Goal: Information Seeking & Learning: Learn about a topic

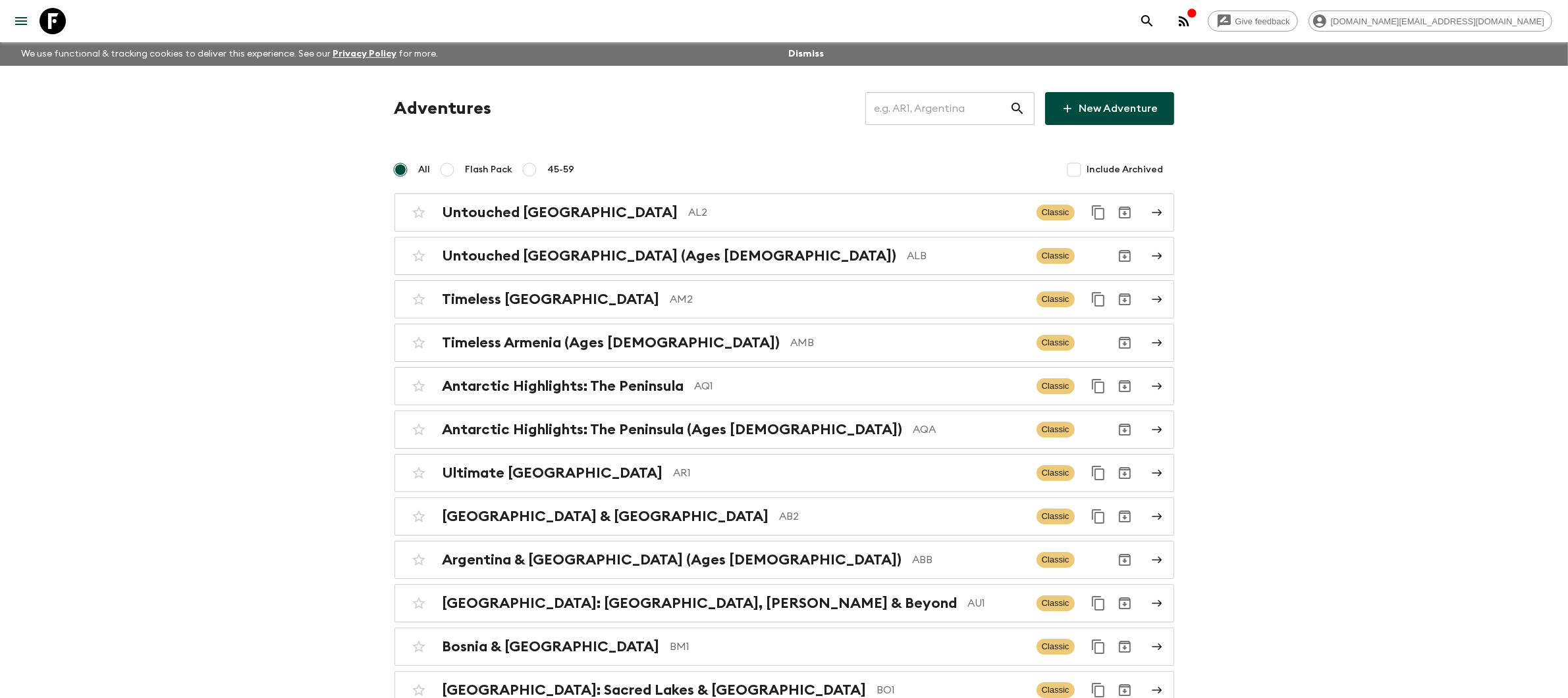
click at [926, 105] on input "text" at bounding box center [937, 109] width 144 height 37
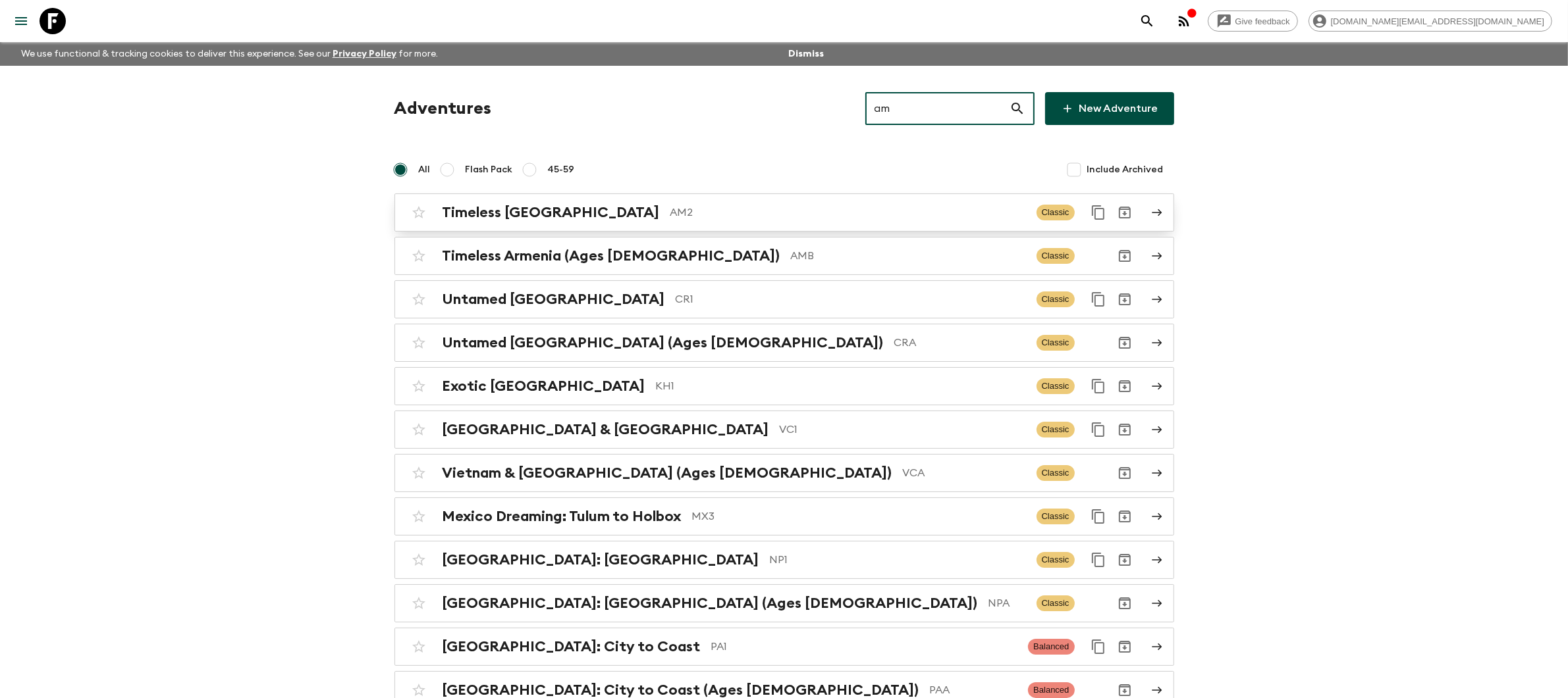
type input "am"
click at [795, 222] on div "Timeless Armenia AM2 Classic" at bounding box center [758, 212] width 706 height 26
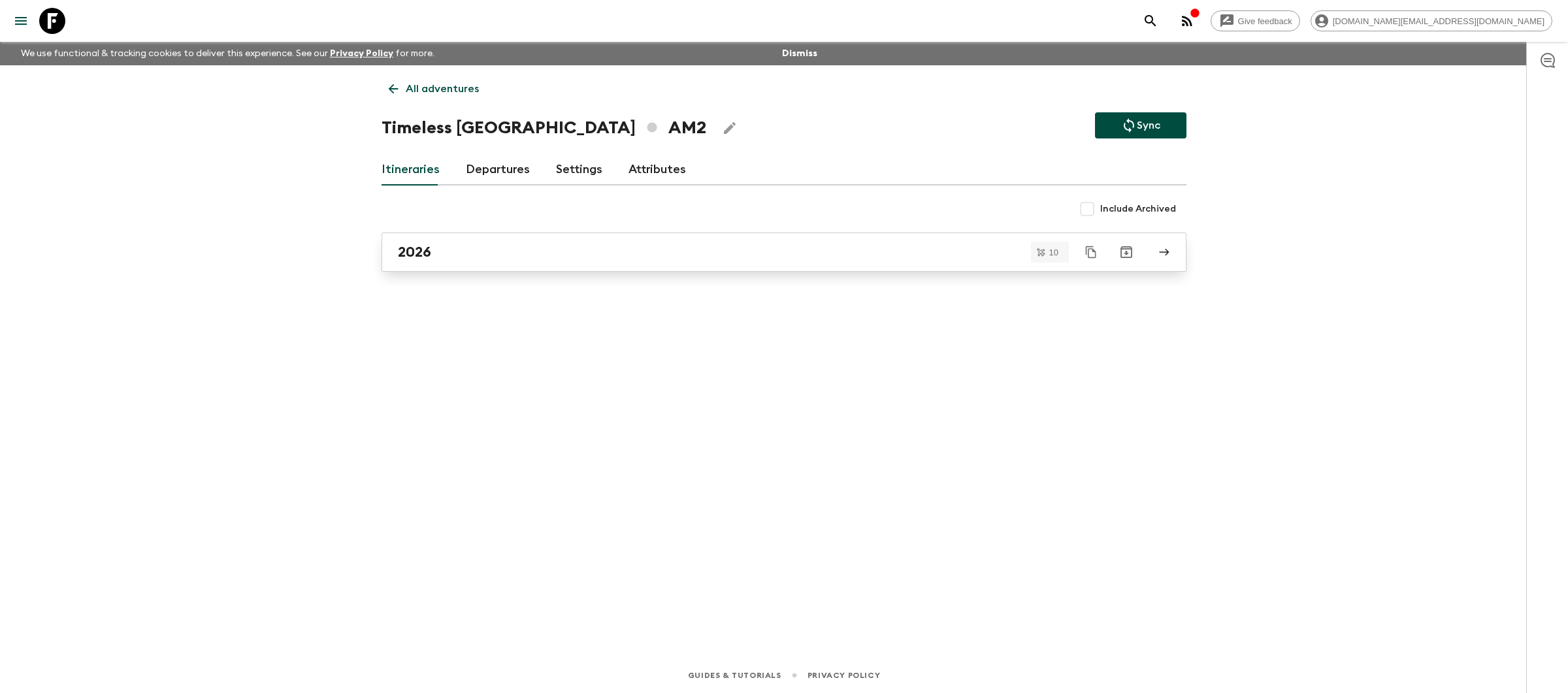
click at [638, 258] on div "2026" at bounding box center [771, 251] width 748 height 17
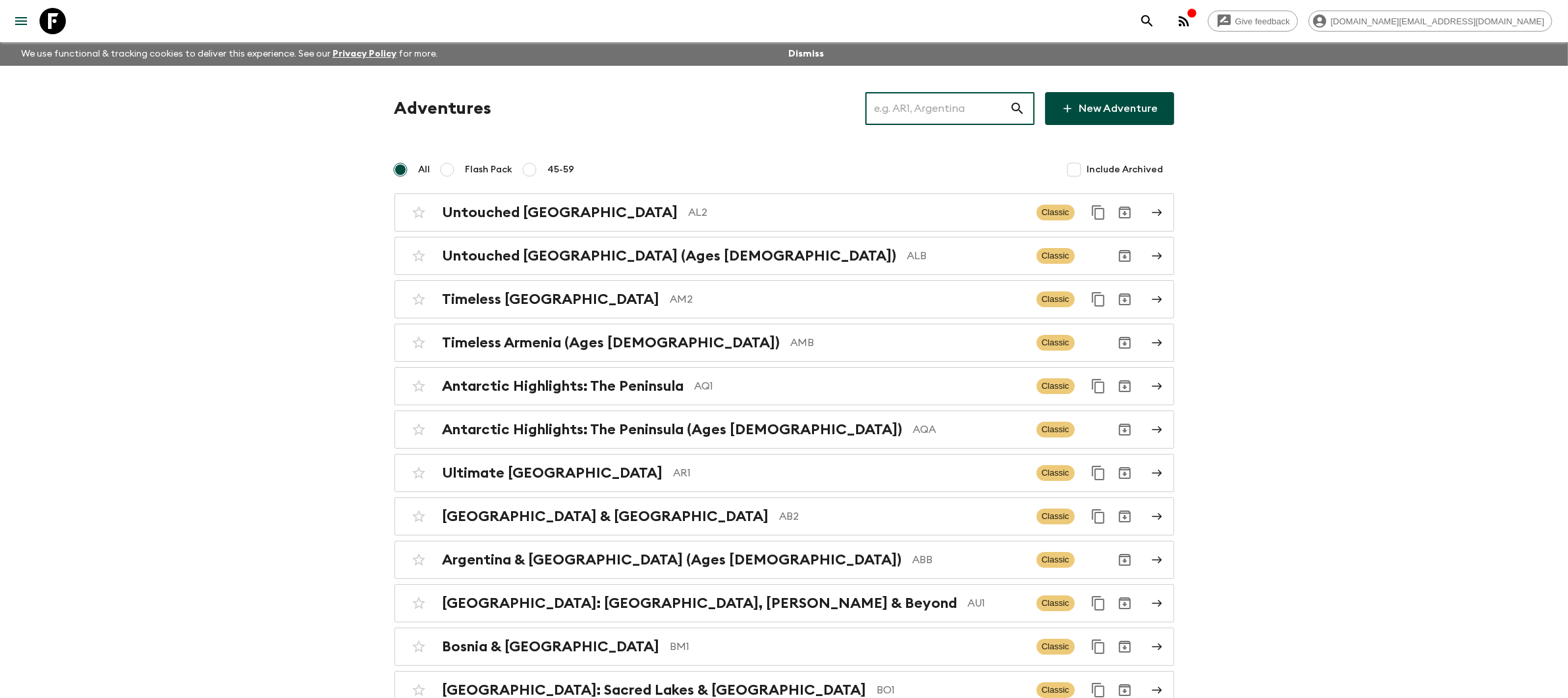
click at [990, 105] on input "text" at bounding box center [937, 109] width 144 height 37
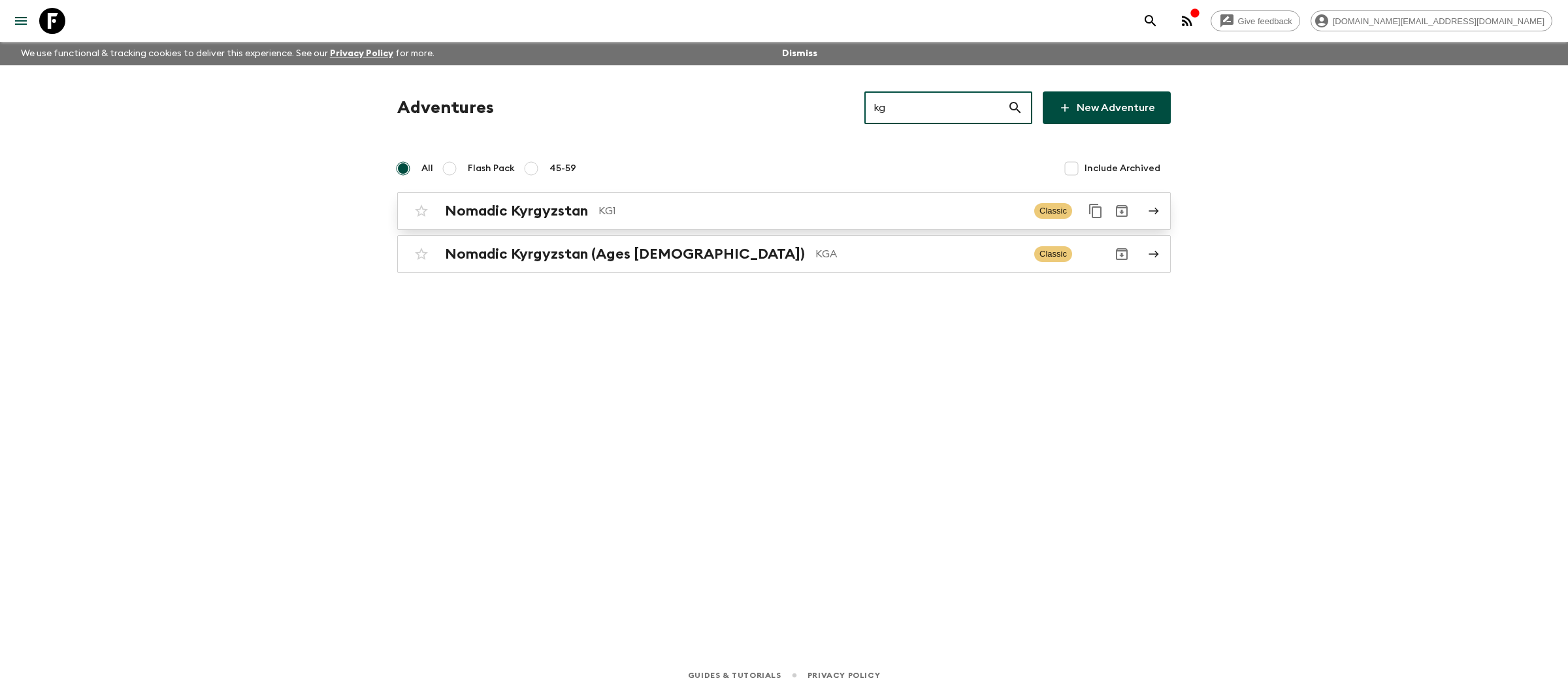
type input "kg"
click at [660, 212] on p "KG1" at bounding box center [811, 211] width 425 height 16
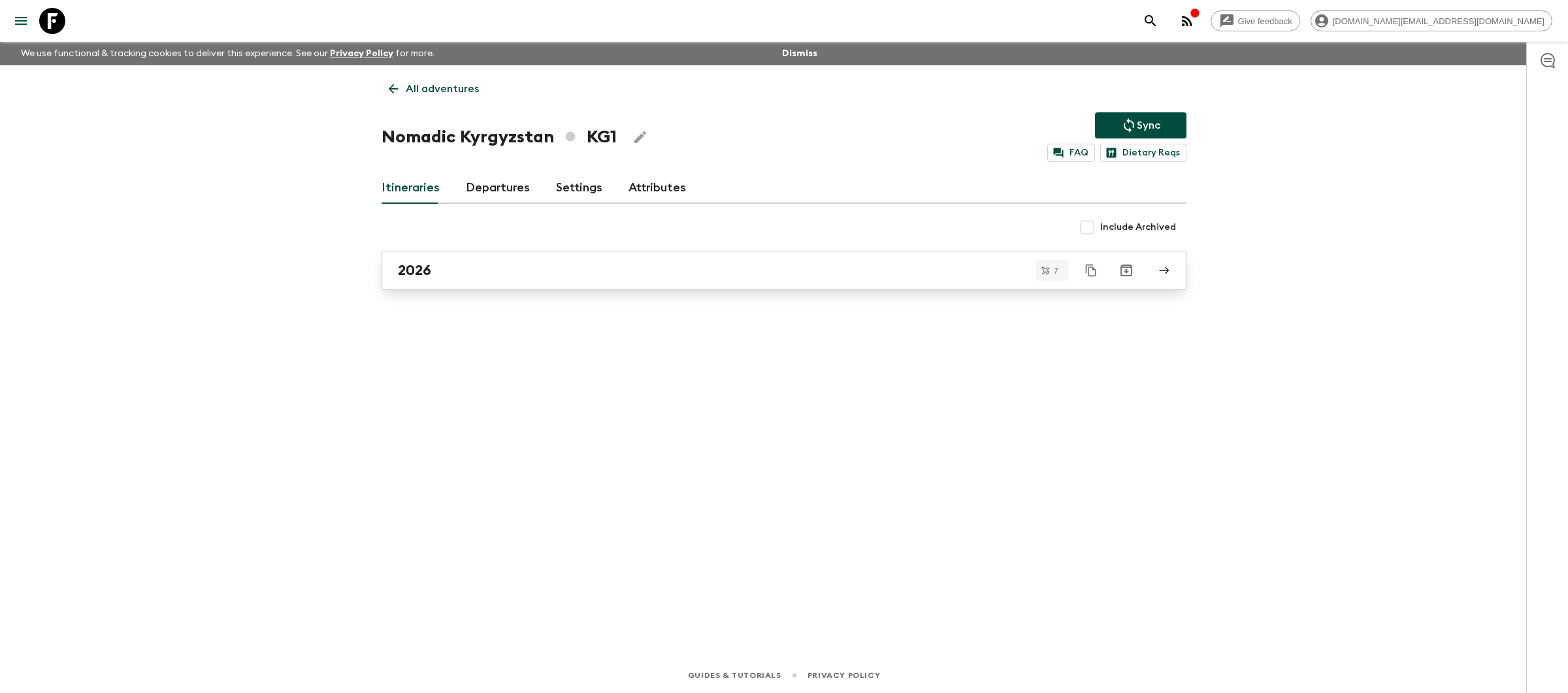
click at [650, 262] on div "2026" at bounding box center [771, 270] width 748 height 17
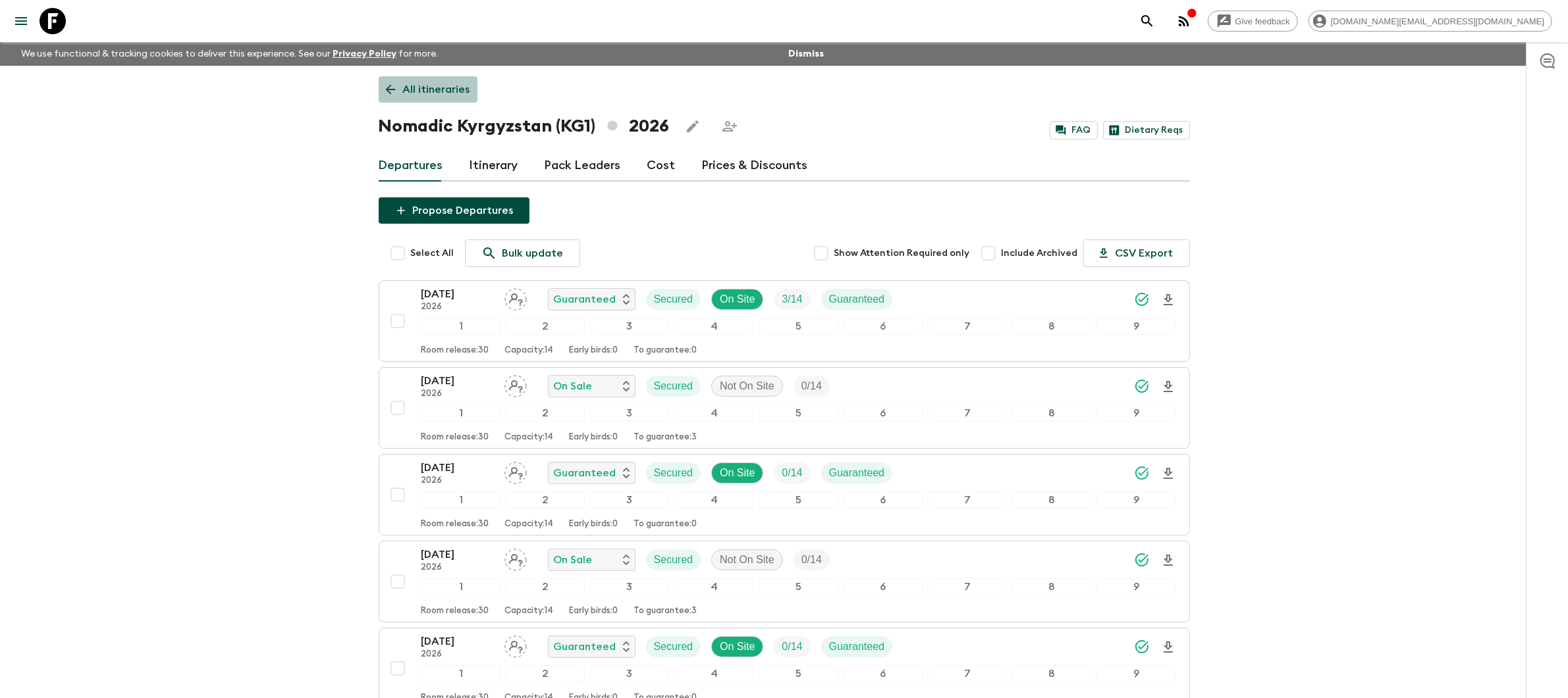
click at [451, 93] on p "All itineraries" at bounding box center [436, 89] width 67 height 16
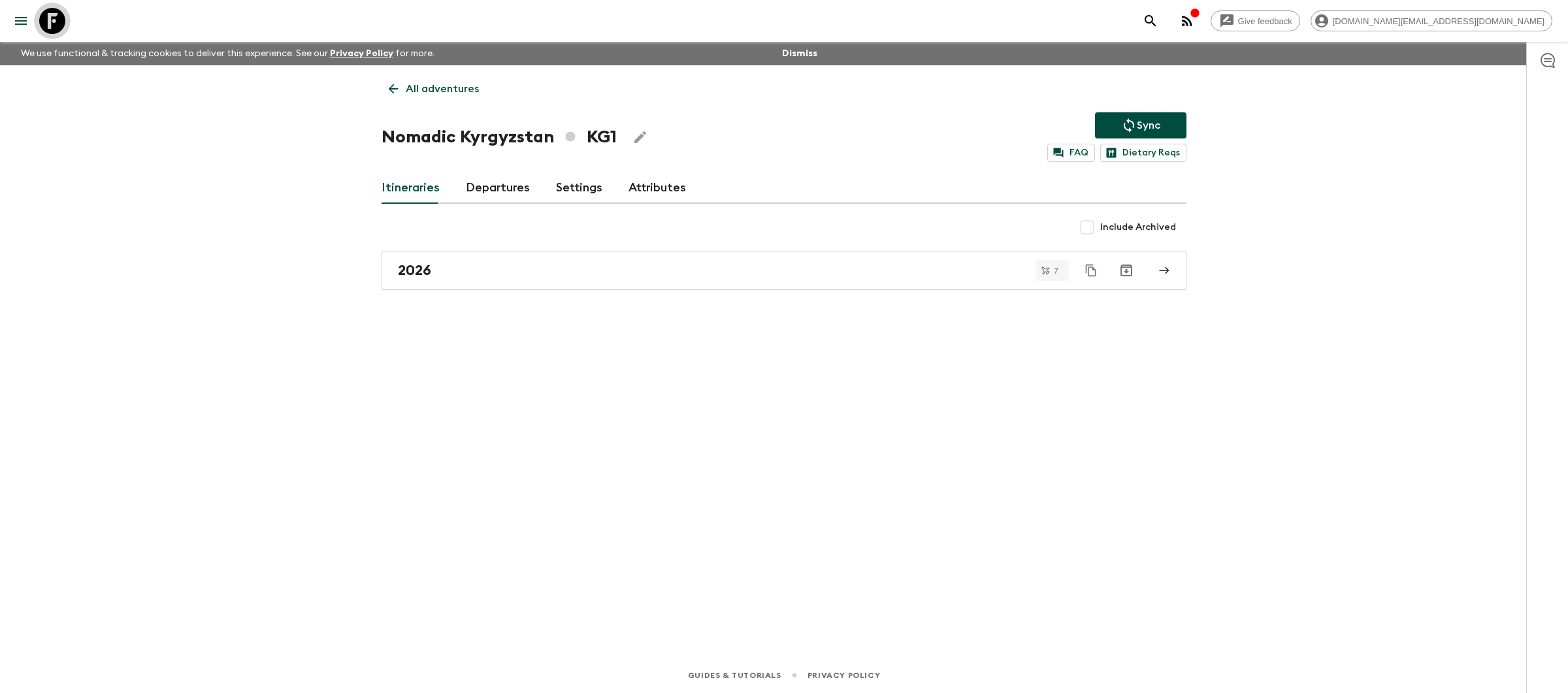
click at [52, 21] on icon at bounding box center [52, 21] width 26 height 26
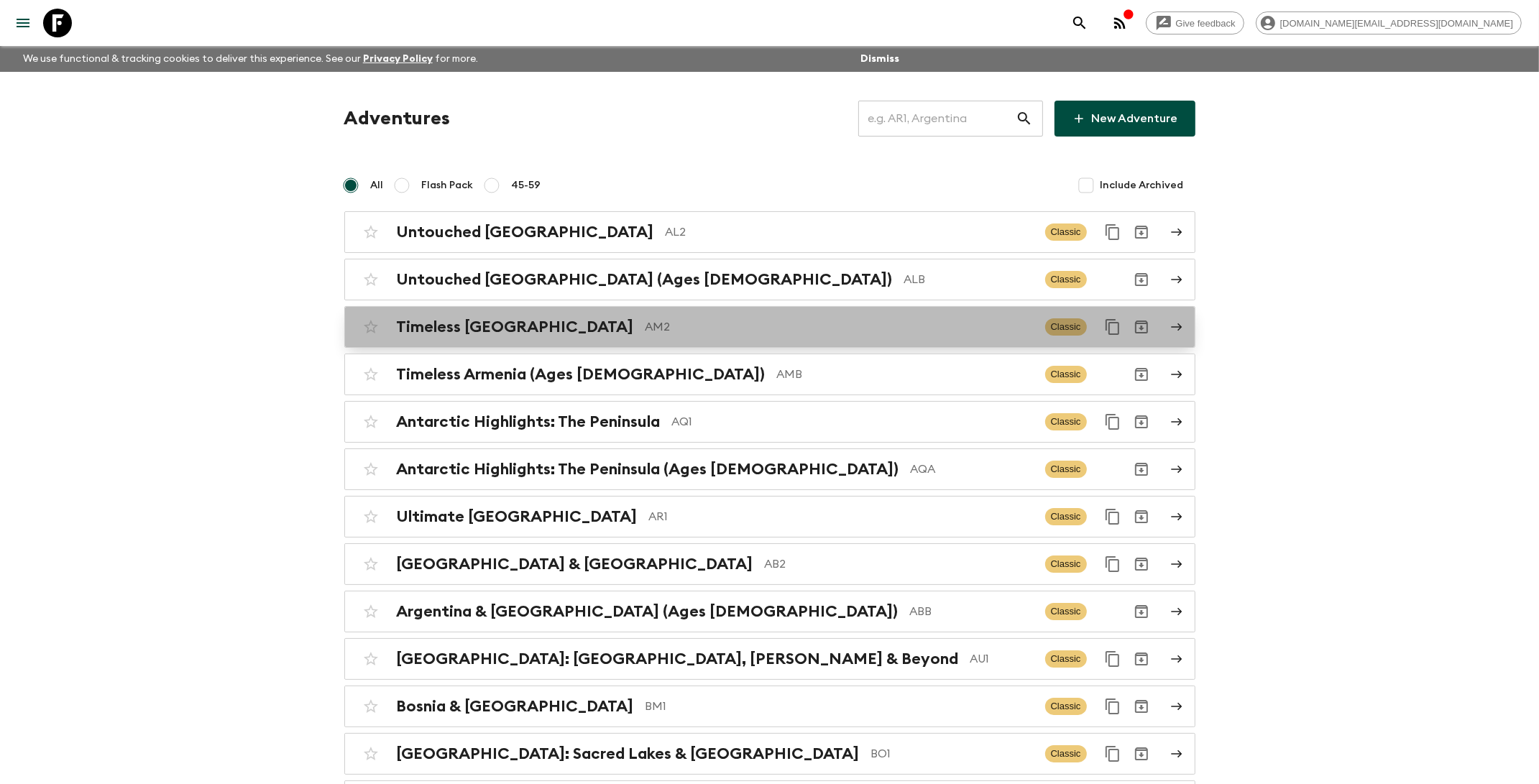
click at [598, 336] on div "Timeless Armenia AM2 Classic" at bounding box center [742, 326] width 770 height 29
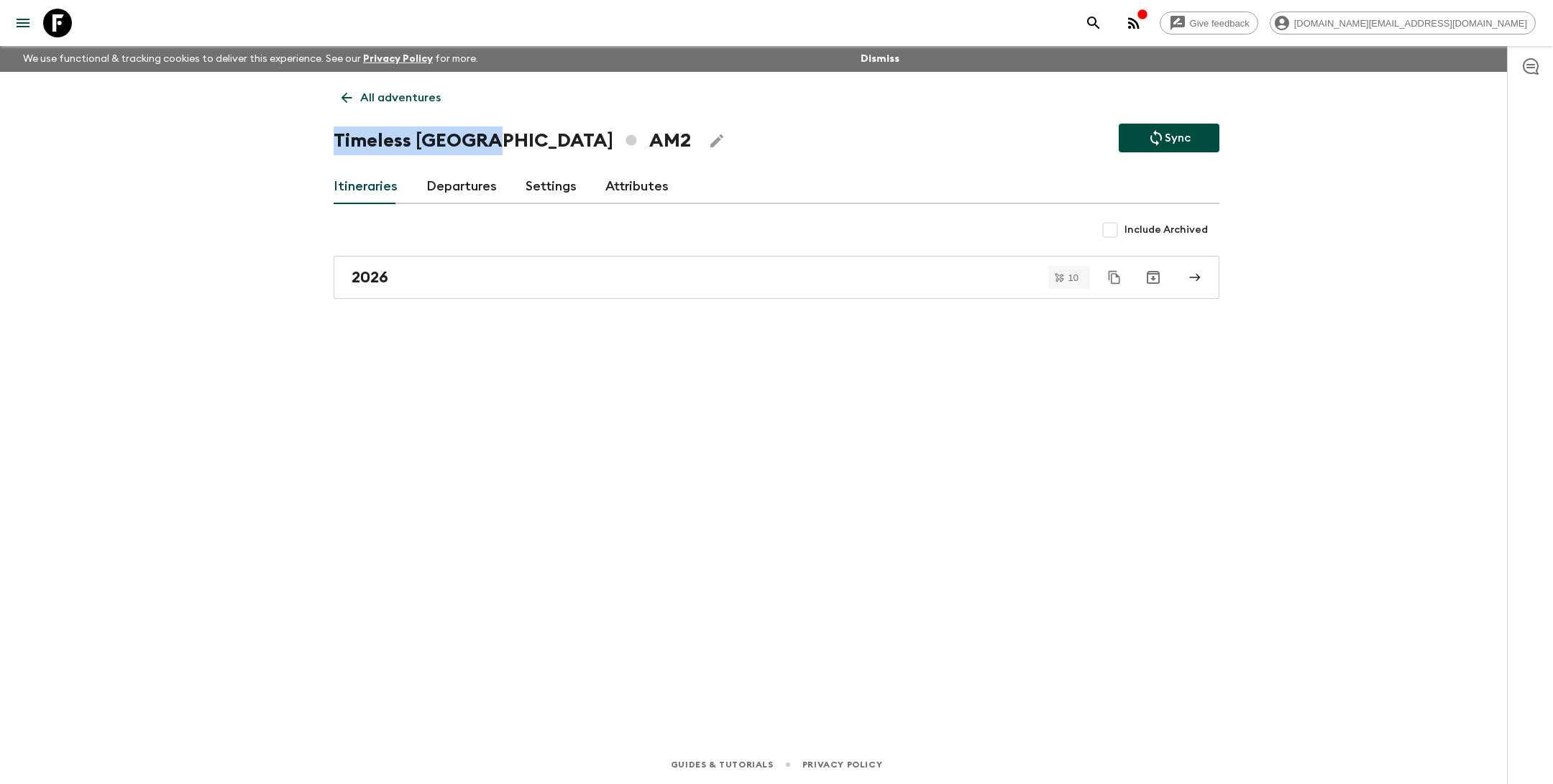
drag, startPoint x: 489, startPoint y: 140, endPoint x: 351, endPoint y: 143, distance: 138.0
click at [333, 137] on h1 "Timeless Armenia AM2" at bounding box center [512, 140] width 358 height 29
copy h1 "Timeless [GEOGRAPHIC_DATA]"
click at [442, 276] on div "2026" at bounding box center [763, 276] width 823 height 18
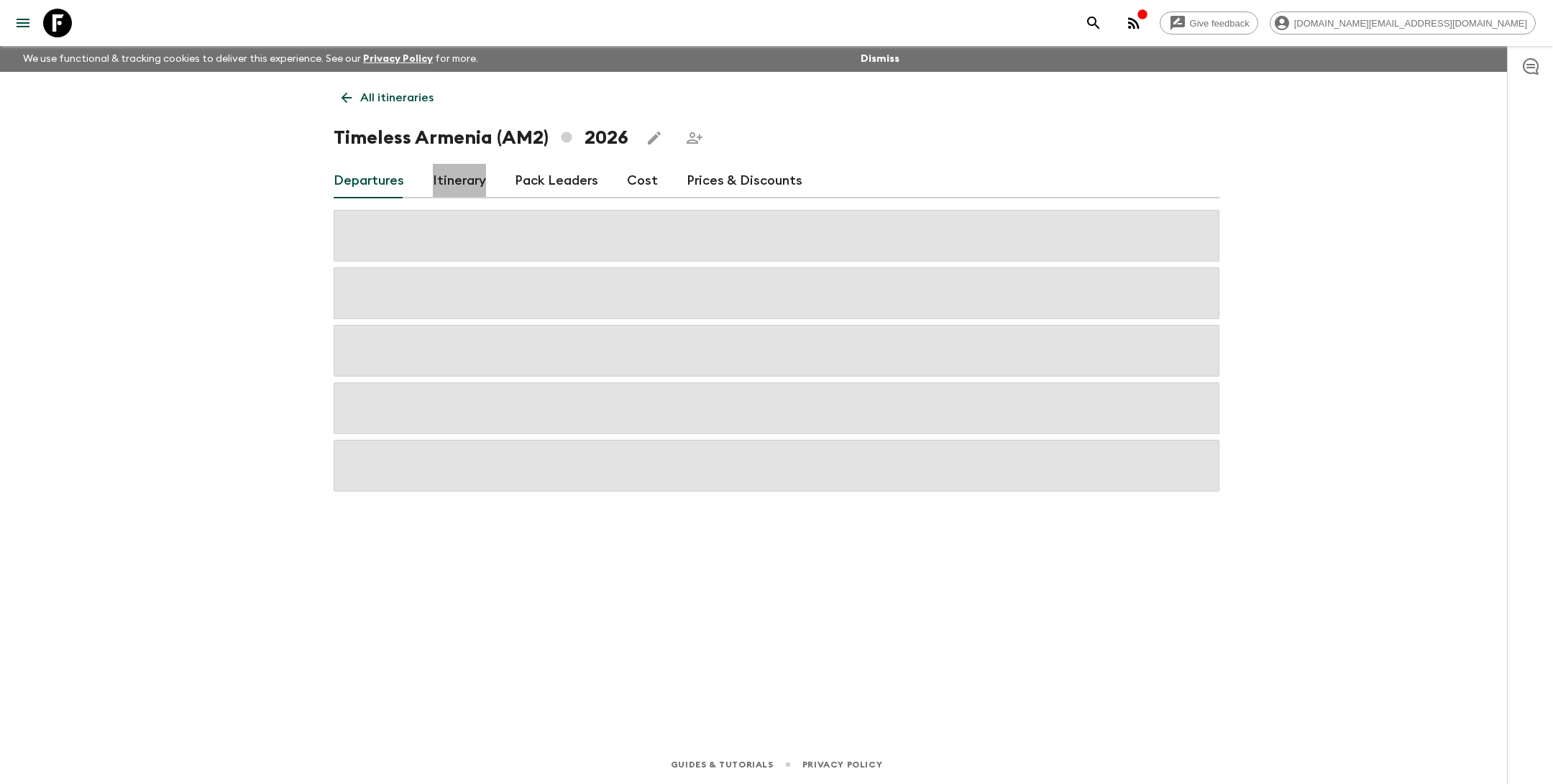
click at [444, 183] on link "Itinerary" at bounding box center [459, 181] width 53 height 35
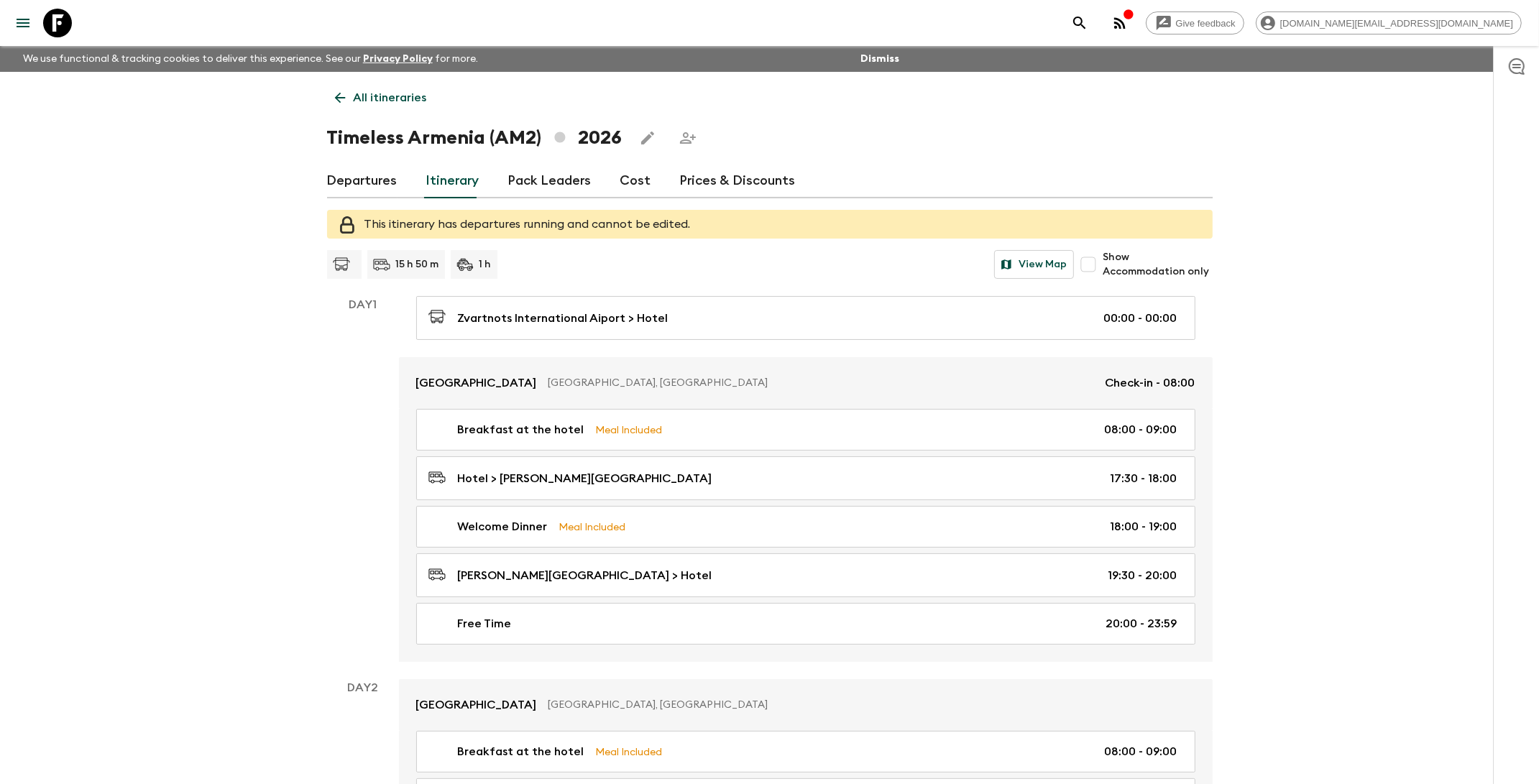
click at [359, 94] on p "All itineraries" at bounding box center [390, 98] width 73 height 17
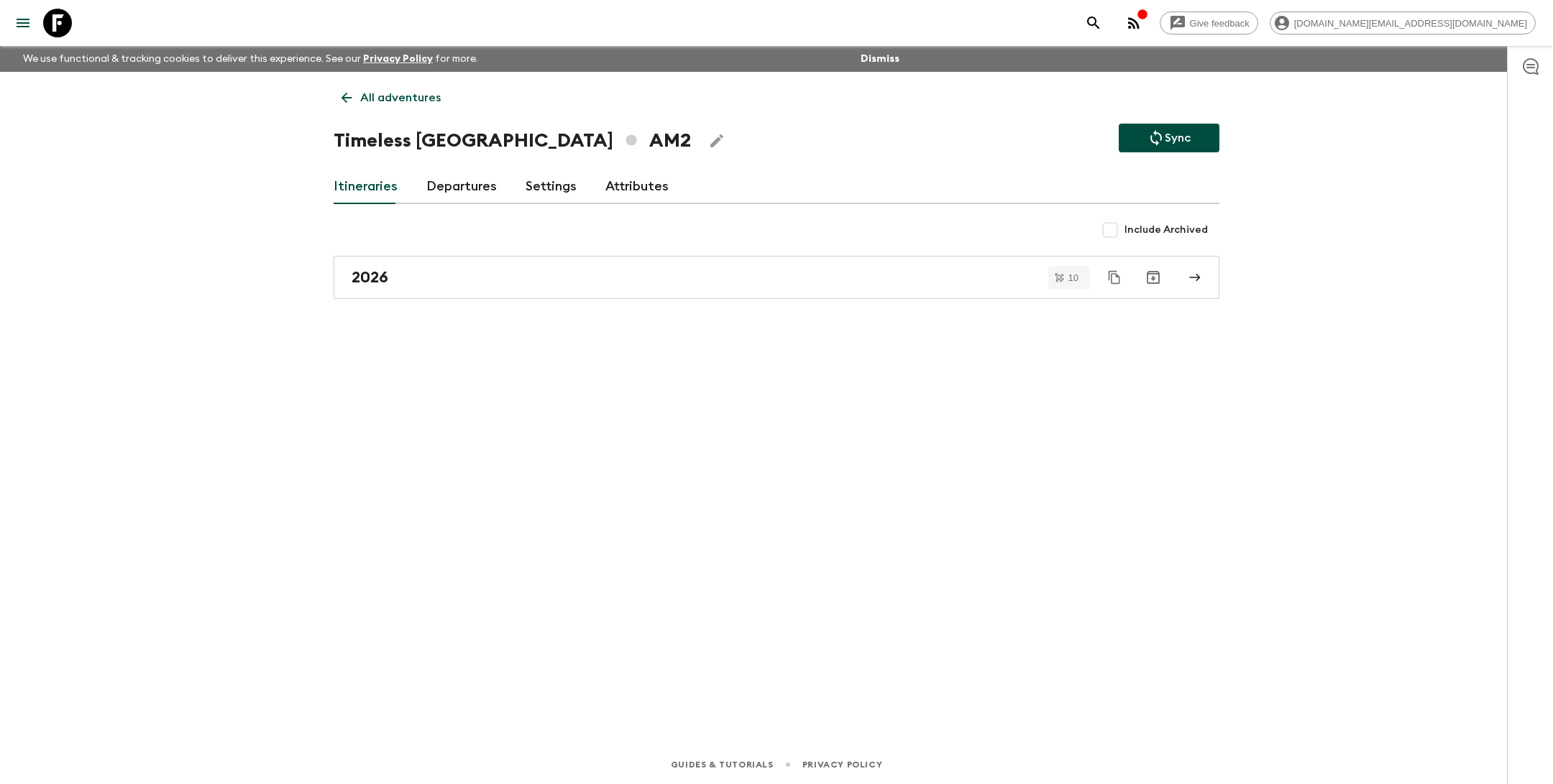
click at [358, 99] on link "All adventures" at bounding box center [391, 98] width 115 height 29
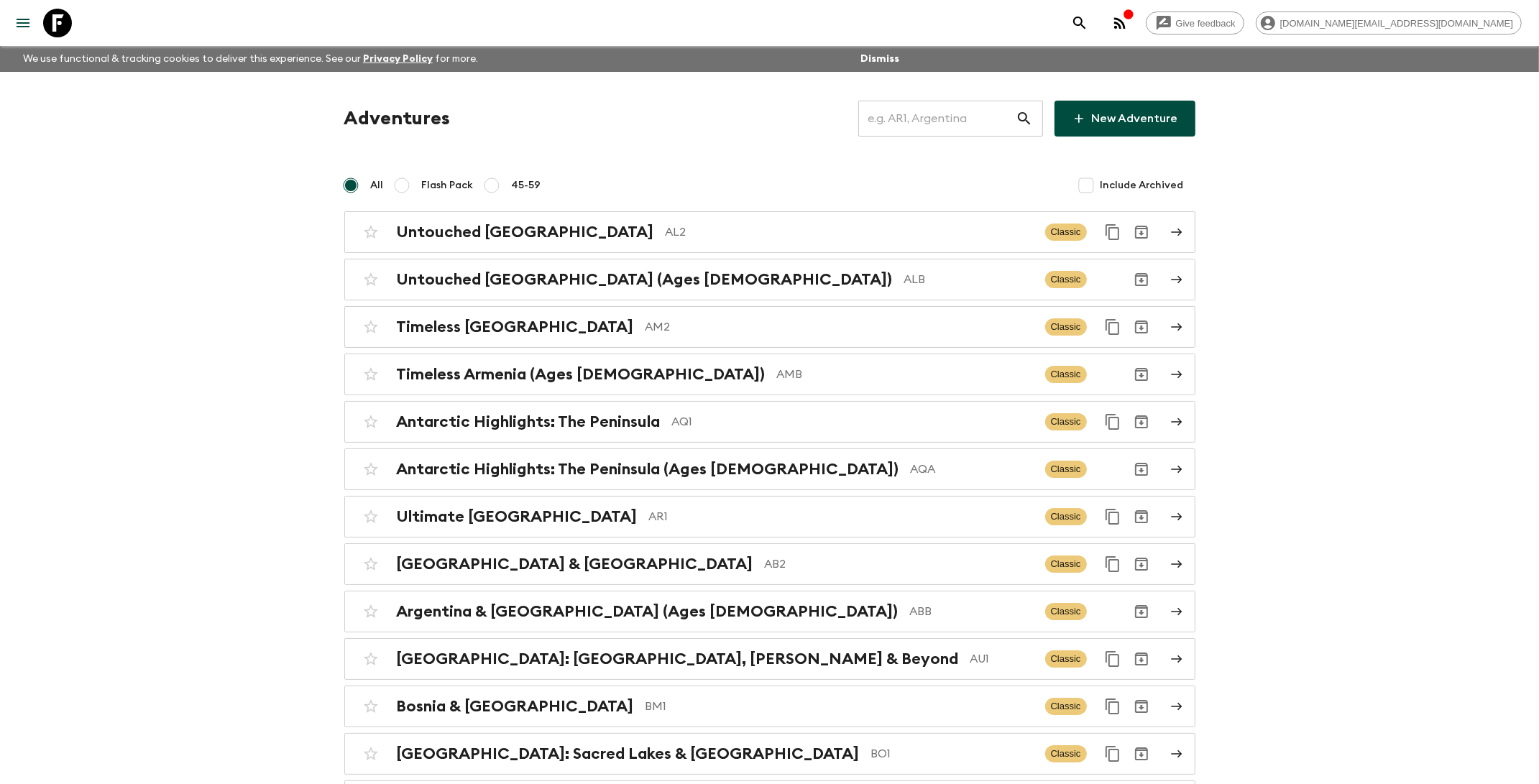
click at [920, 124] on input "text" at bounding box center [937, 119] width 157 height 40
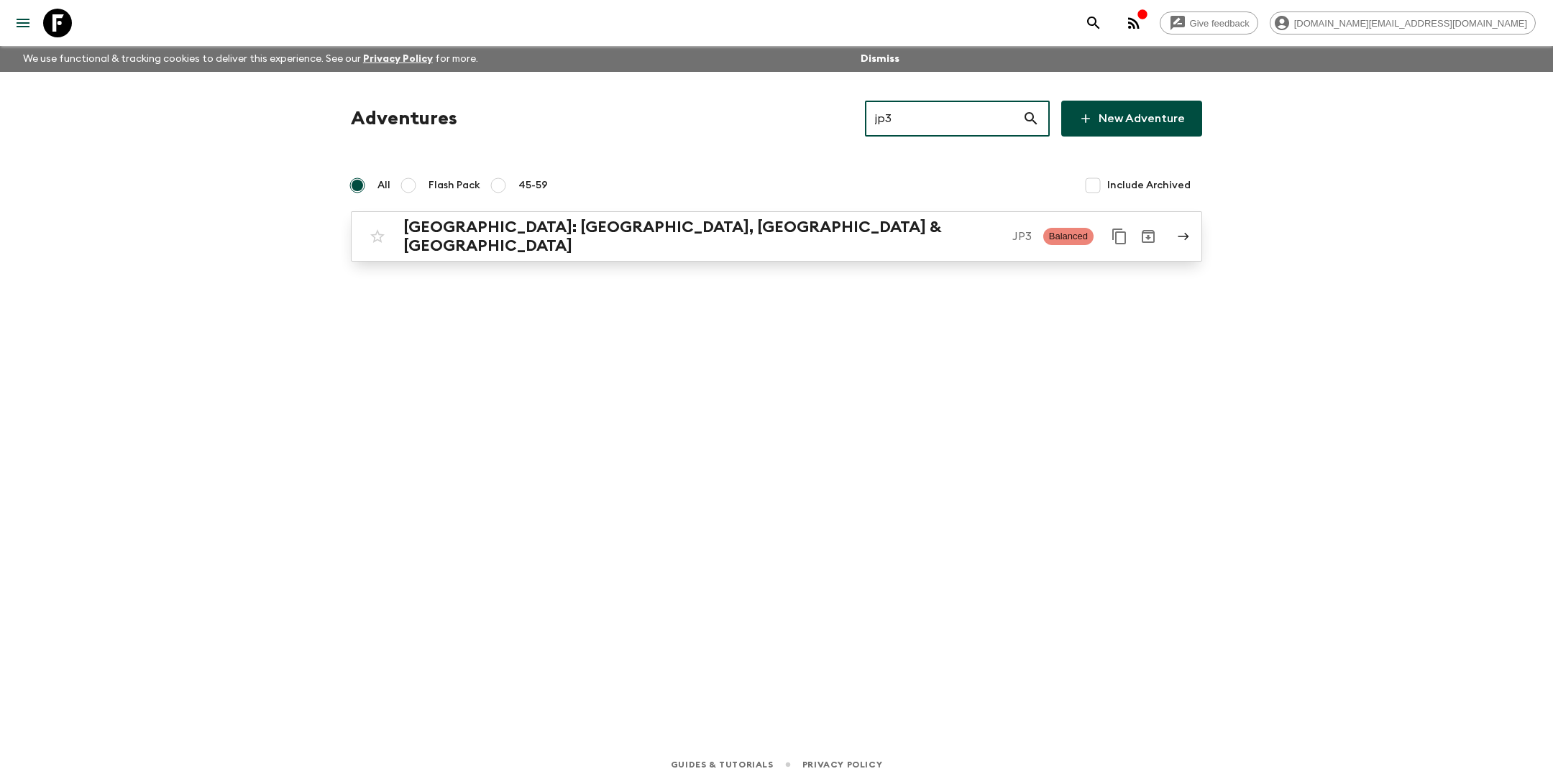
type input "jp3"
click at [1012, 235] on p "JP3" at bounding box center [1022, 236] width 19 height 17
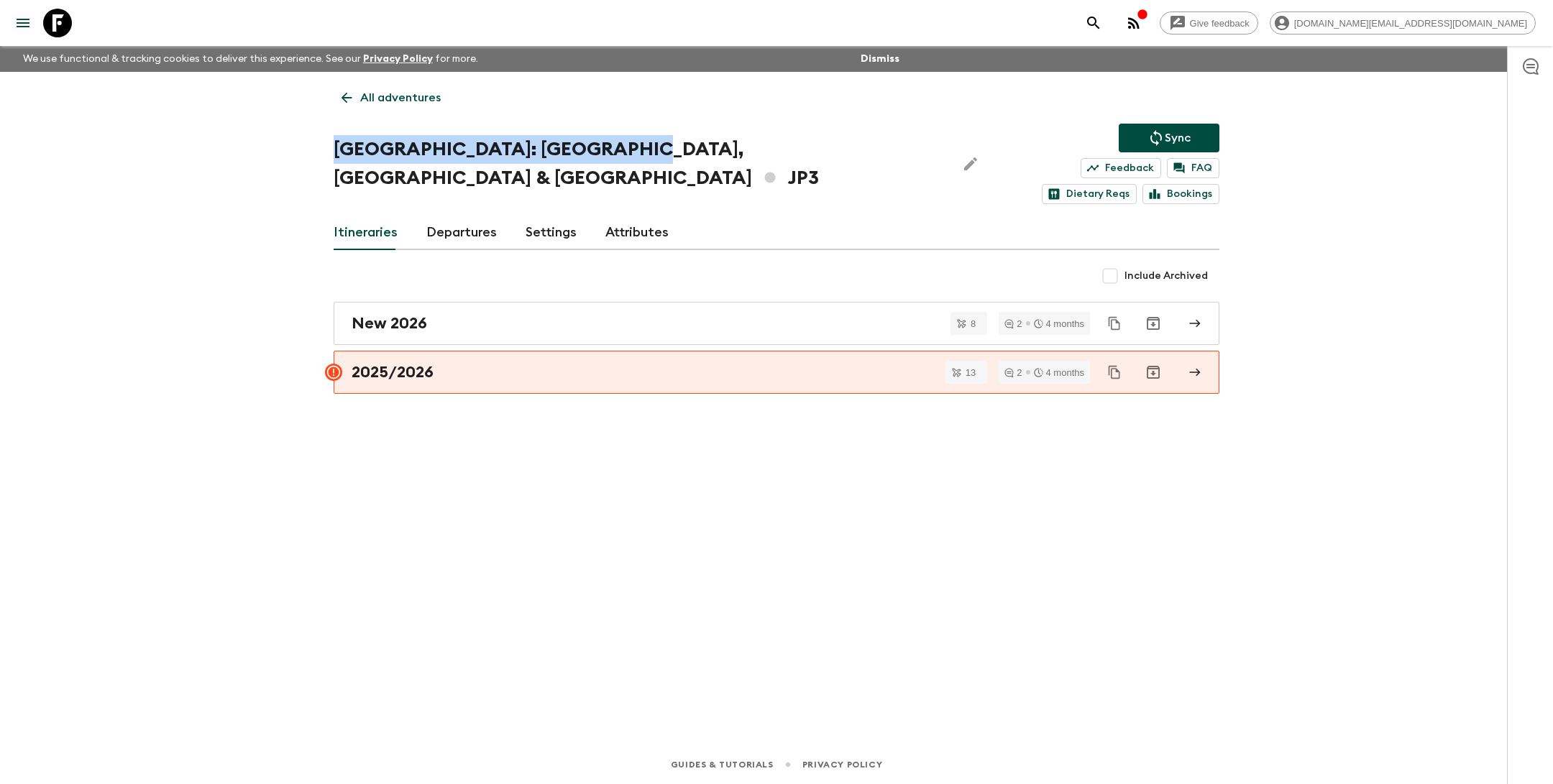
drag, startPoint x: 626, startPoint y: 153, endPoint x: 326, endPoint y: 153, distance: 300.0
click at [326, 153] on div "All adventures Japan: Kyoto, Kanazawa & Tokyo JP3 Sync Feedback FAQ Dietary Req…" at bounding box center [776, 388] width 920 height 633
copy h1 "[GEOGRAPHIC_DATA]: [GEOGRAPHIC_DATA], [GEOGRAPHIC_DATA] & [GEOGRAPHIC_DATA]"
click at [447, 314] on div "New 2026" at bounding box center [763, 323] width 823 height 18
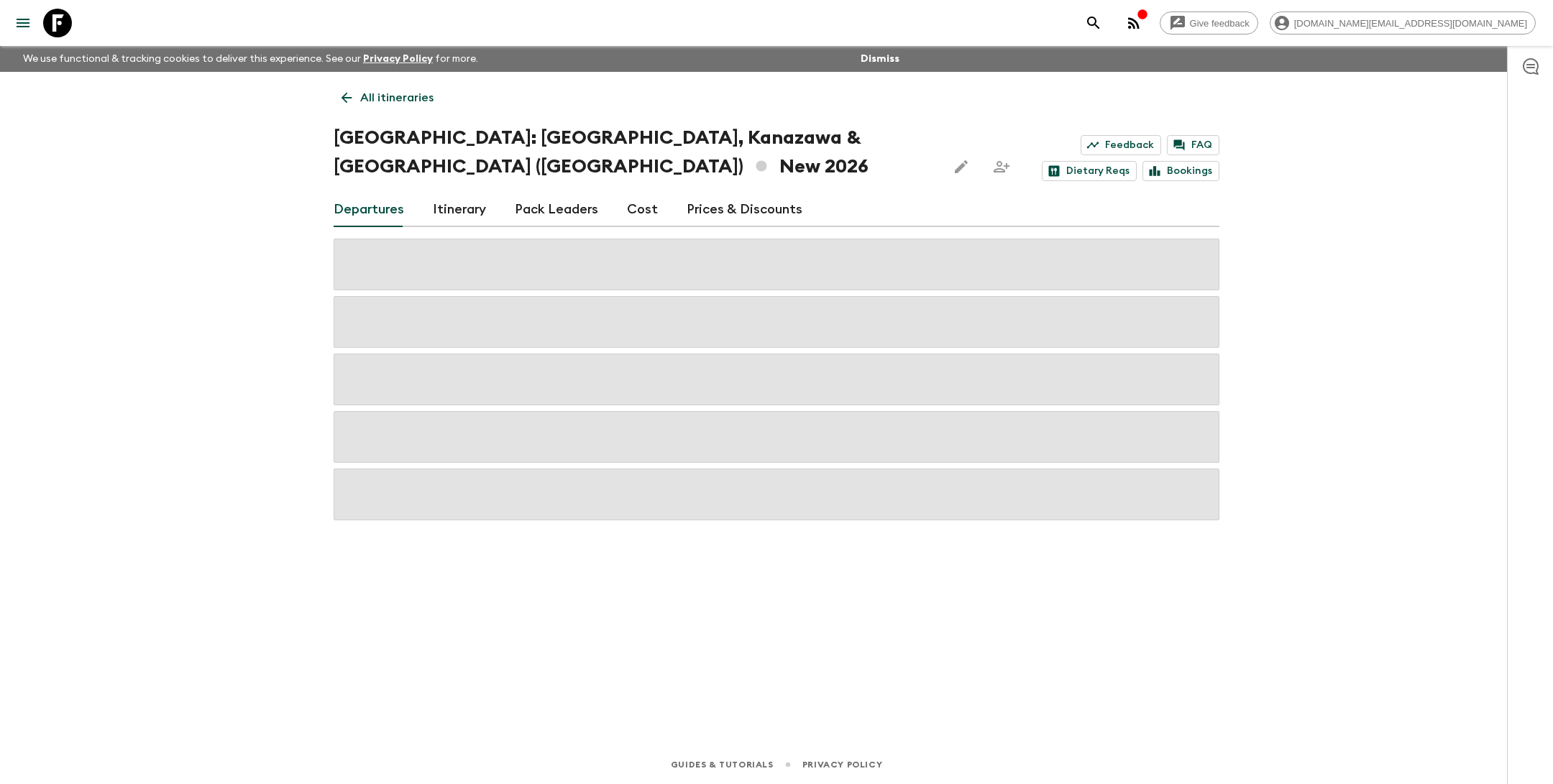
click at [462, 193] on link "Itinerary" at bounding box center [459, 210] width 53 height 35
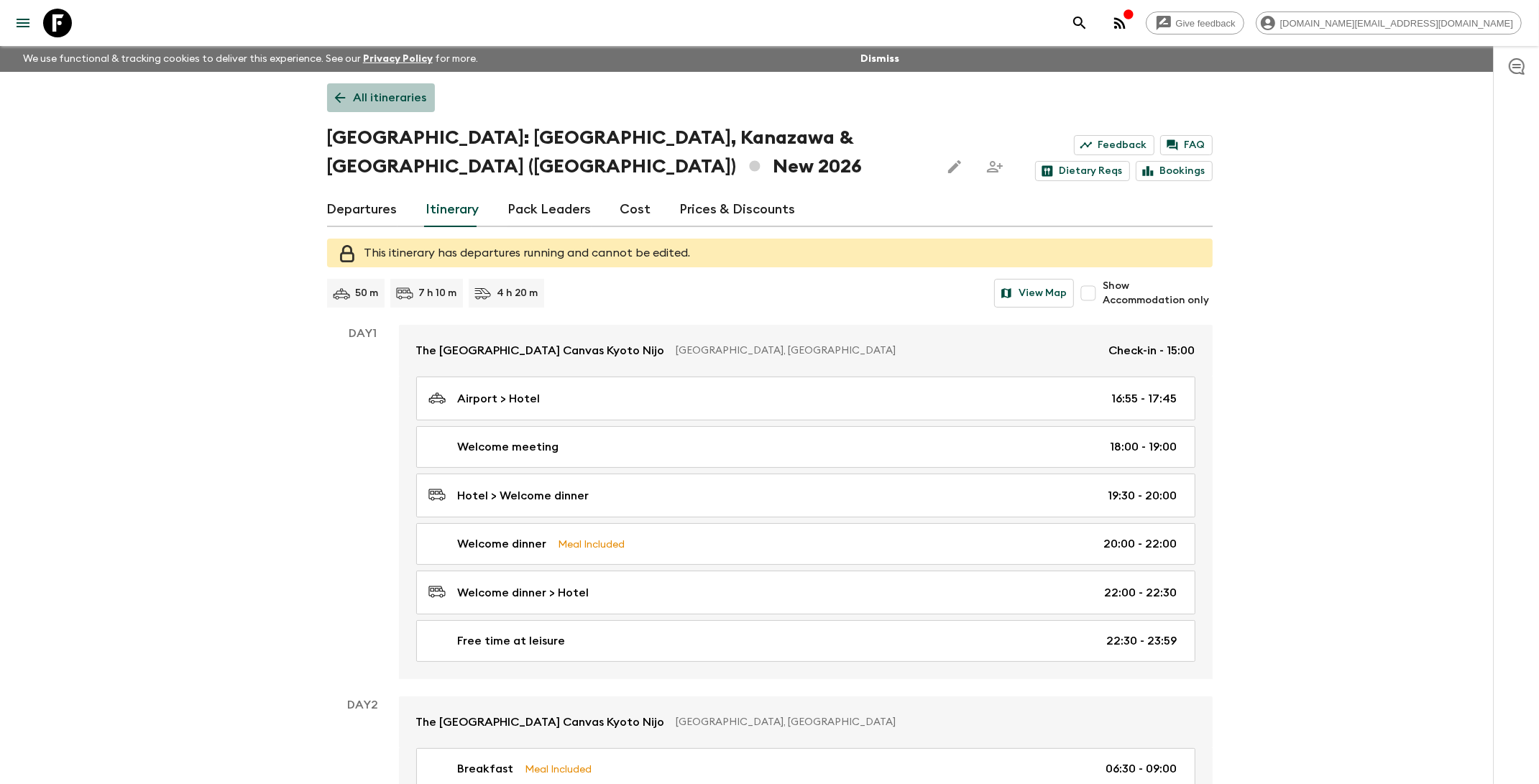
click at [394, 99] on p "All itineraries" at bounding box center [390, 98] width 73 height 17
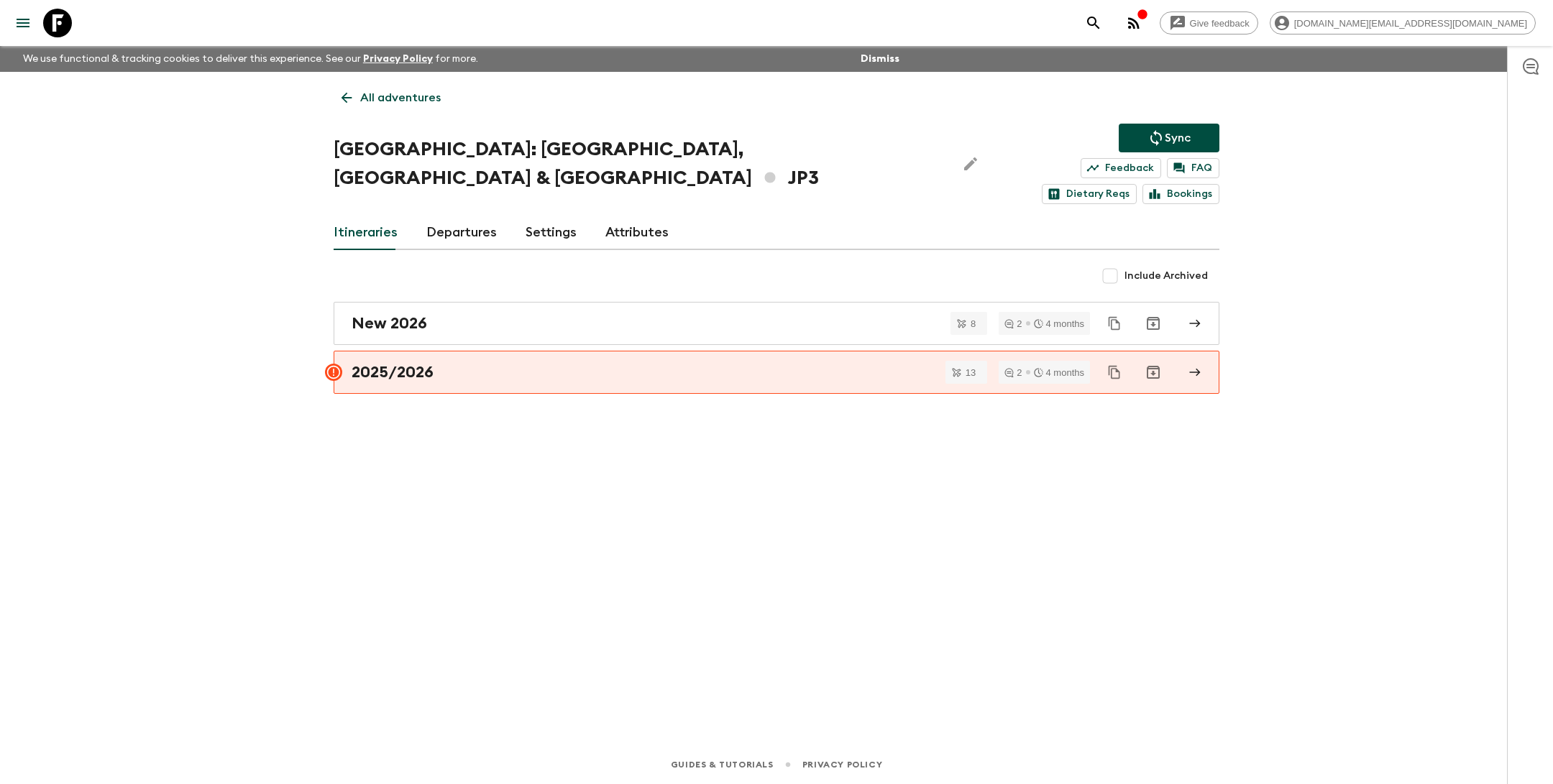
click at [428, 100] on p "All adventures" at bounding box center [400, 98] width 80 height 17
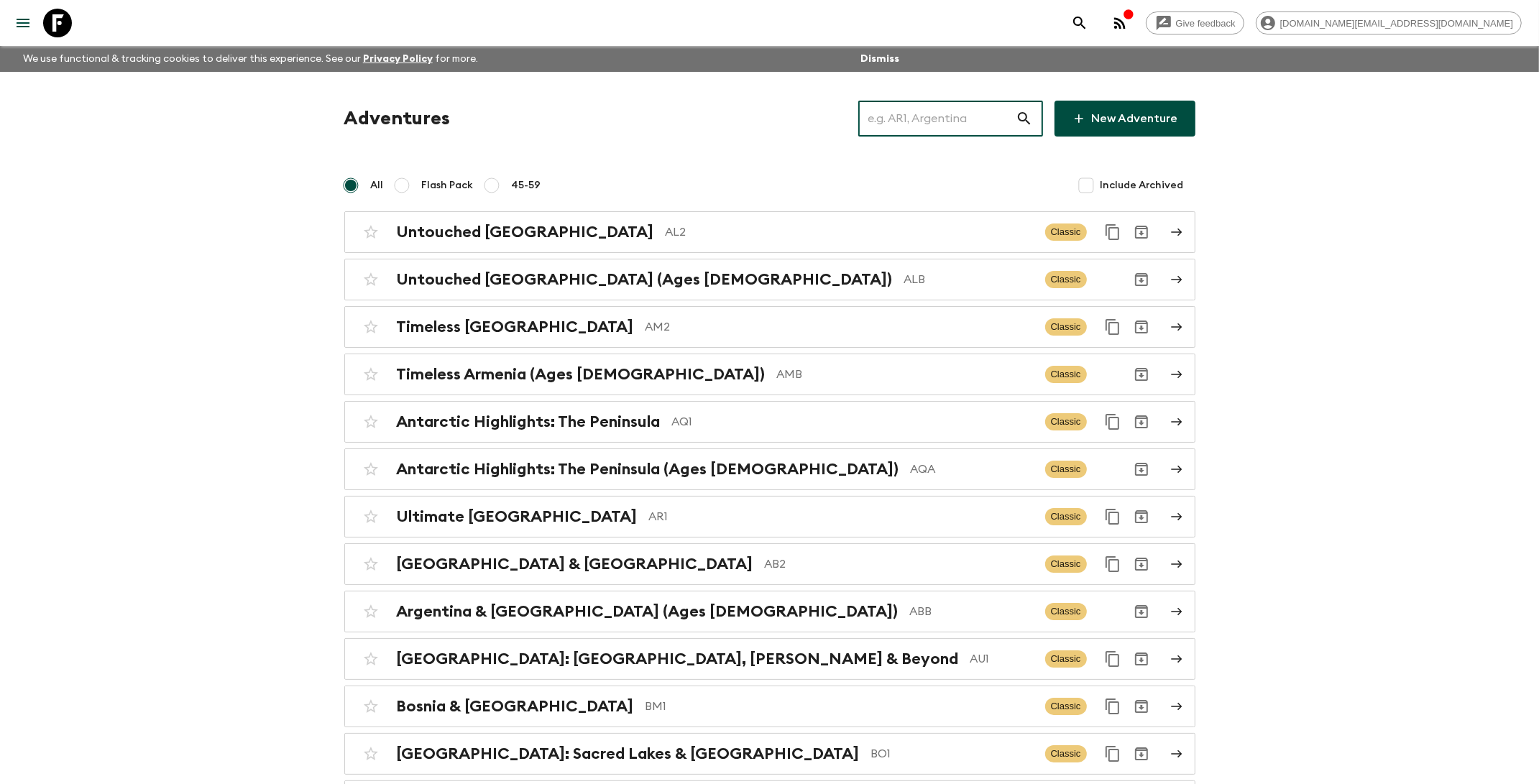
click at [935, 123] on input "text" at bounding box center [937, 119] width 157 height 40
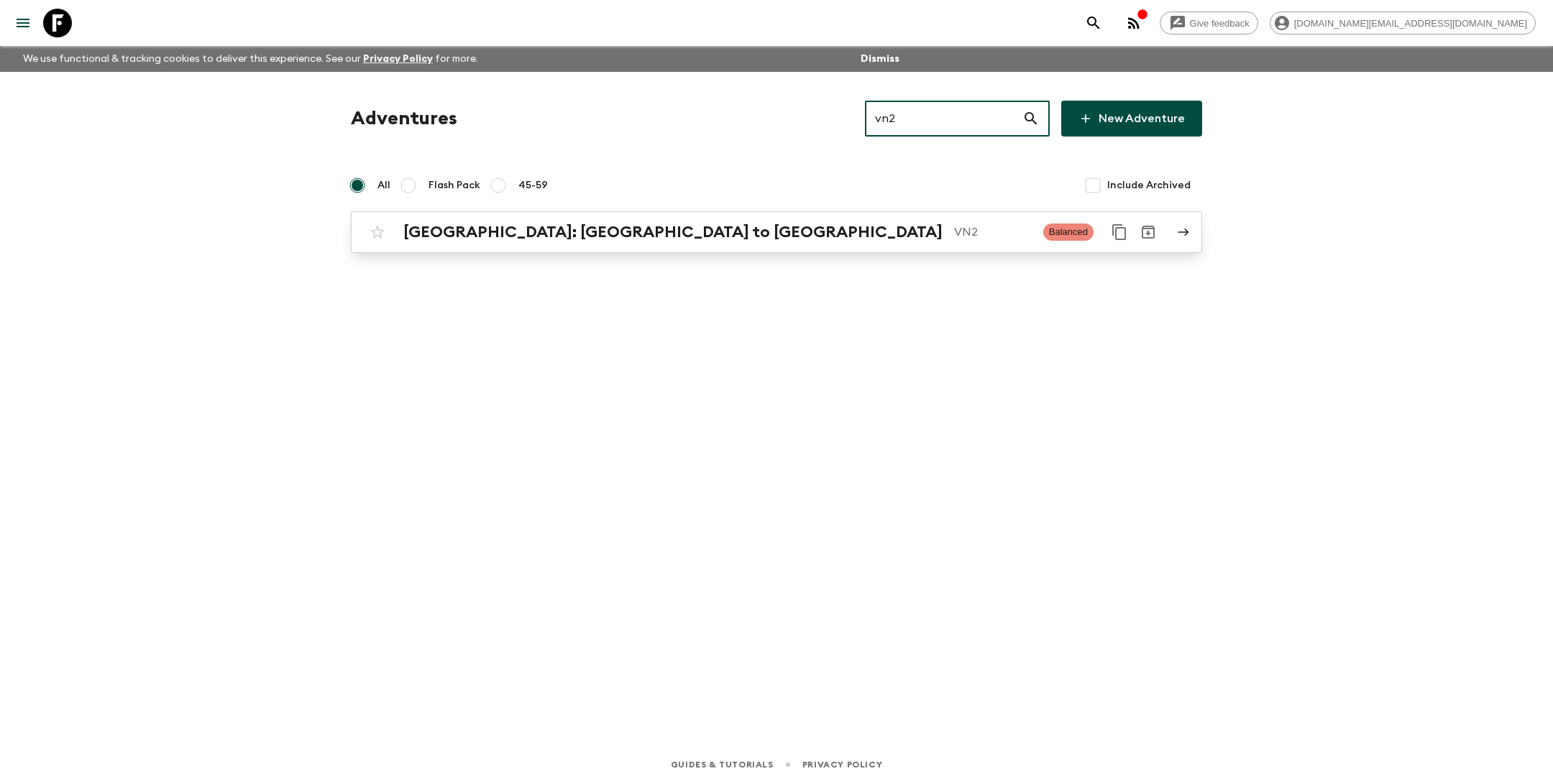
type input "vn2"
click at [954, 235] on p "VN2" at bounding box center [993, 232] width 78 height 17
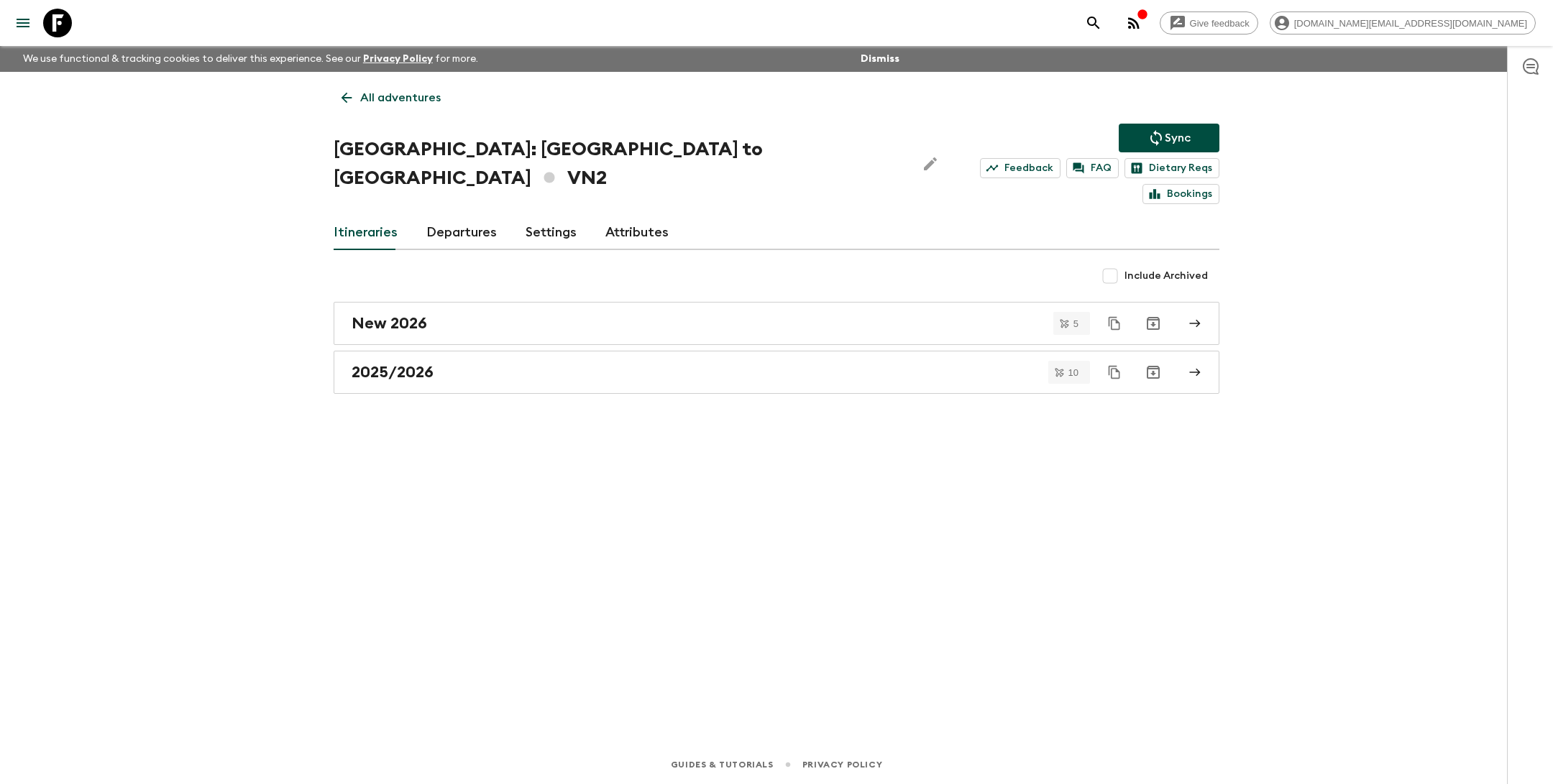
click at [558, 155] on h1 "Vietnam: Hanoi to Hoi An VN2" at bounding box center [619, 164] width 571 height 58
click at [555, 152] on h1 "Vietnam: Hanoi to Hoi An VN2" at bounding box center [619, 164] width 571 height 58
drag, startPoint x: 558, startPoint y: 151, endPoint x: 327, endPoint y: 154, distance: 231.0
click at [327, 154] on div "All adventures Vietnam: Hanoi to Hoi An VN2 Sync Feedback FAQ Dietary Reqs Book…" at bounding box center [776, 388] width 920 height 633
copy h1 "[GEOGRAPHIC_DATA]: [GEOGRAPHIC_DATA] to [GEOGRAPHIC_DATA]"
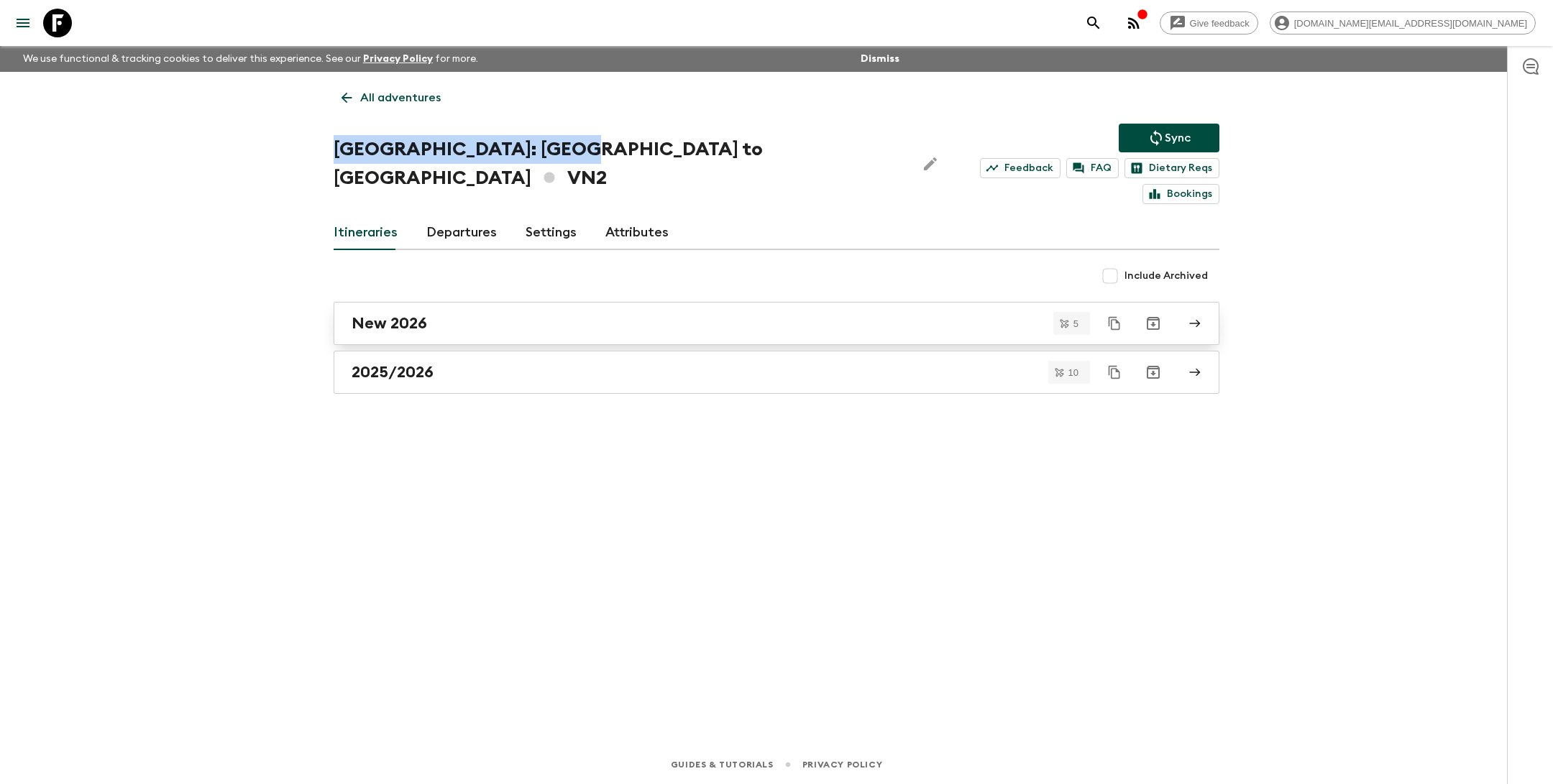
click at [433, 314] on div "New 2026" at bounding box center [763, 323] width 823 height 18
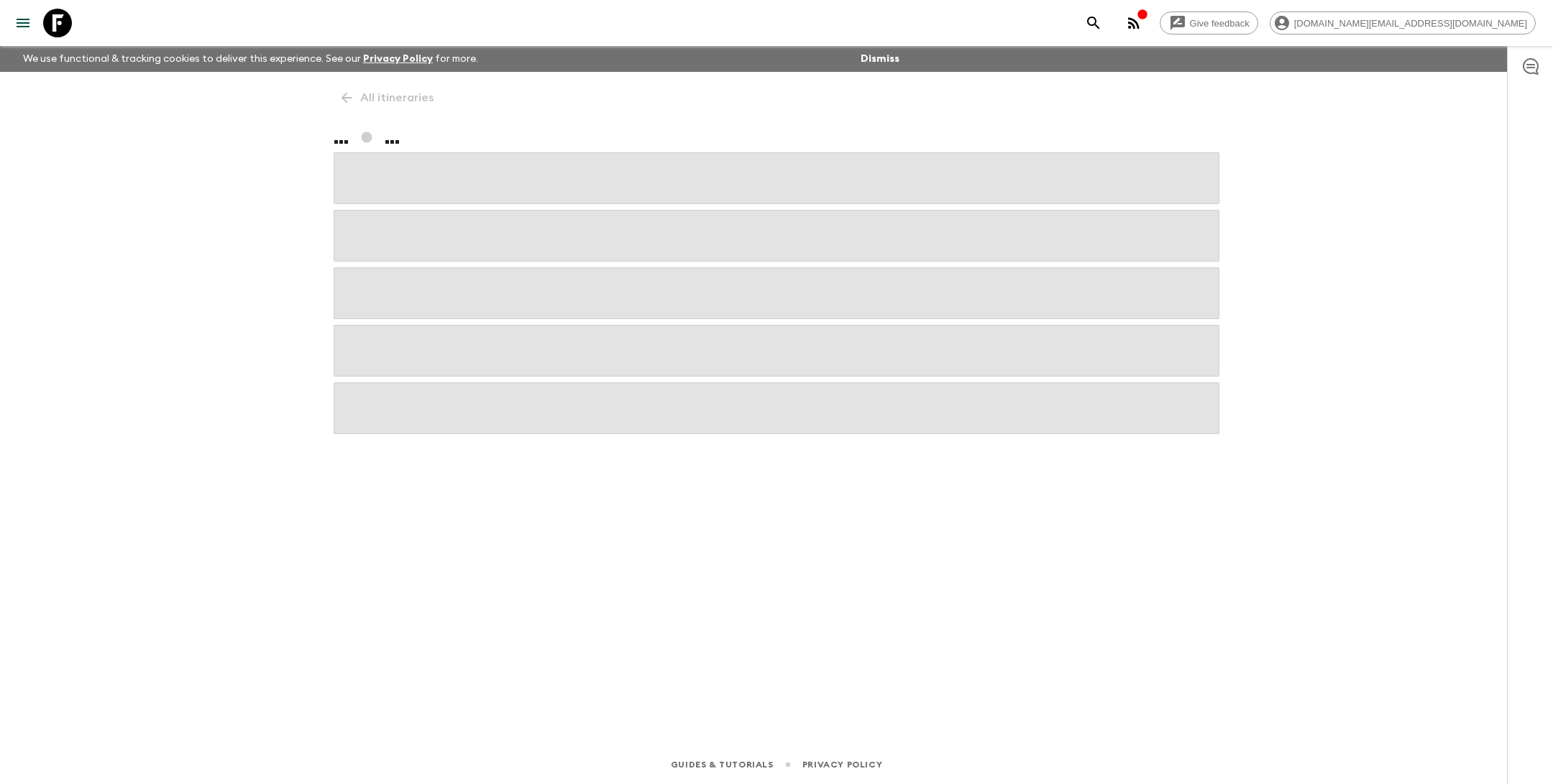
click at [433, 298] on span at bounding box center [776, 293] width 886 height 51
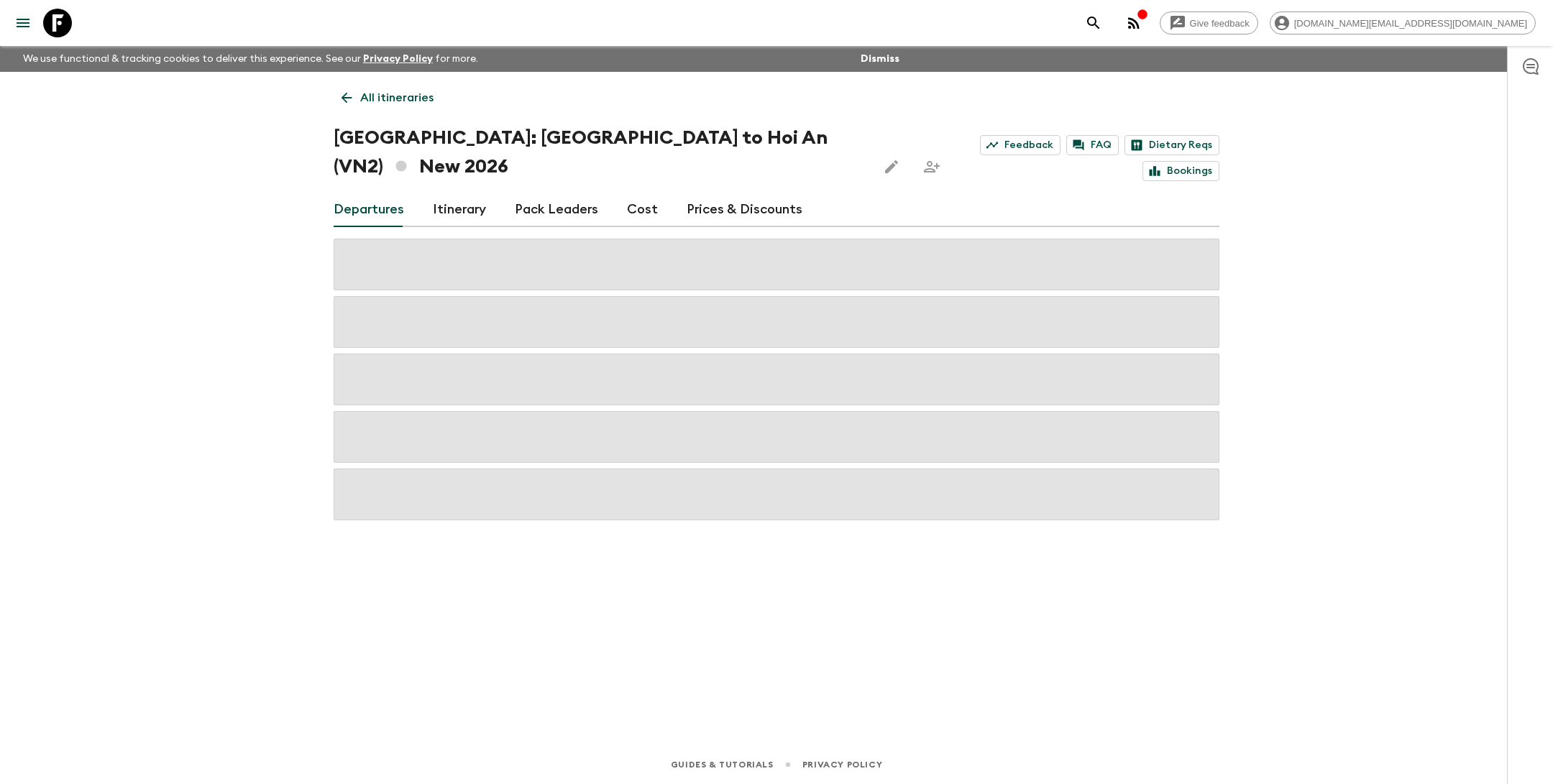
click at [455, 193] on link "Itinerary" at bounding box center [459, 210] width 53 height 35
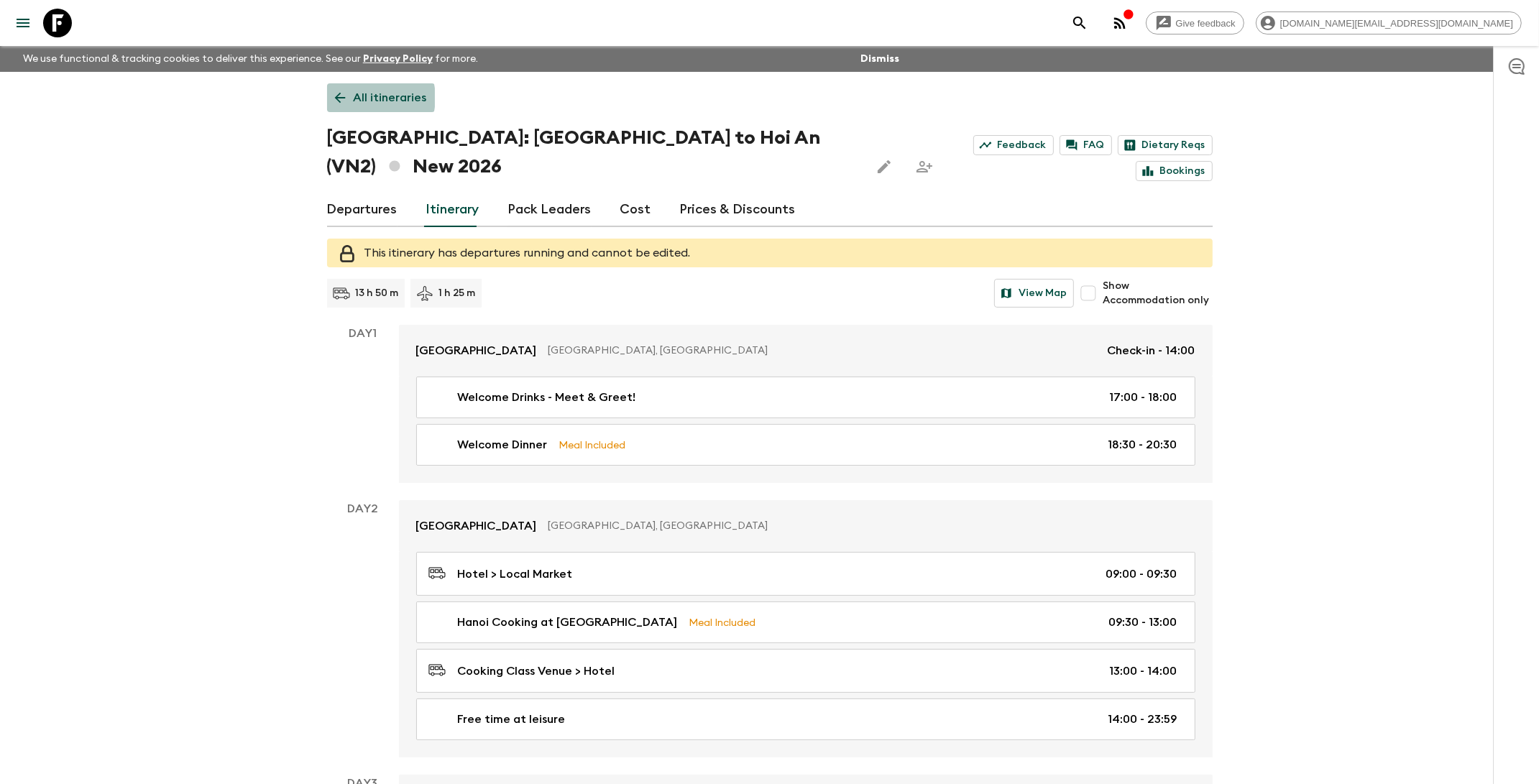
click at [369, 98] on p "All itineraries" at bounding box center [390, 98] width 73 height 17
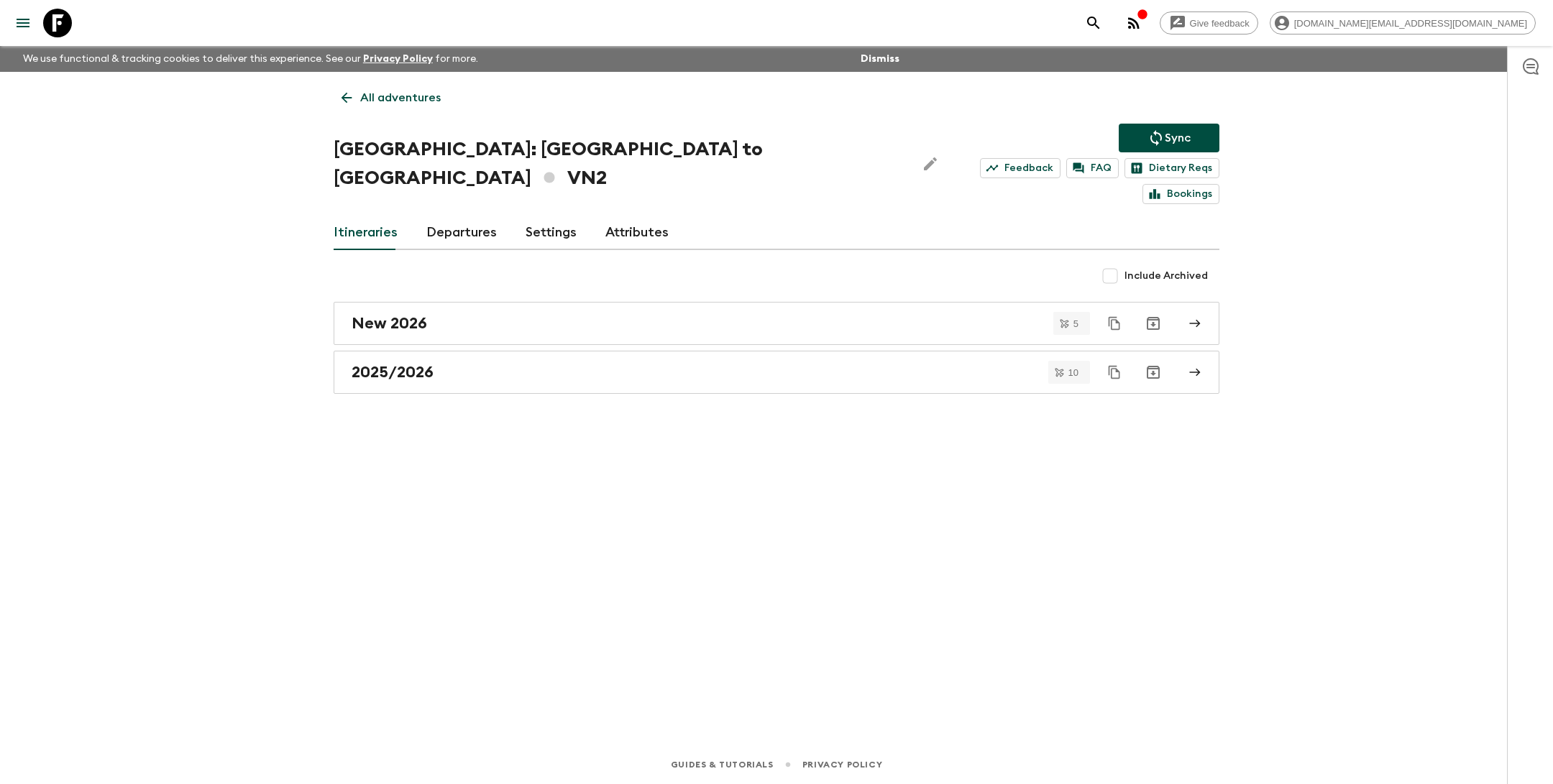
click at [398, 96] on p "All adventures" at bounding box center [400, 98] width 80 height 17
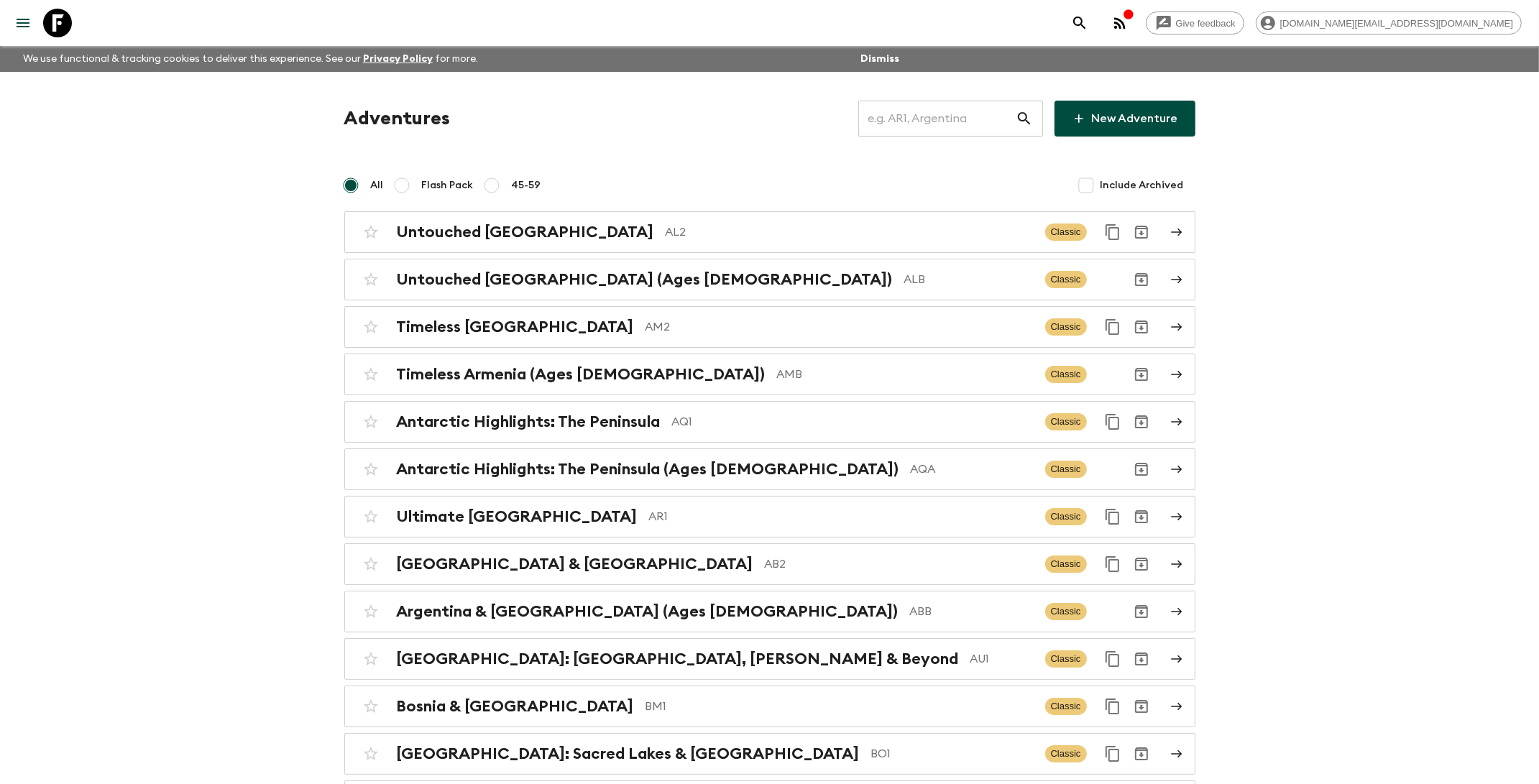
click at [909, 128] on input "text" at bounding box center [937, 119] width 157 height 40
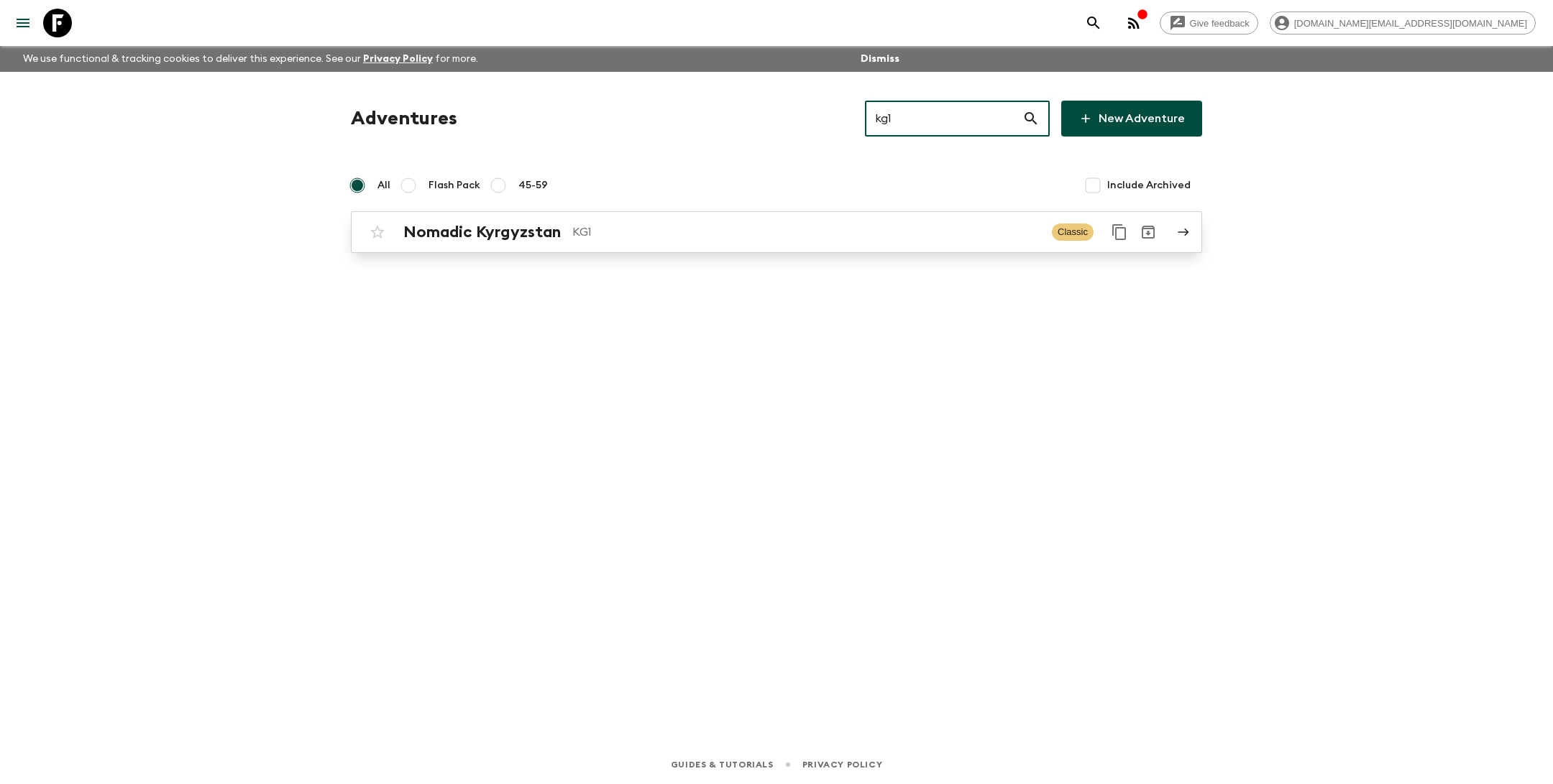
type input "kg1"
click at [720, 236] on p "KG1" at bounding box center [806, 232] width 468 height 17
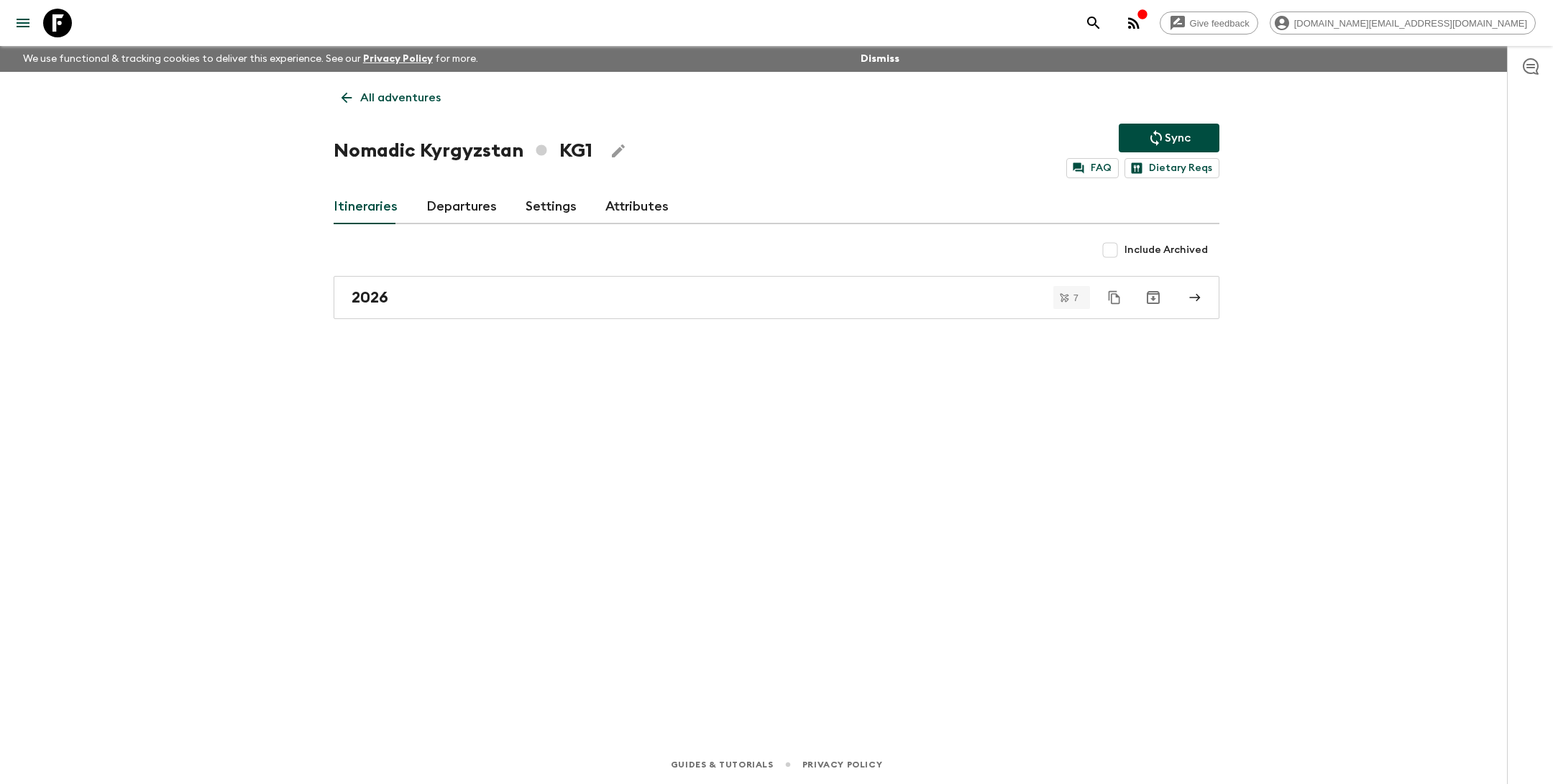
click at [520, 153] on h1 "Nomadic Kyrgyzstan KG1" at bounding box center [462, 151] width 259 height 29
drag, startPoint x: 517, startPoint y: 153, endPoint x: 319, endPoint y: 151, distance: 198.0
click at [319, 151] on div "All adventures Nomadic Kyrgyzstan KG1 Sync FAQ Dietary Reqs Itineraries Departu…" at bounding box center [776, 388] width 920 height 633
copy h1 "Nomadic Kyrgyzstan"
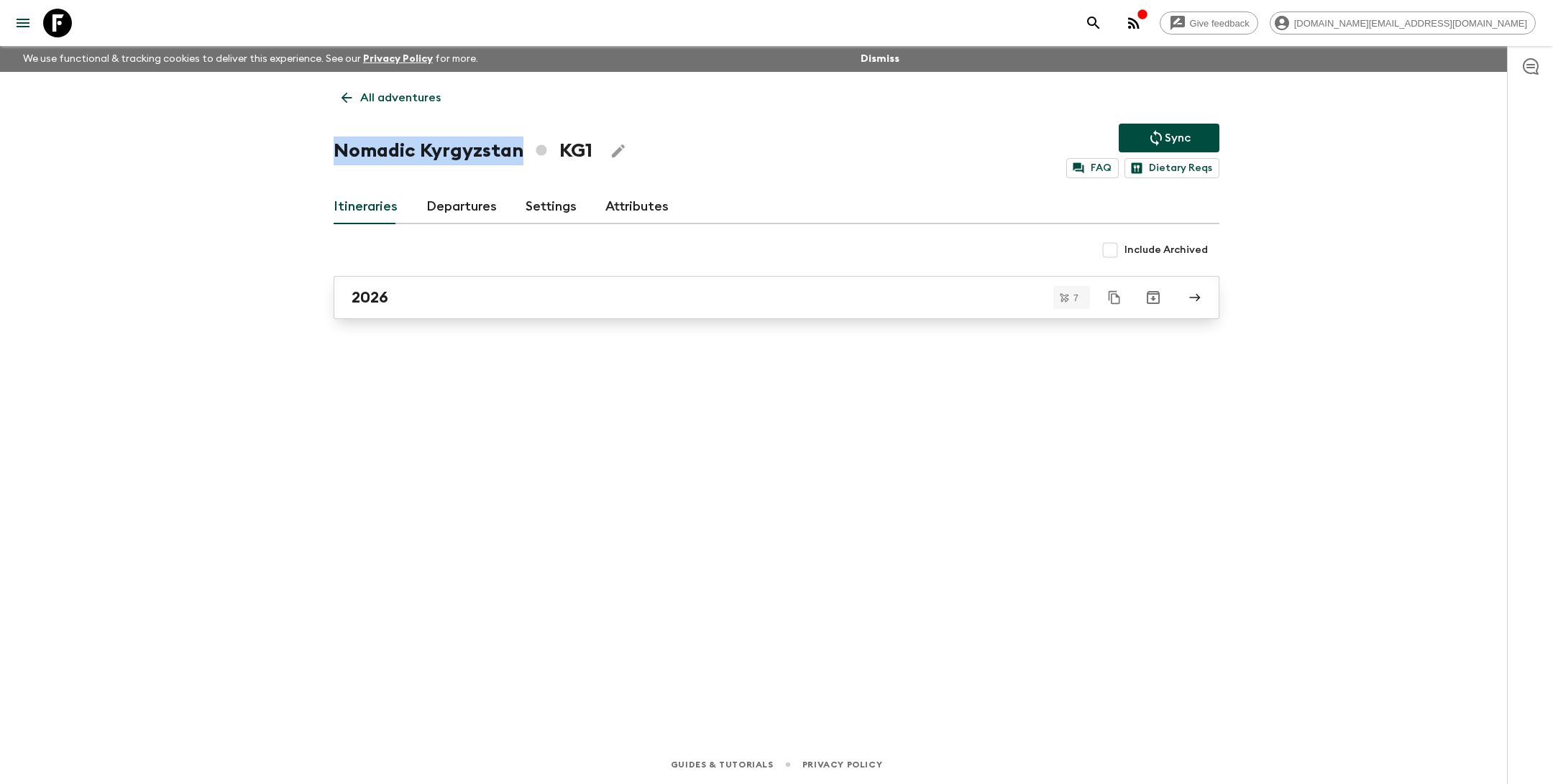
click at [460, 297] on div "2026" at bounding box center [763, 297] width 823 height 18
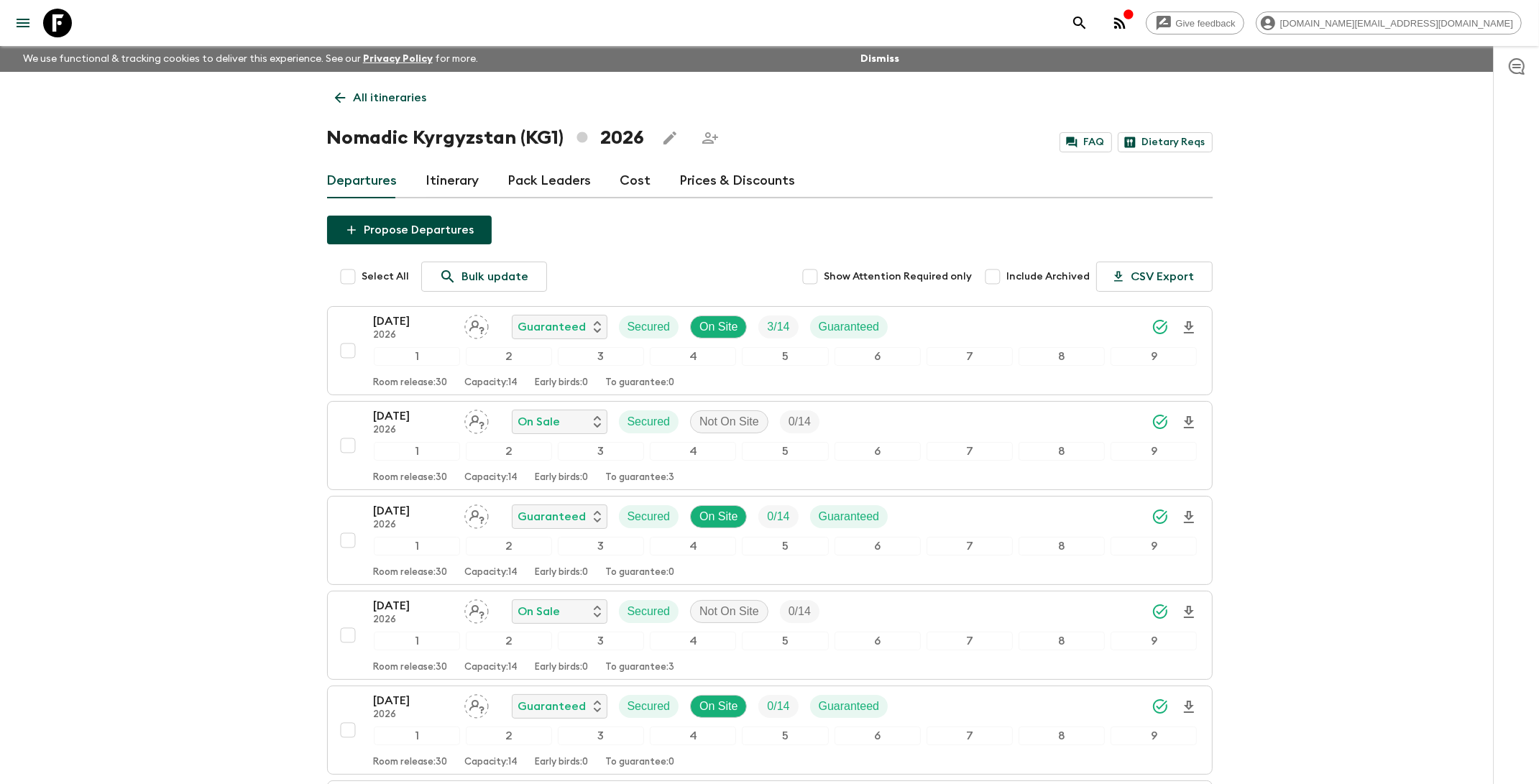
click at [437, 188] on link "Itinerary" at bounding box center [453, 181] width 53 height 35
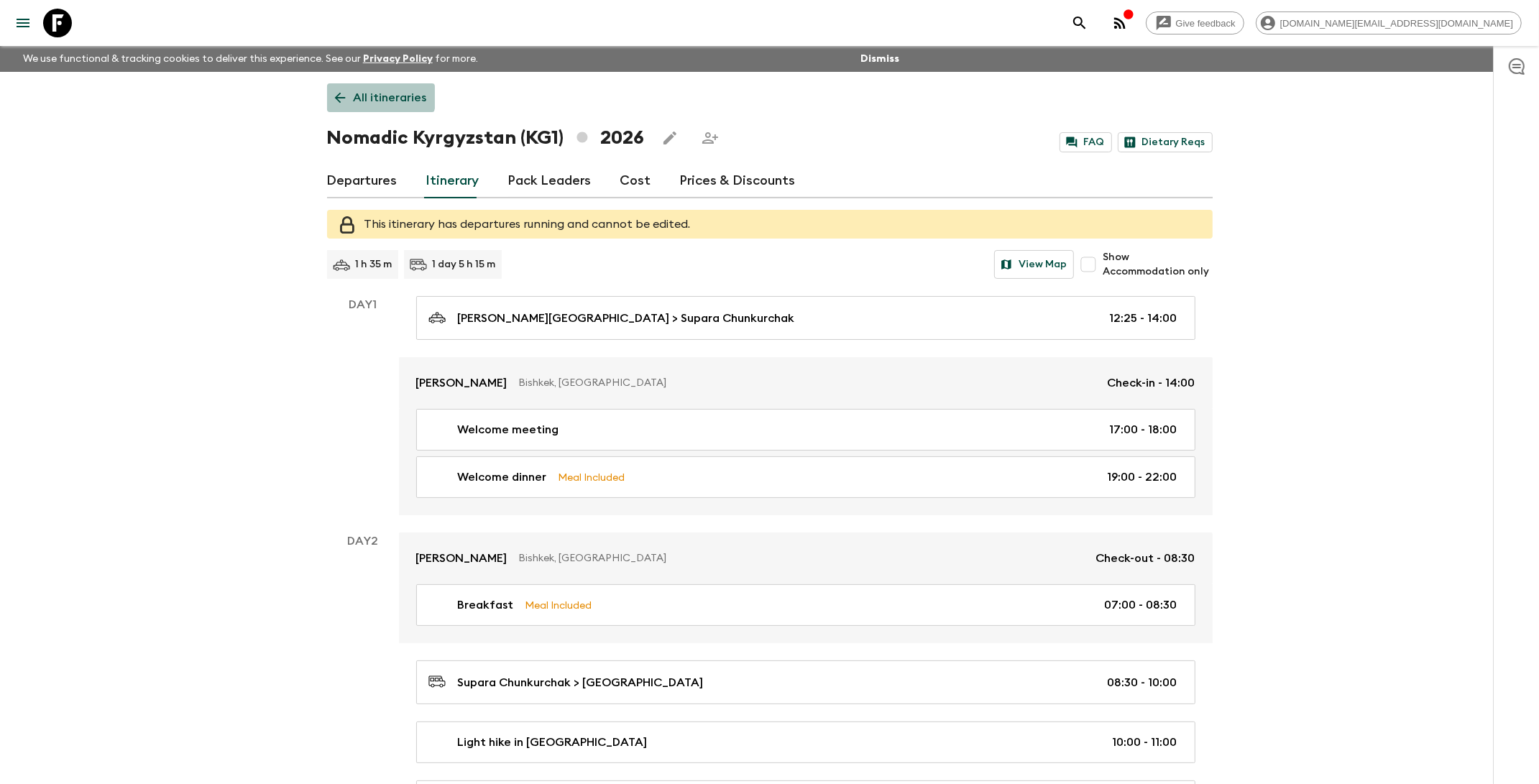
click at [380, 96] on p "All itineraries" at bounding box center [390, 98] width 73 height 17
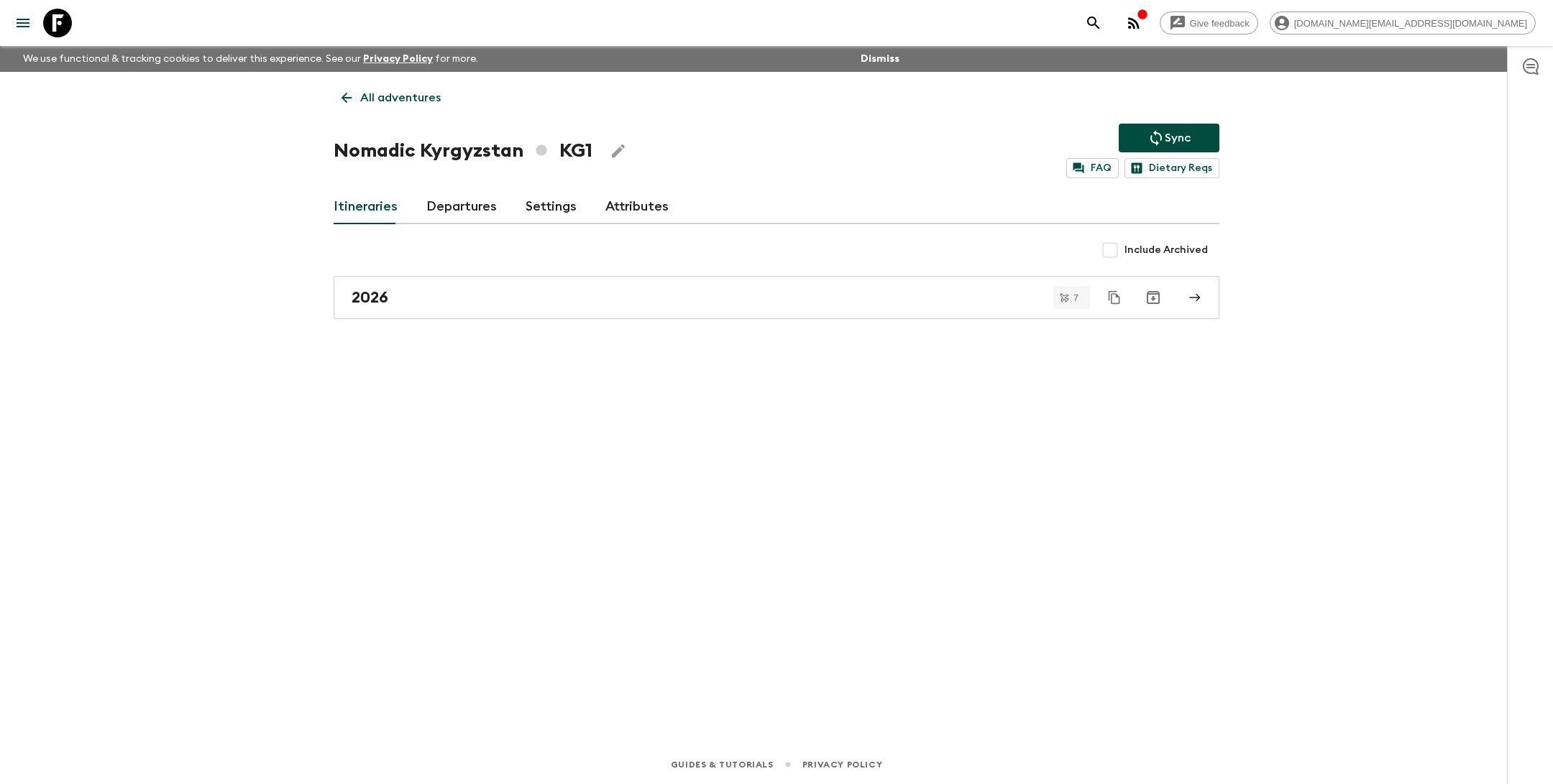
click at [423, 98] on p "All adventures" at bounding box center [400, 98] width 80 height 17
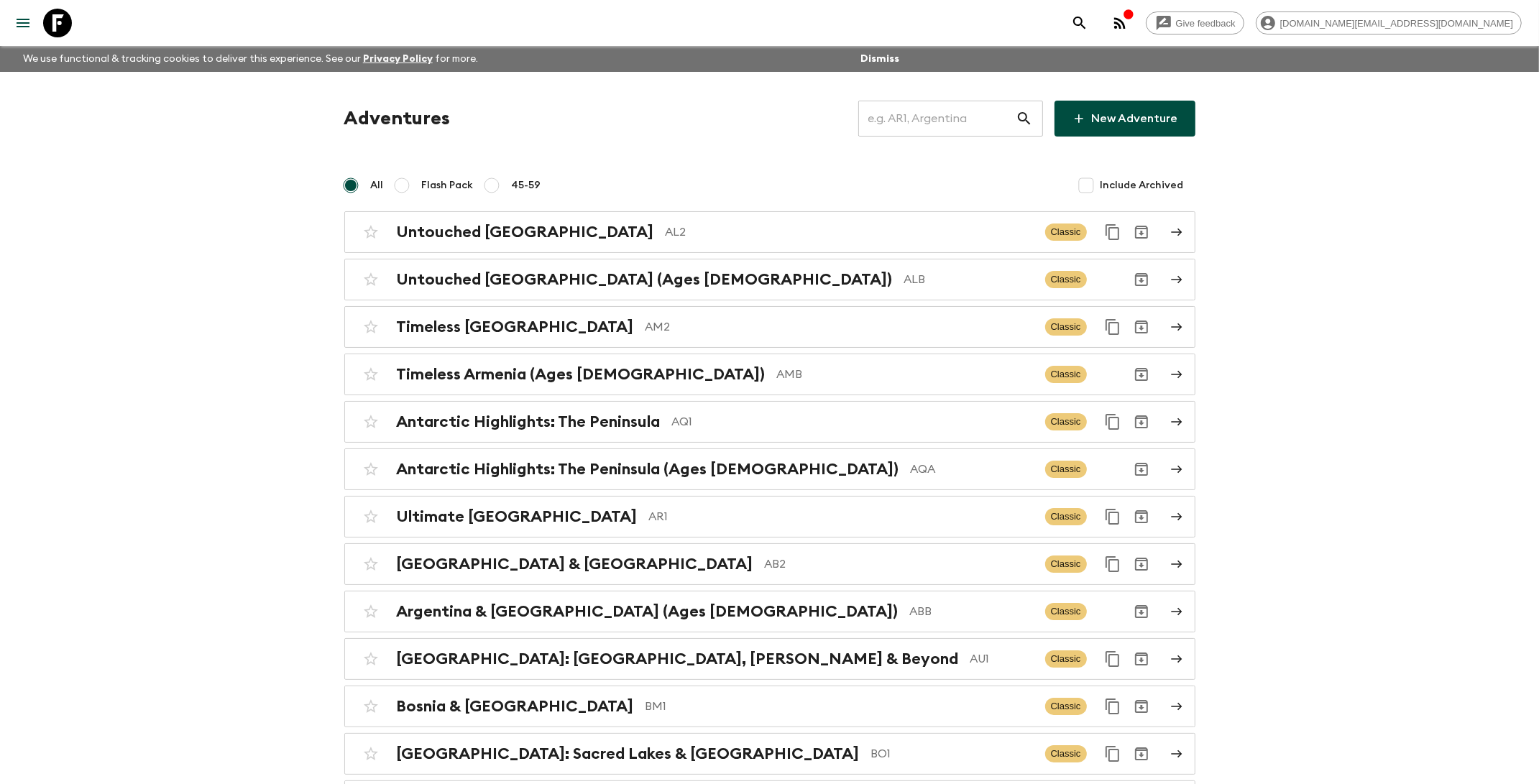
click at [936, 126] on input "text" at bounding box center [937, 119] width 157 height 40
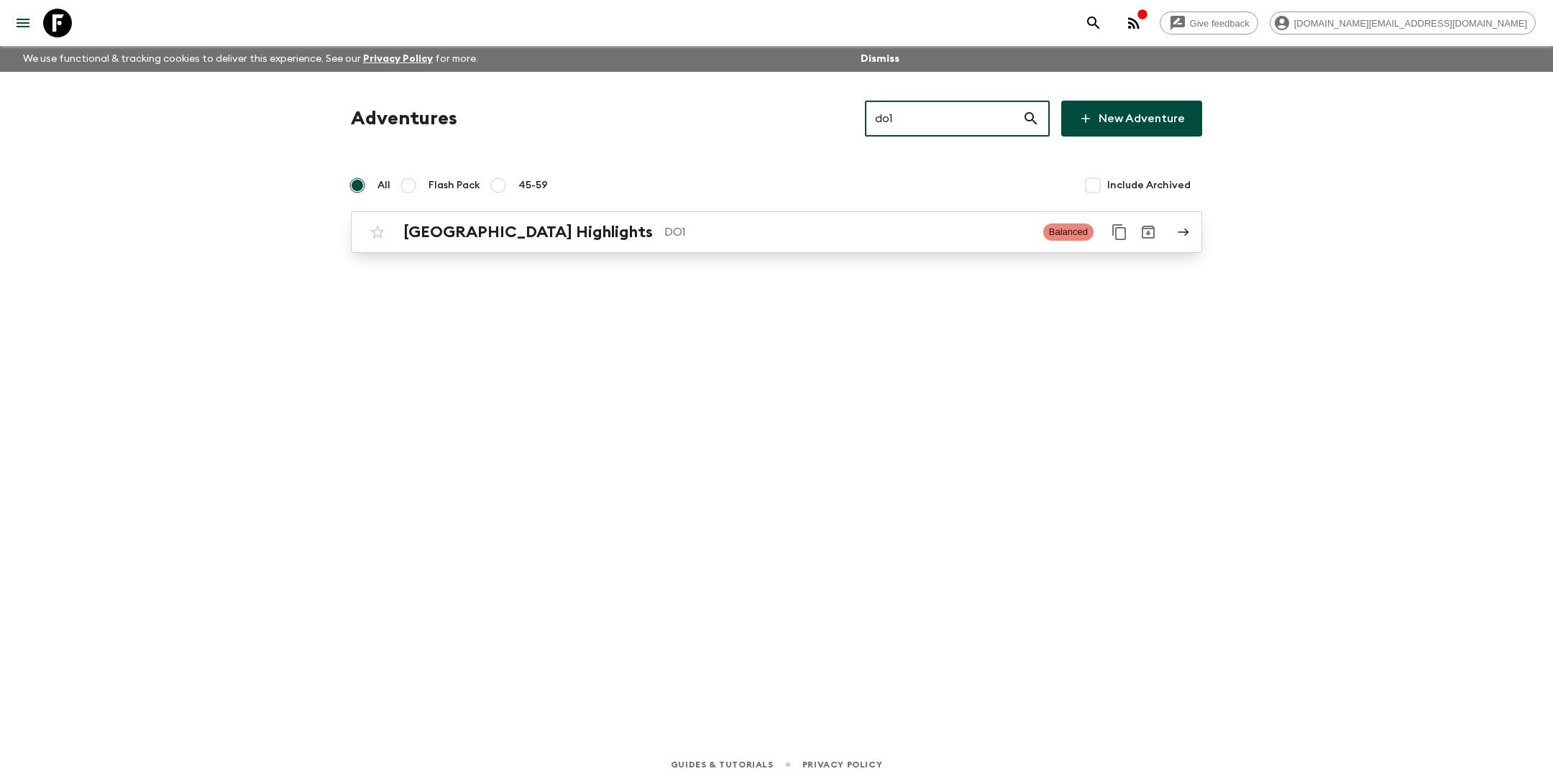
type input "do1"
click at [783, 235] on p "DO1" at bounding box center [847, 232] width 367 height 17
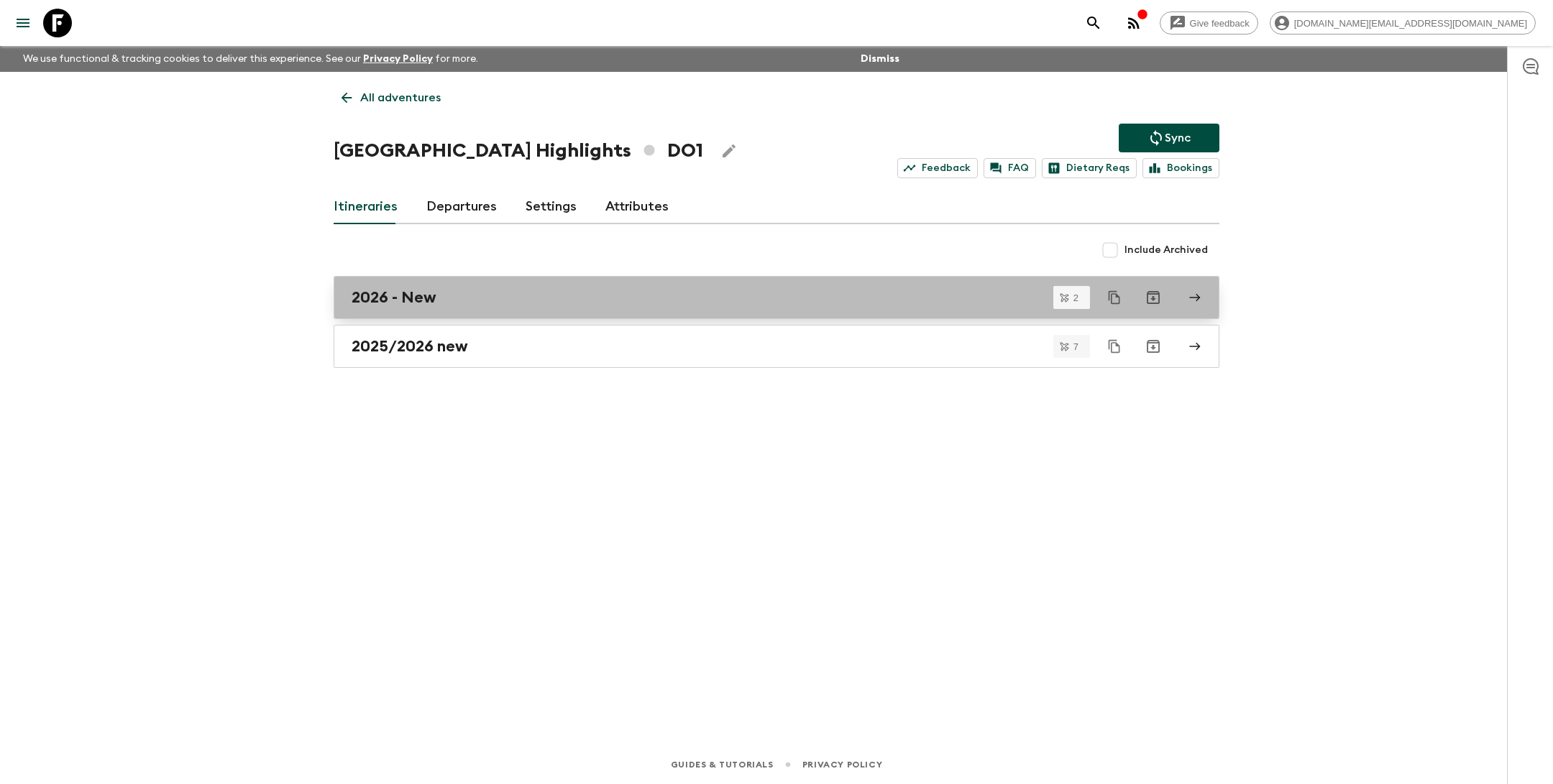
click at [559, 300] on div "2026 - New" at bounding box center [763, 297] width 823 height 18
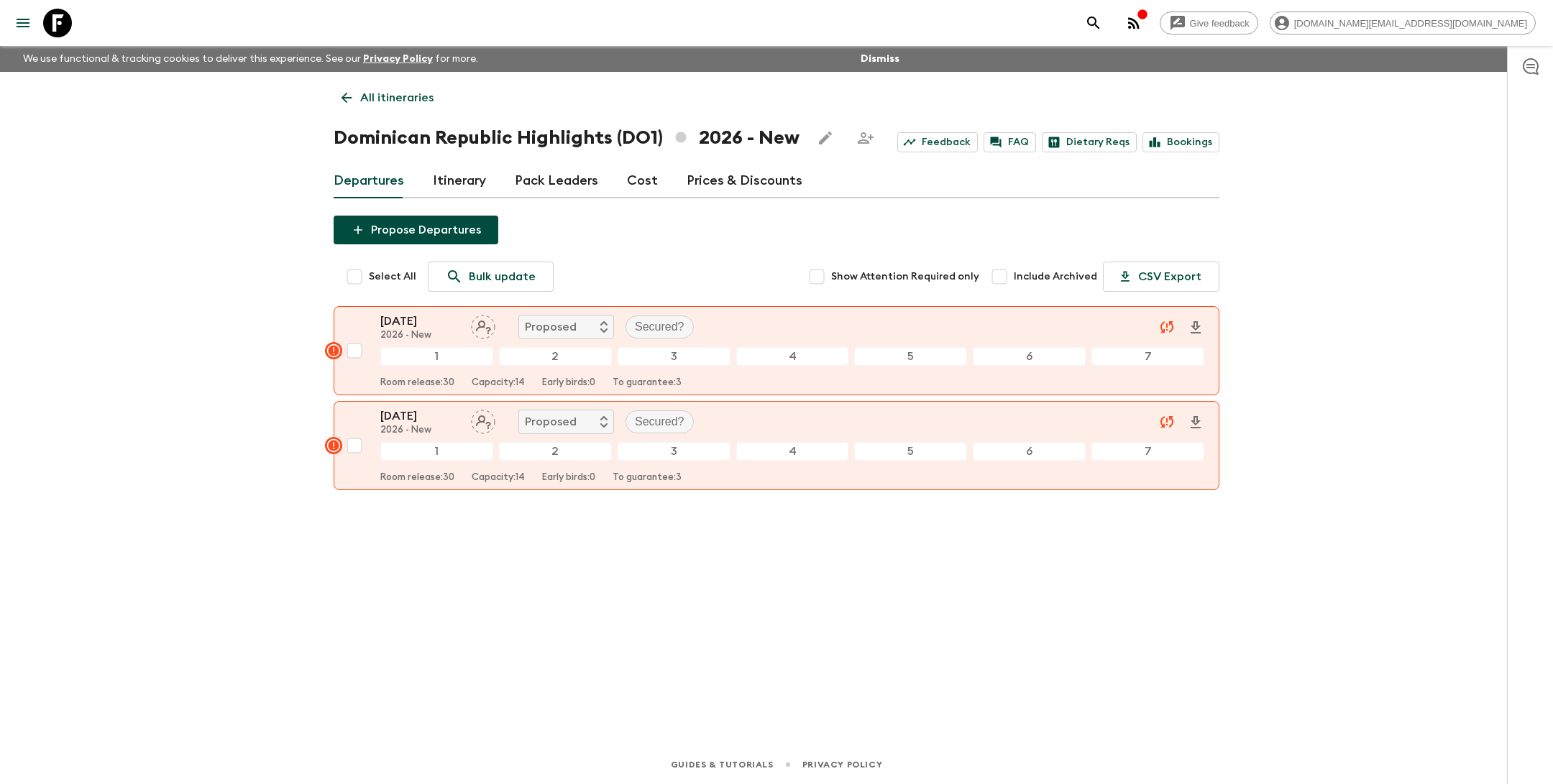
click at [455, 176] on link "Itinerary" at bounding box center [459, 181] width 53 height 35
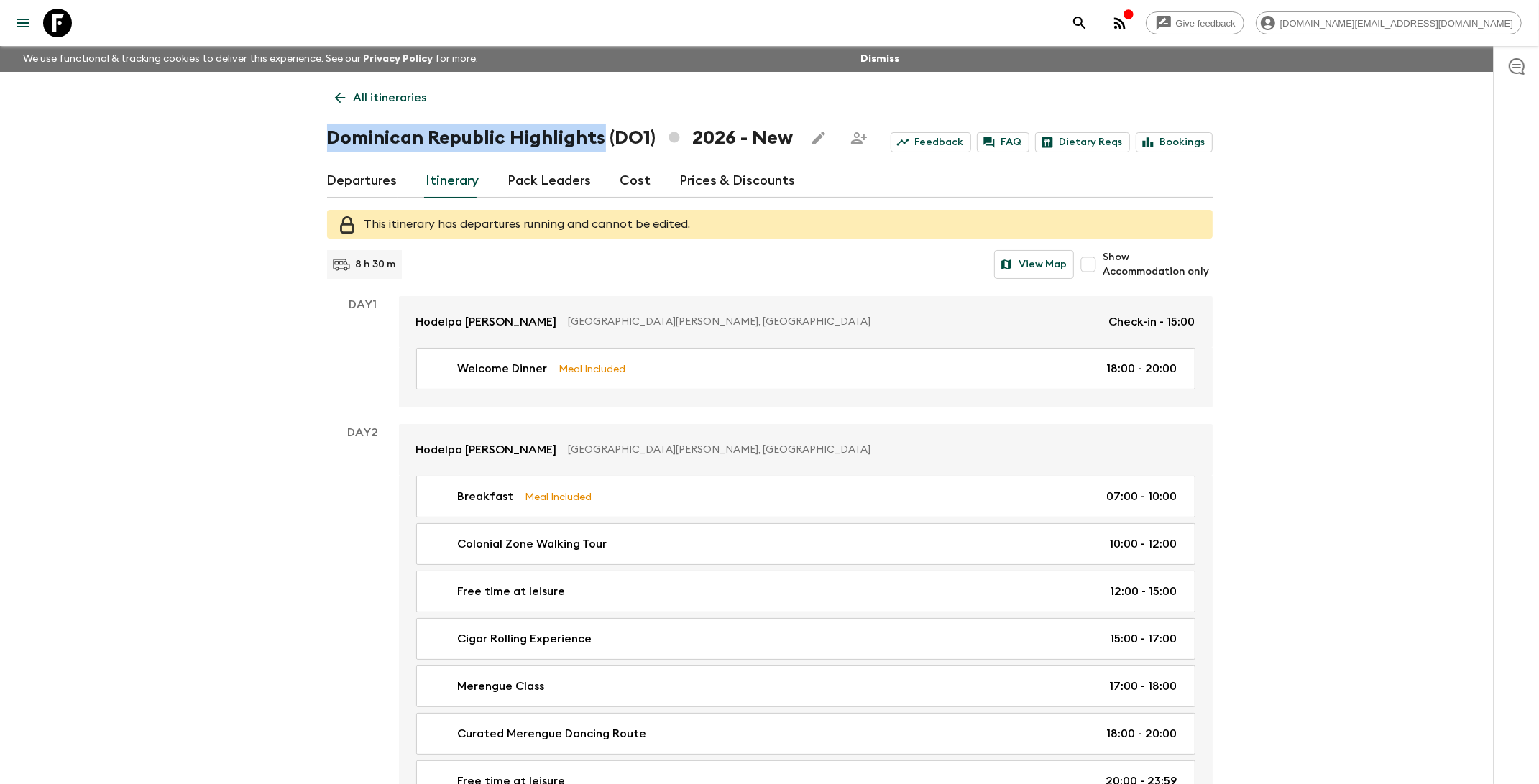
drag, startPoint x: 598, startPoint y: 138, endPoint x: 314, endPoint y: 137, distance: 284.0
copy h1 "[GEOGRAPHIC_DATA] Highlights"
click at [377, 96] on p "All itineraries" at bounding box center [390, 98] width 73 height 17
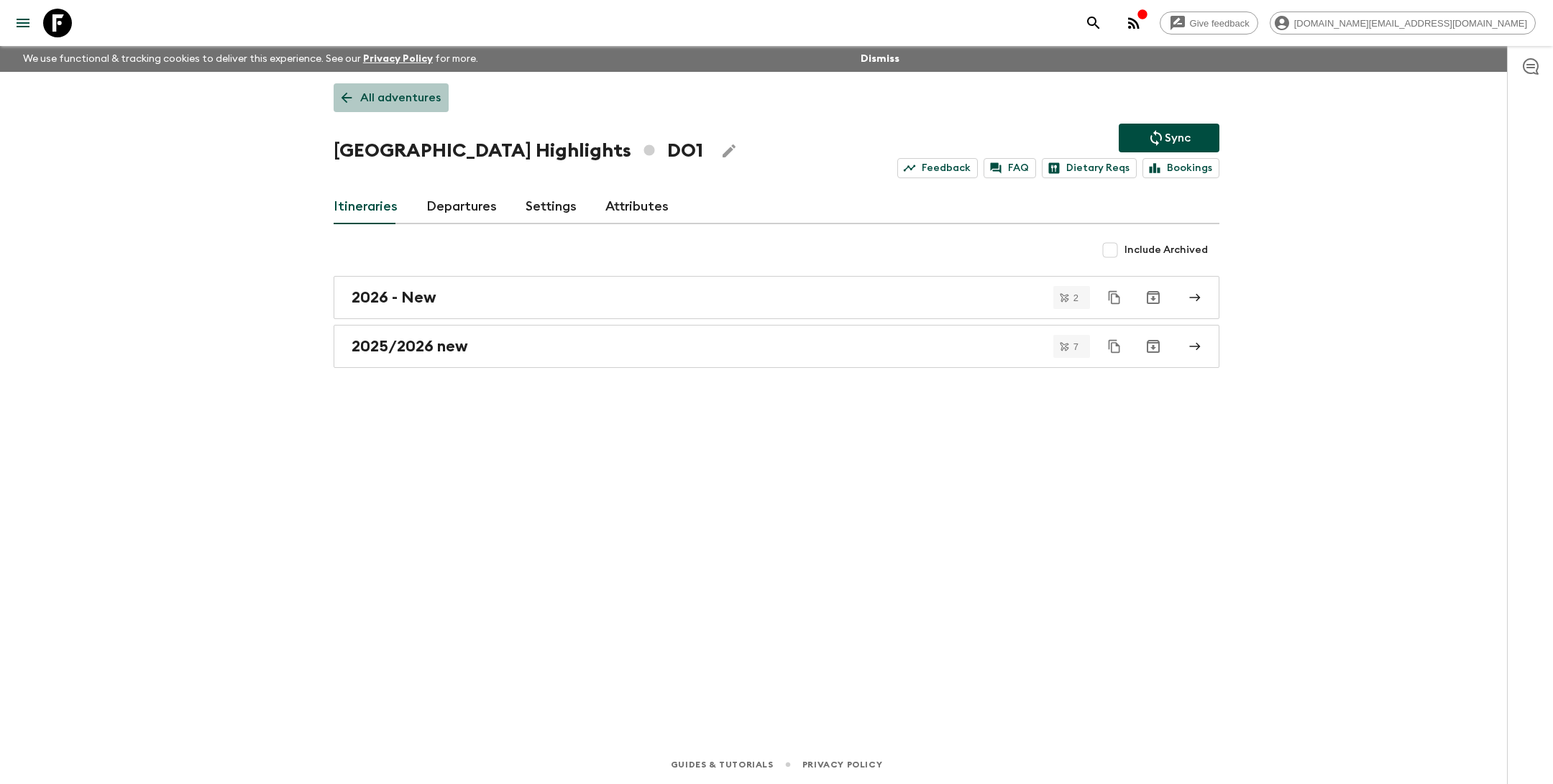
click at [412, 96] on p "All adventures" at bounding box center [400, 98] width 80 height 17
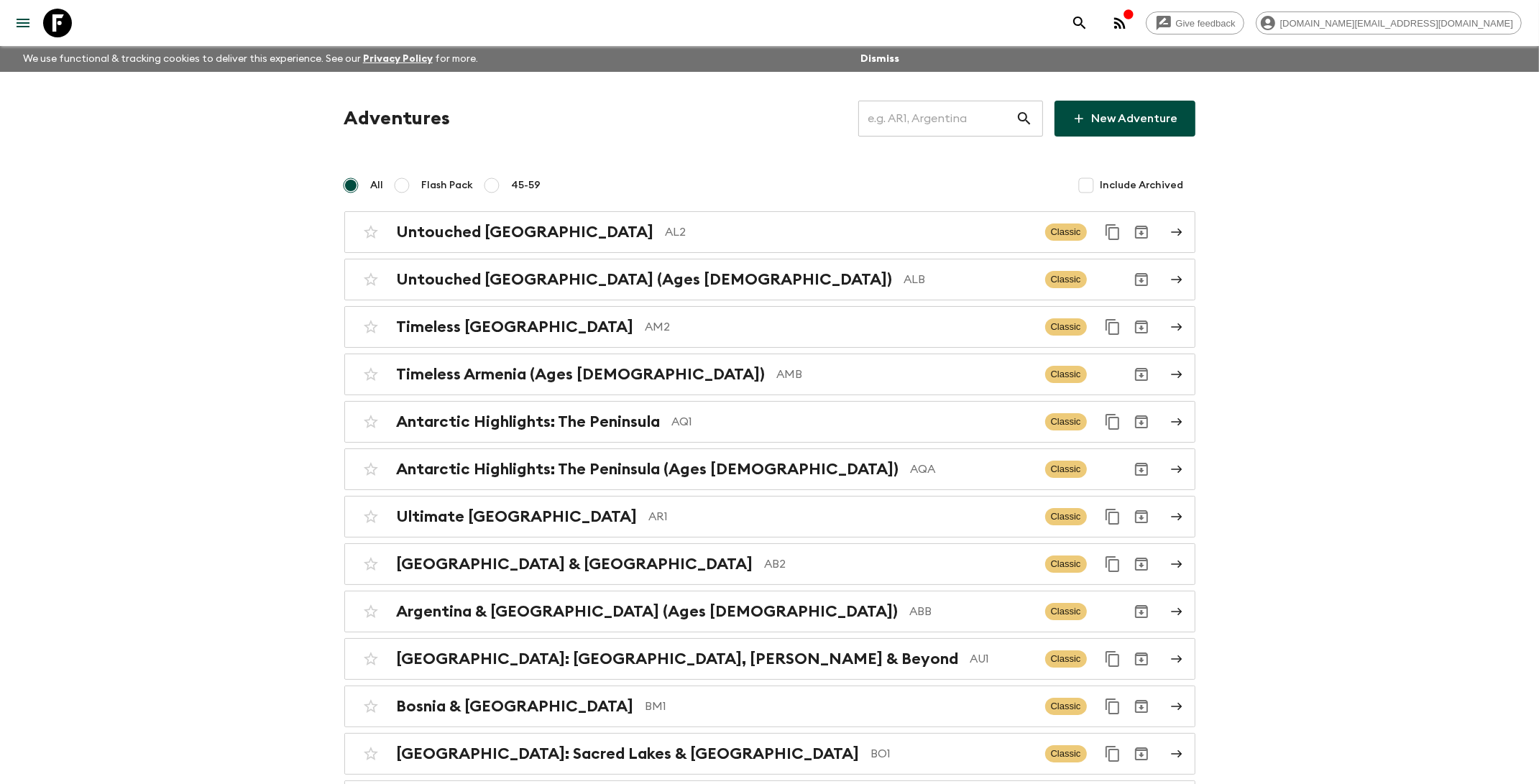
click at [913, 129] on input "text" at bounding box center [937, 119] width 157 height 40
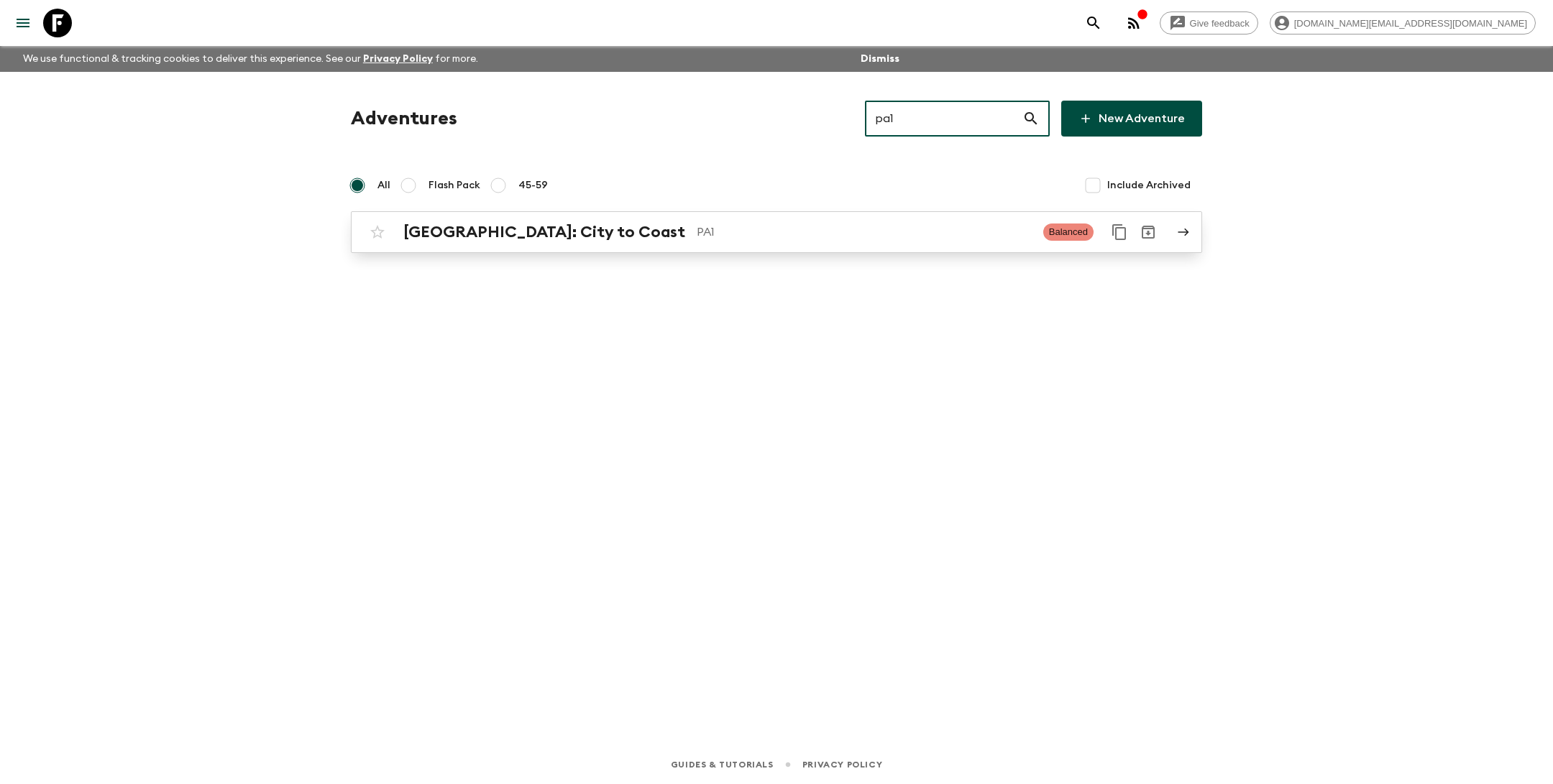
type input "pa1"
click at [662, 242] on div "Panama: City to Coast PA1 Balanced" at bounding box center [748, 232] width 770 height 29
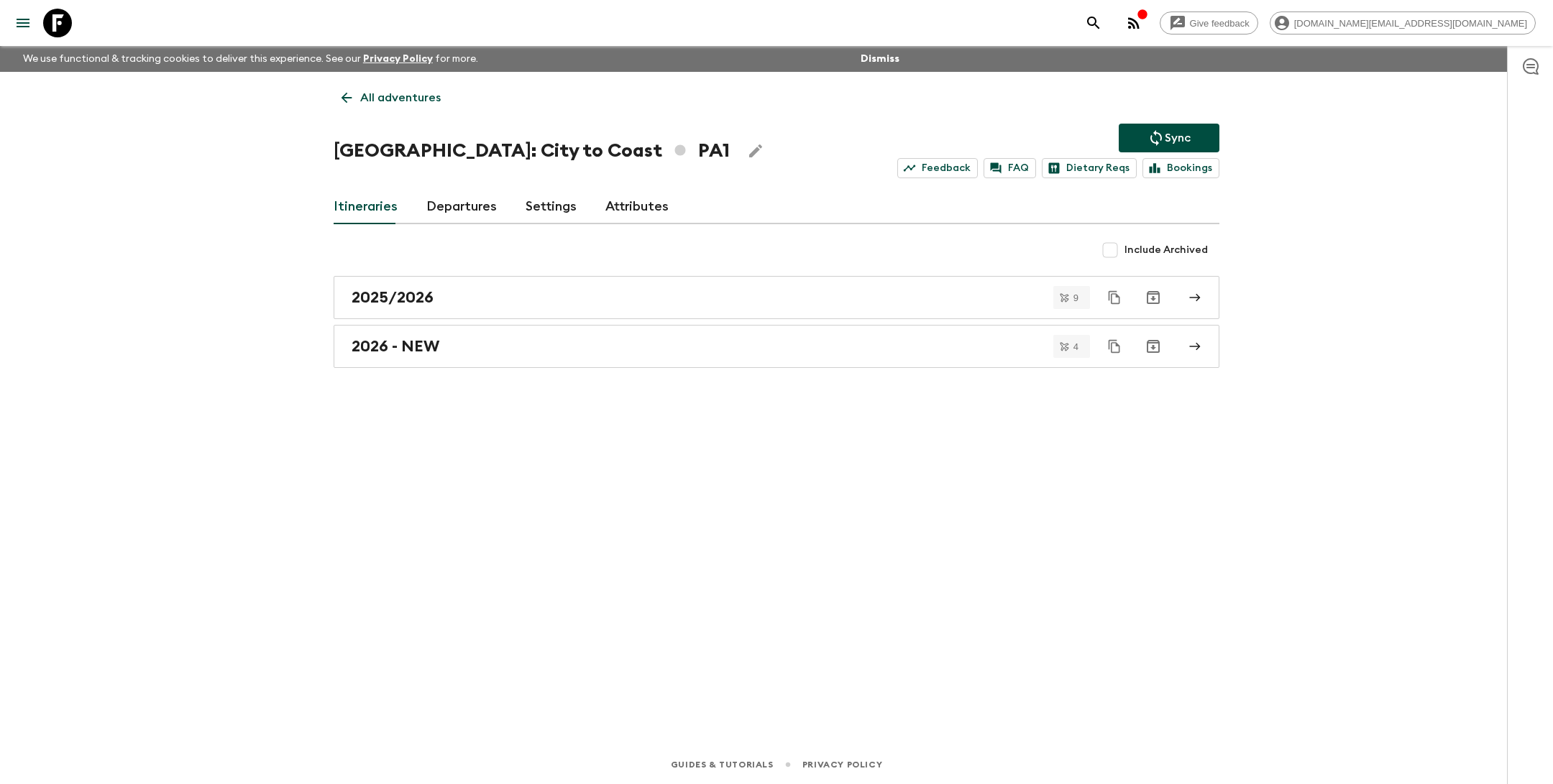
click at [536, 152] on h1 "Panama: City to Coast PA1" at bounding box center [531, 151] width 396 height 29
drag, startPoint x: 533, startPoint y: 152, endPoint x: 332, endPoint y: 147, distance: 201.1
click at [332, 147] on div "All adventures Panama: City to Coast PA1 Sync Feedback FAQ Dietary Reqs Booking…" at bounding box center [776, 388] width 920 height 633
copy h1 "[GEOGRAPHIC_DATA]: City to Coast"
click at [455, 299] on div "2025/2026" at bounding box center [763, 297] width 823 height 18
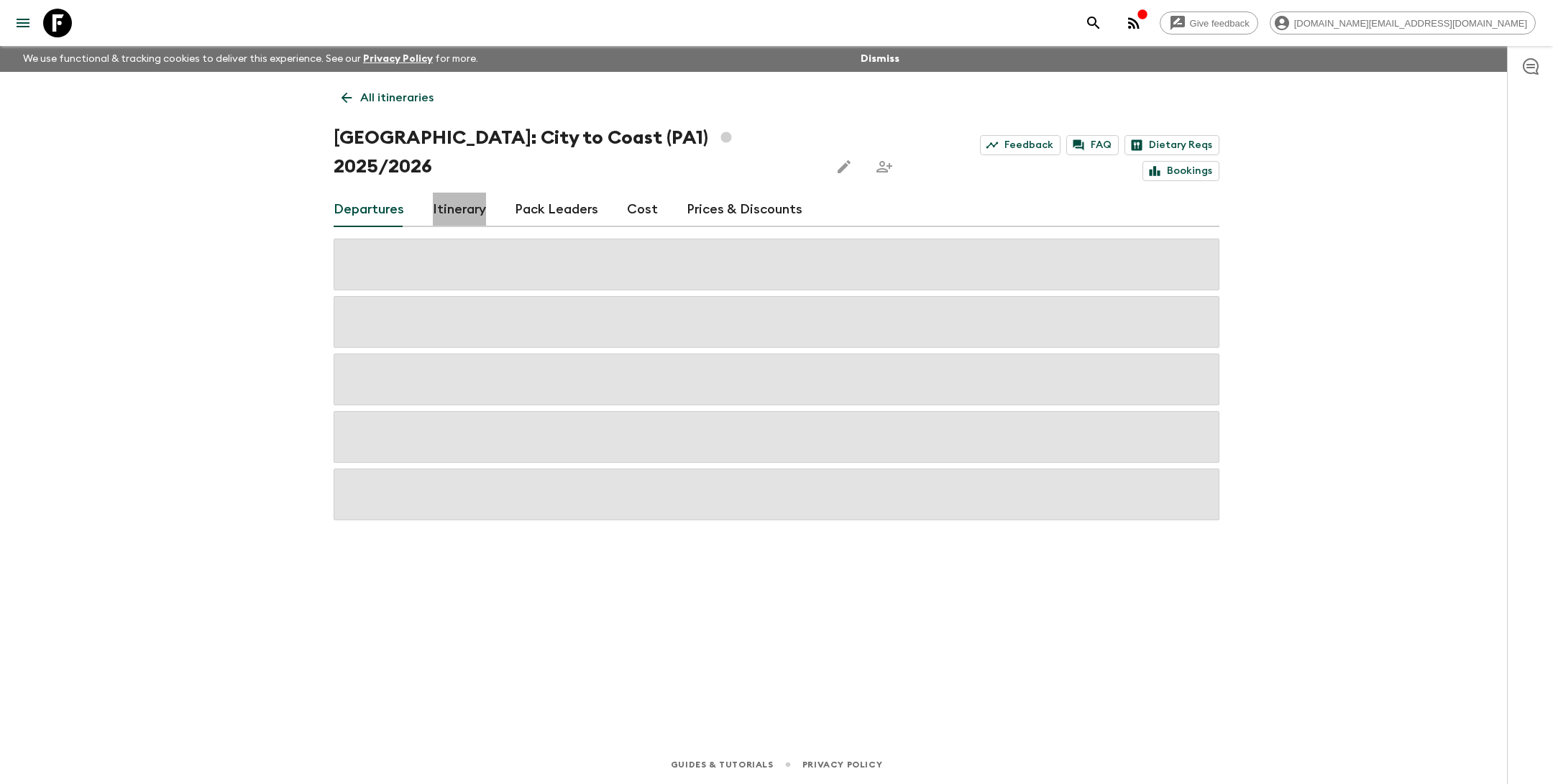
click at [447, 193] on link "Itinerary" at bounding box center [459, 210] width 53 height 35
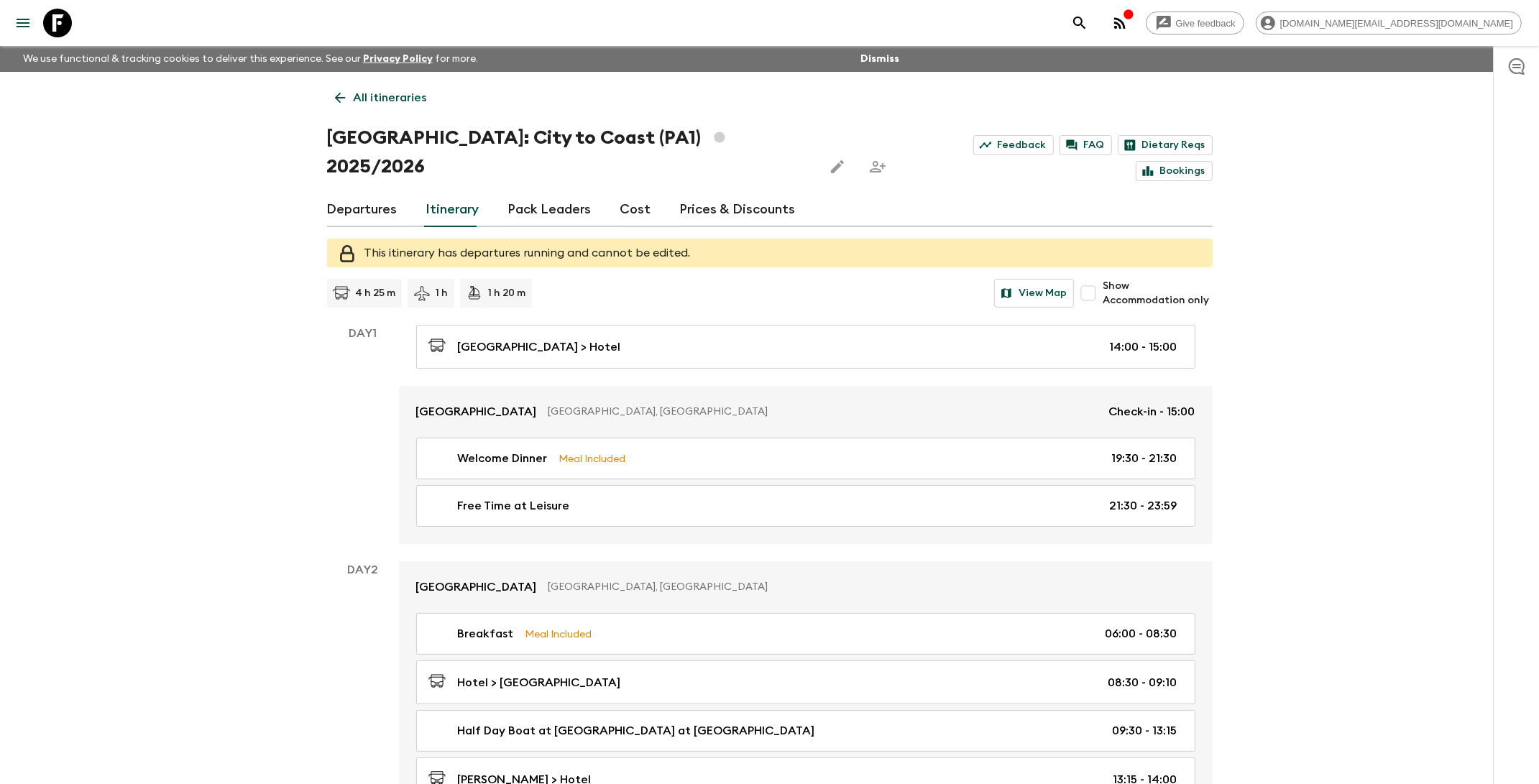
click at [395, 97] on p "All itineraries" at bounding box center [390, 98] width 73 height 17
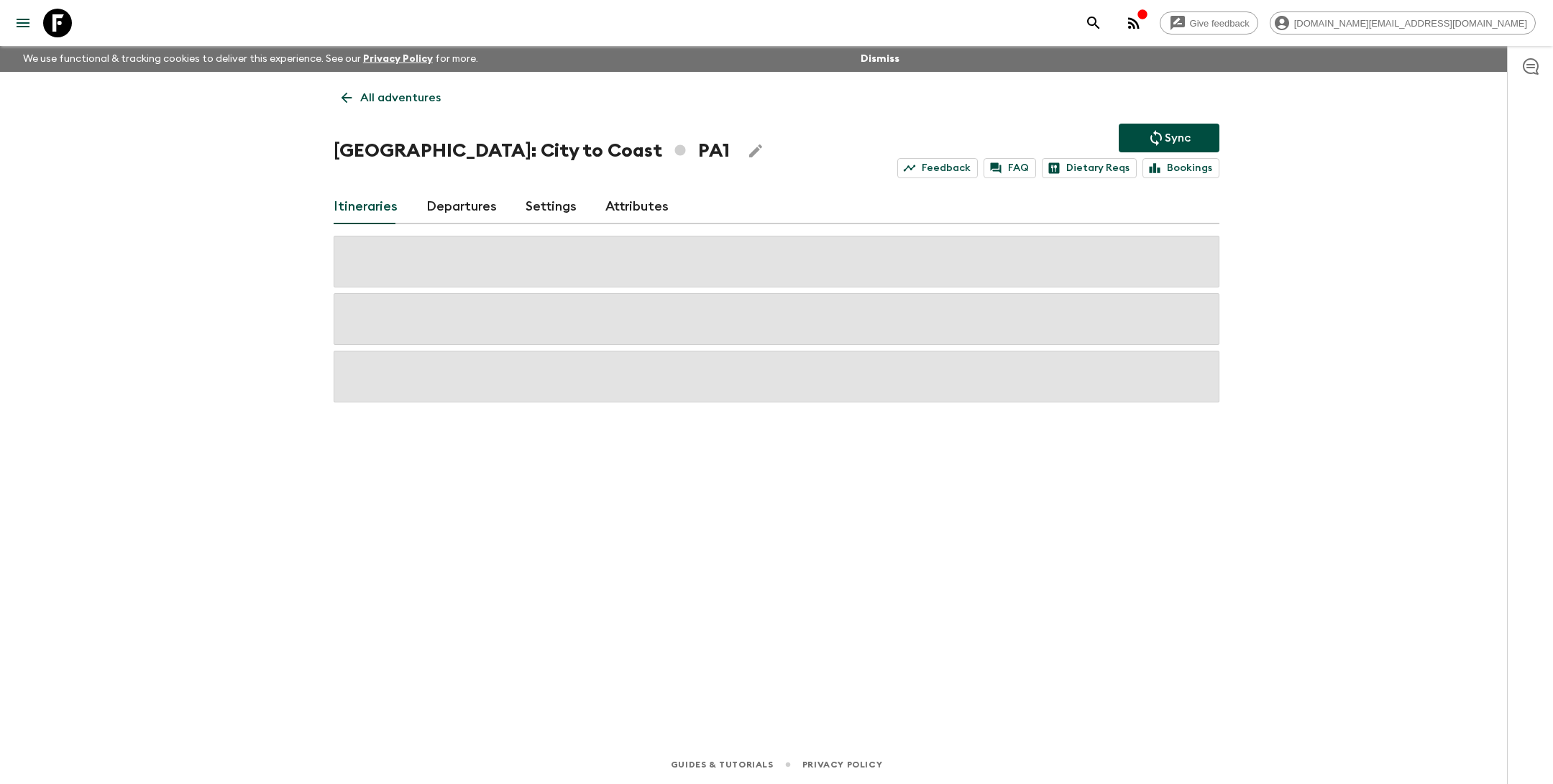
click at [366, 101] on p "All adventures" at bounding box center [400, 98] width 80 height 17
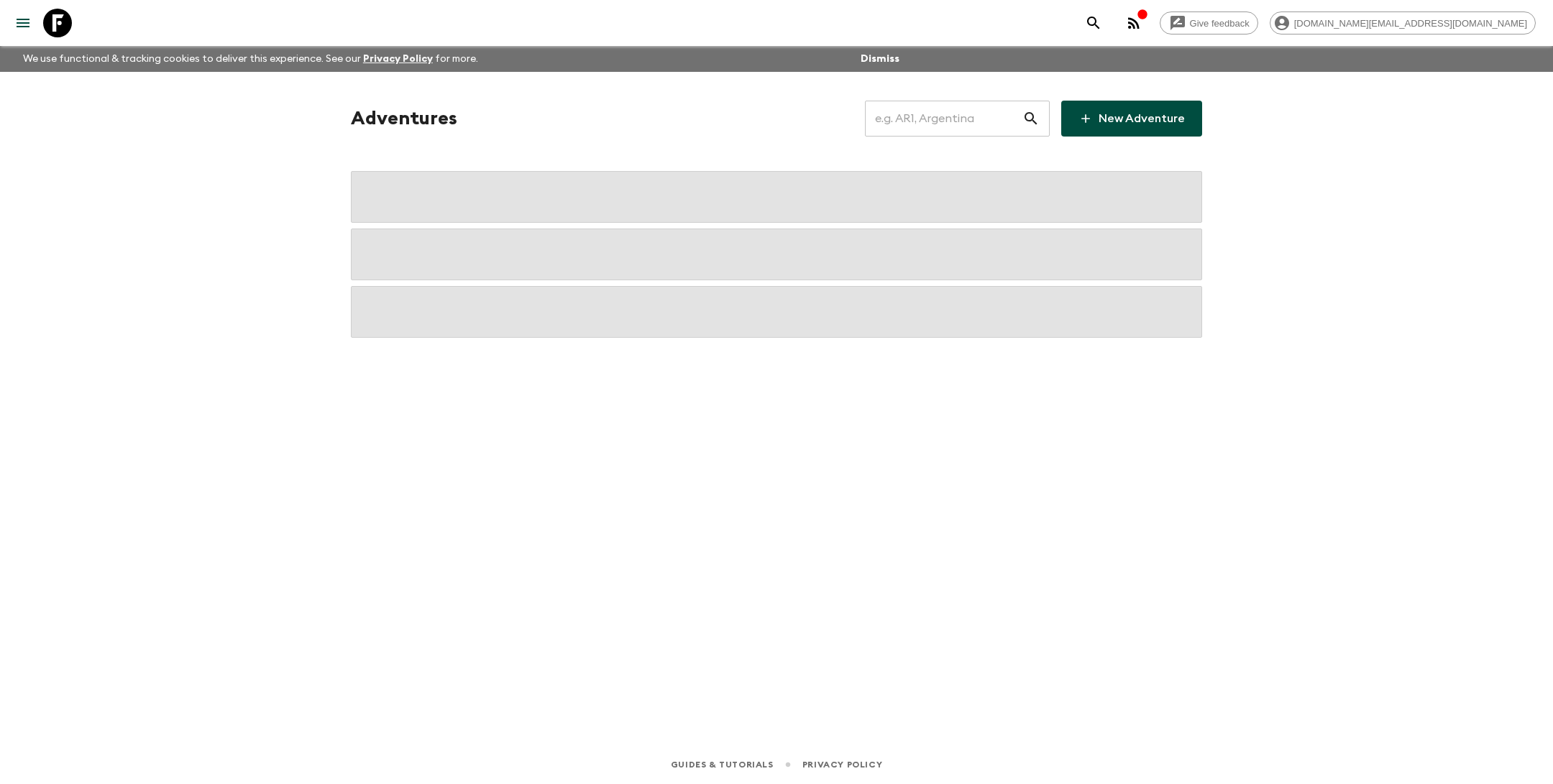
click at [942, 129] on input "text" at bounding box center [943, 119] width 157 height 40
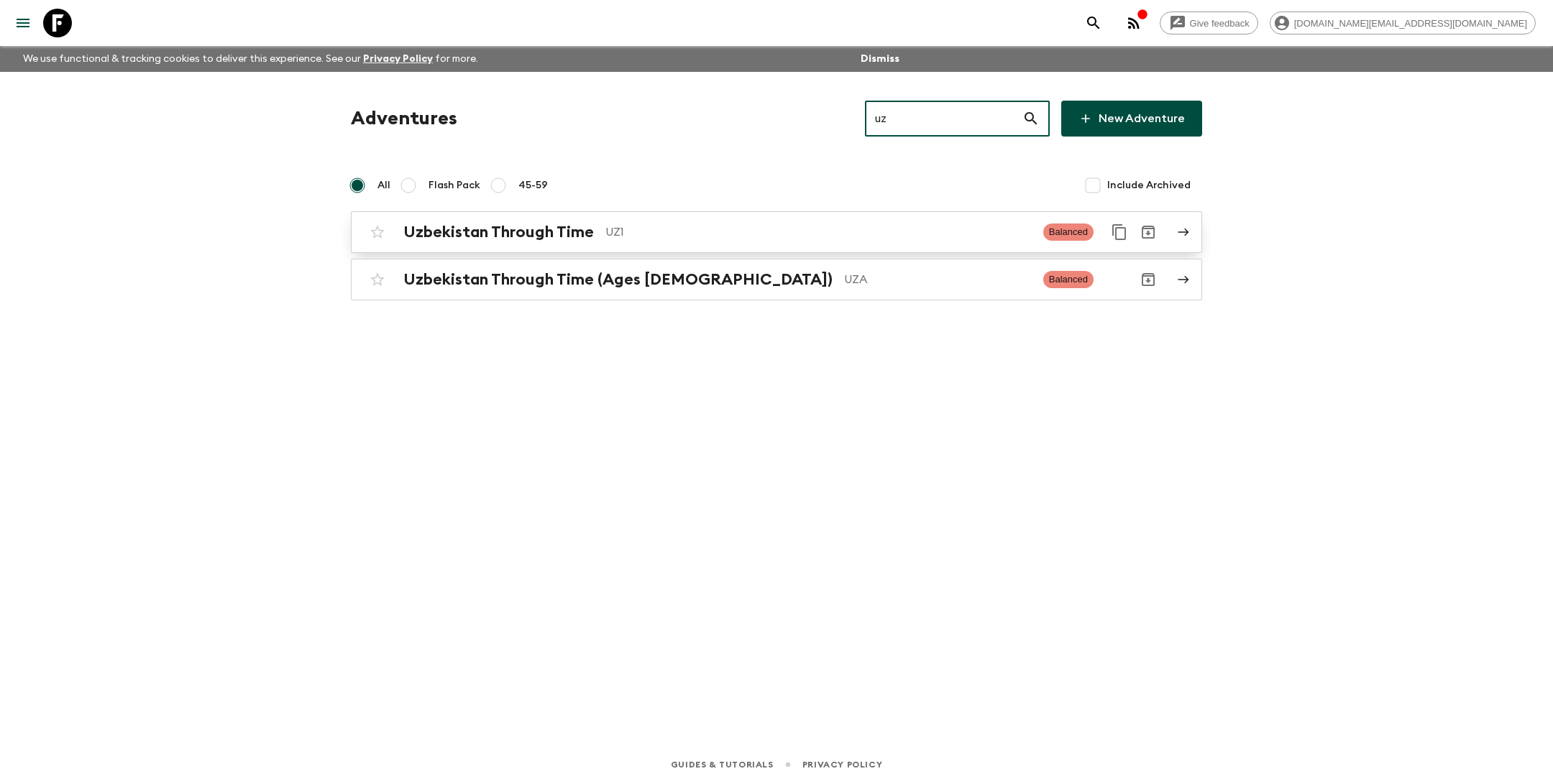
type input "uz"
click at [627, 243] on div "Uzbekistan Through Time UZ1 Balanced" at bounding box center [748, 232] width 770 height 29
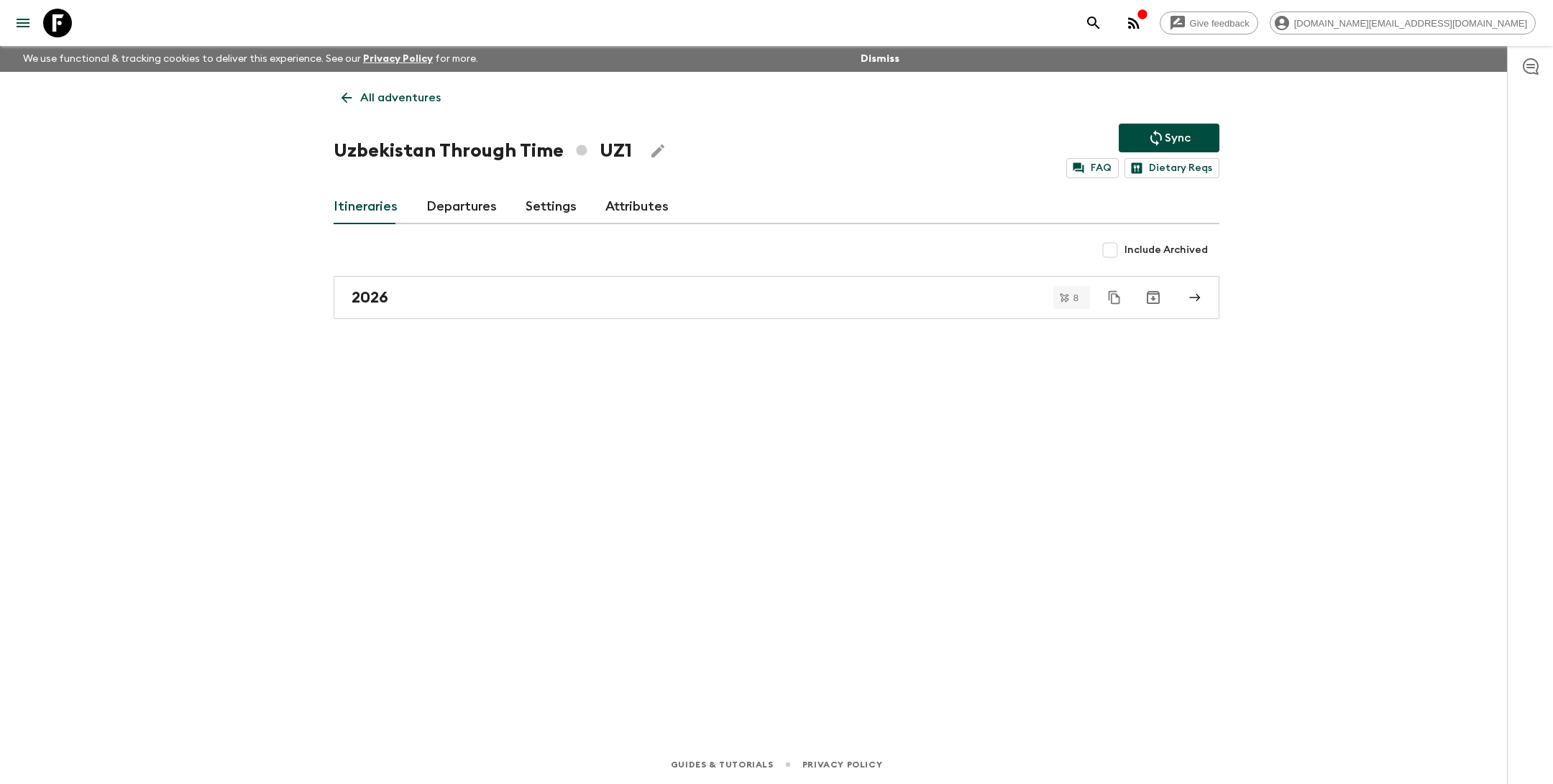
click at [544, 157] on h1 "Uzbekistan Through Time UZ1" at bounding box center [482, 151] width 298 height 29
drag, startPoint x: 556, startPoint y: 156, endPoint x: 323, endPoint y: 149, distance: 233.1
click at [323, 149] on div "All adventures Uzbekistan Through Time UZ1 Sync FAQ Dietary Reqs Itineraries De…" at bounding box center [776, 388] width 920 height 633
copy h1 "Uzbekistan Through Time"
click at [380, 99] on p "All adventures" at bounding box center [400, 98] width 80 height 17
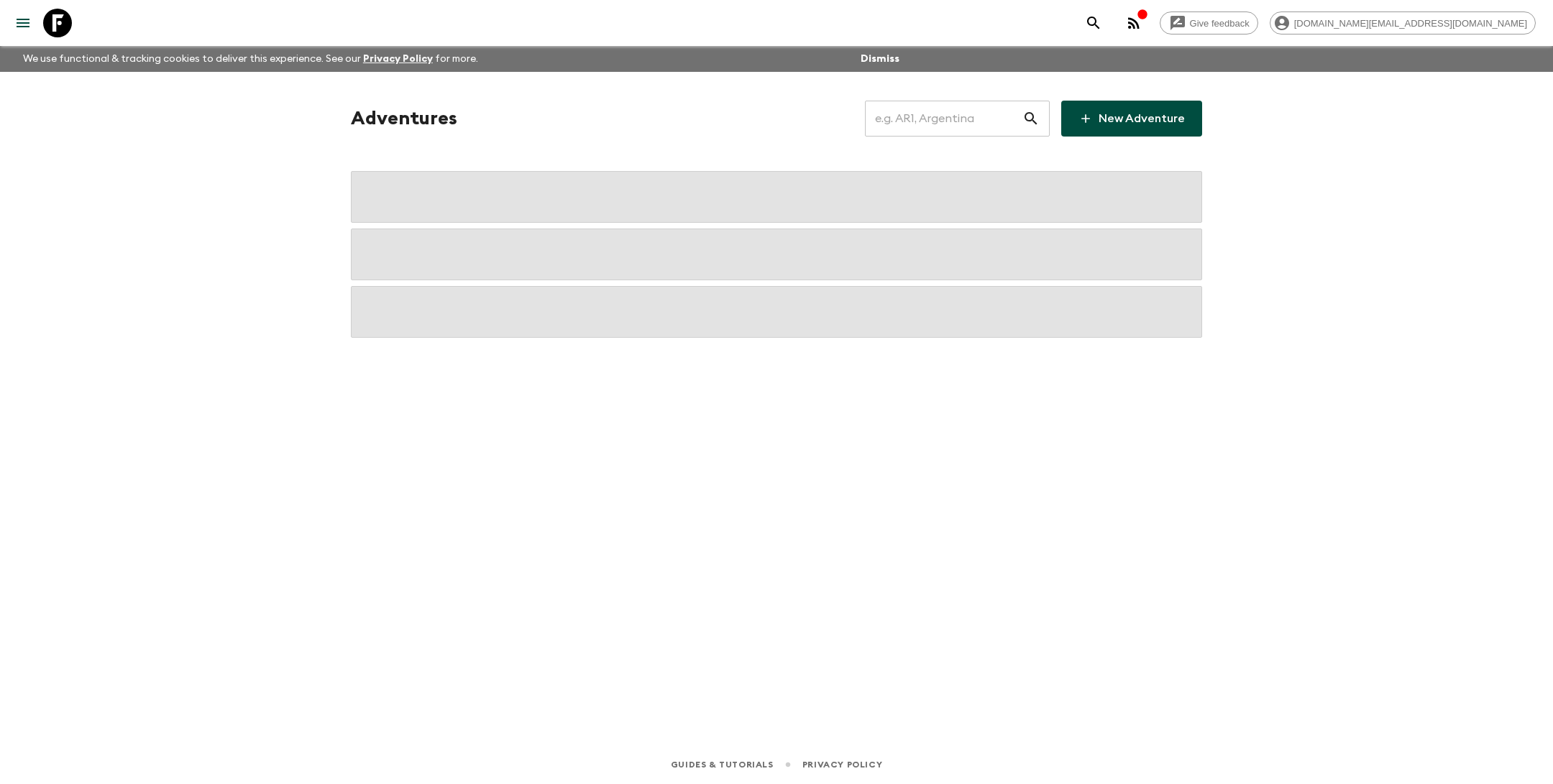
click at [905, 125] on input "text" at bounding box center [943, 119] width 157 height 40
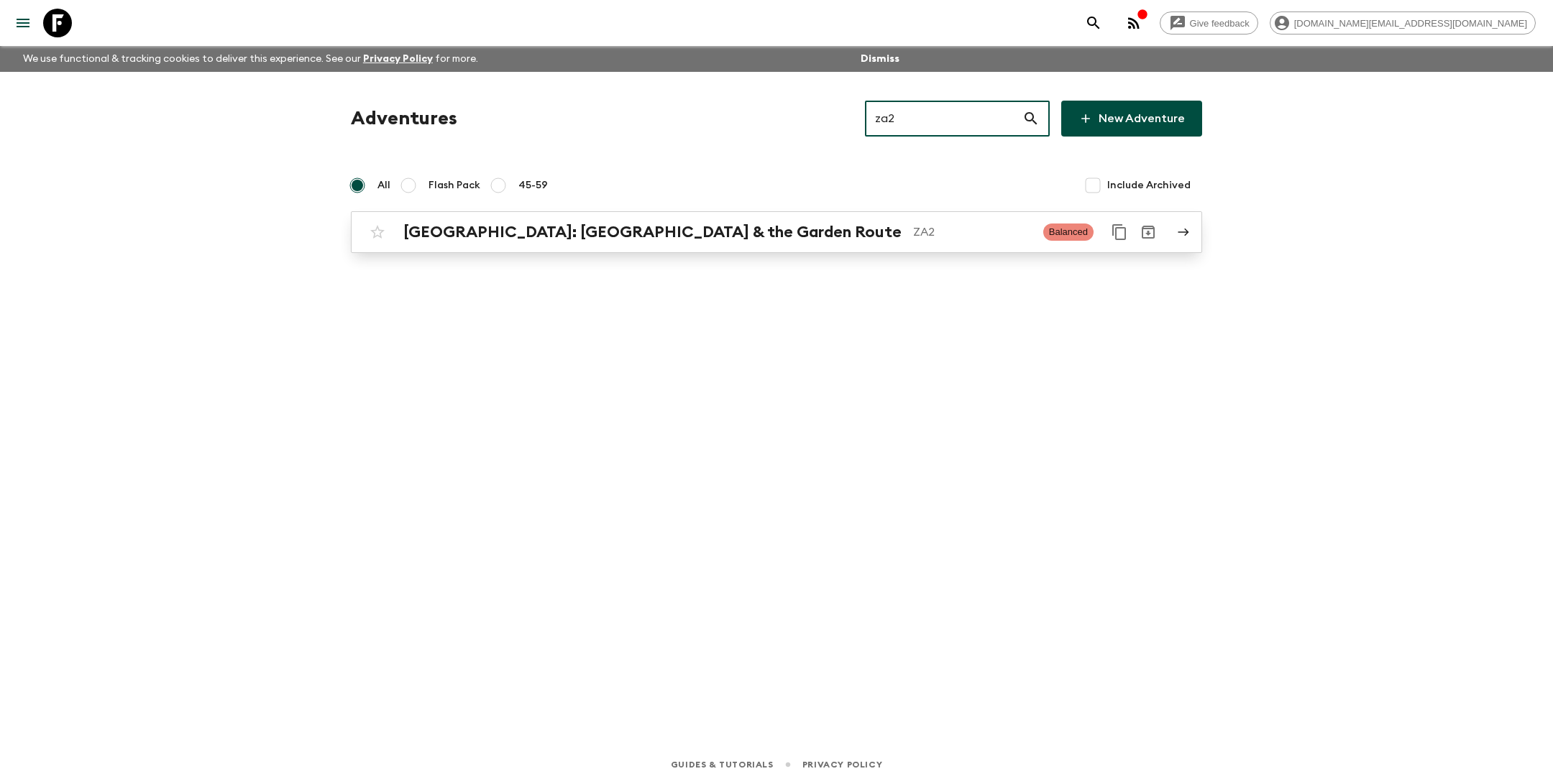
type input "za2"
click at [693, 237] on h2 "[GEOGRAPHIC_DATA]: [GEOGRAPHIC_DATA] & the Garden Route" at bounding box center [652, 231] width 498 height 18
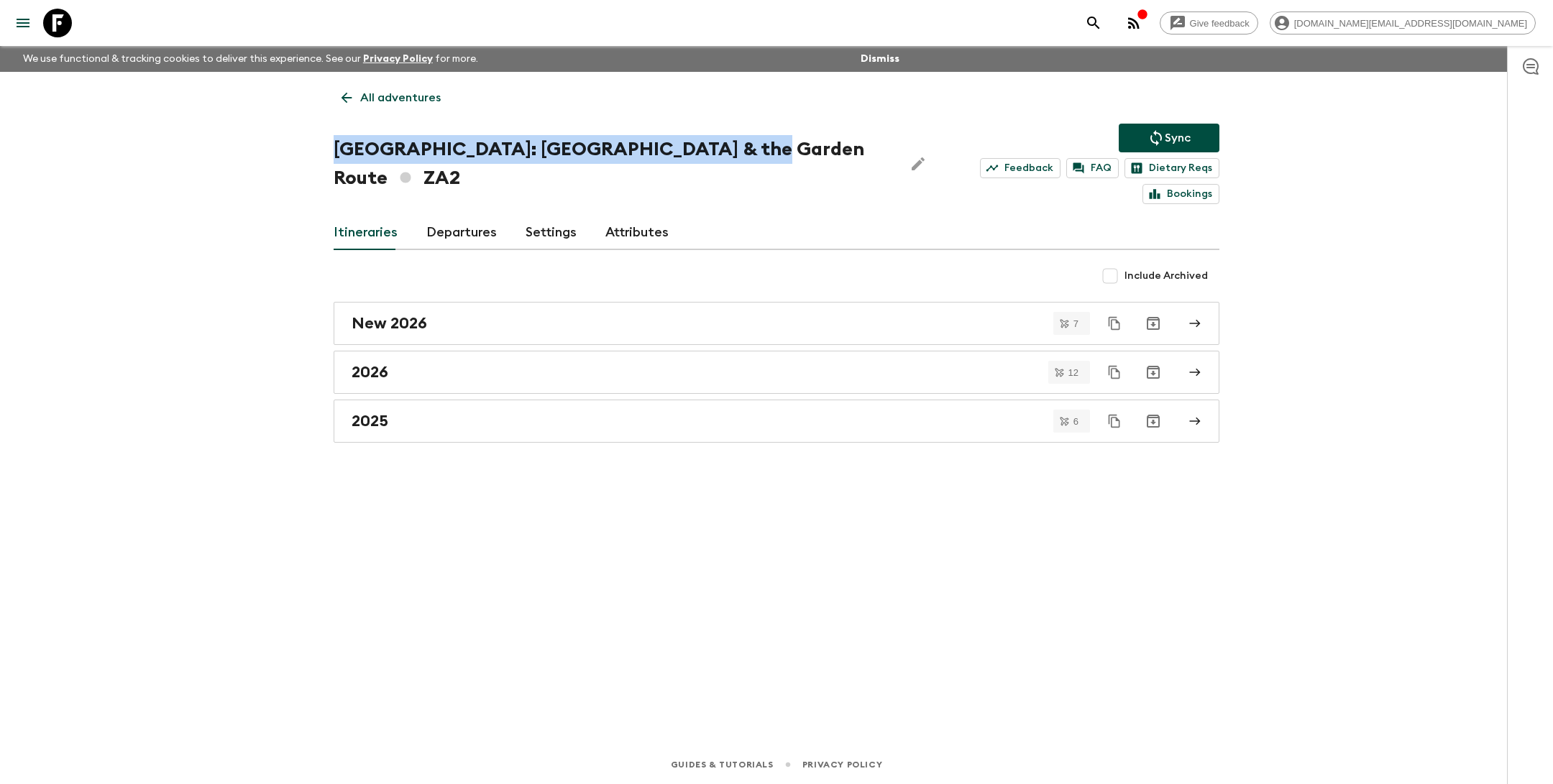
drag, startPoint x: 732, startPoint y: 150, endPoint x: 318, endPoint y: 141, distance: 414.1
click at [318, 141] on div "All adventures South Africa: Cape Town & the Garden Route ZA2 Sync Feedback FAQ…" at bounding box center [776, 388] width 920 height 633
copy h1 "[GEOGRAPHIC_DATA]: [GEOGRAPHIC_DATA] & the Garden Route"
click at [361, 96] on p "All adventures" at bounding box center [400, 98] width 80 height 17
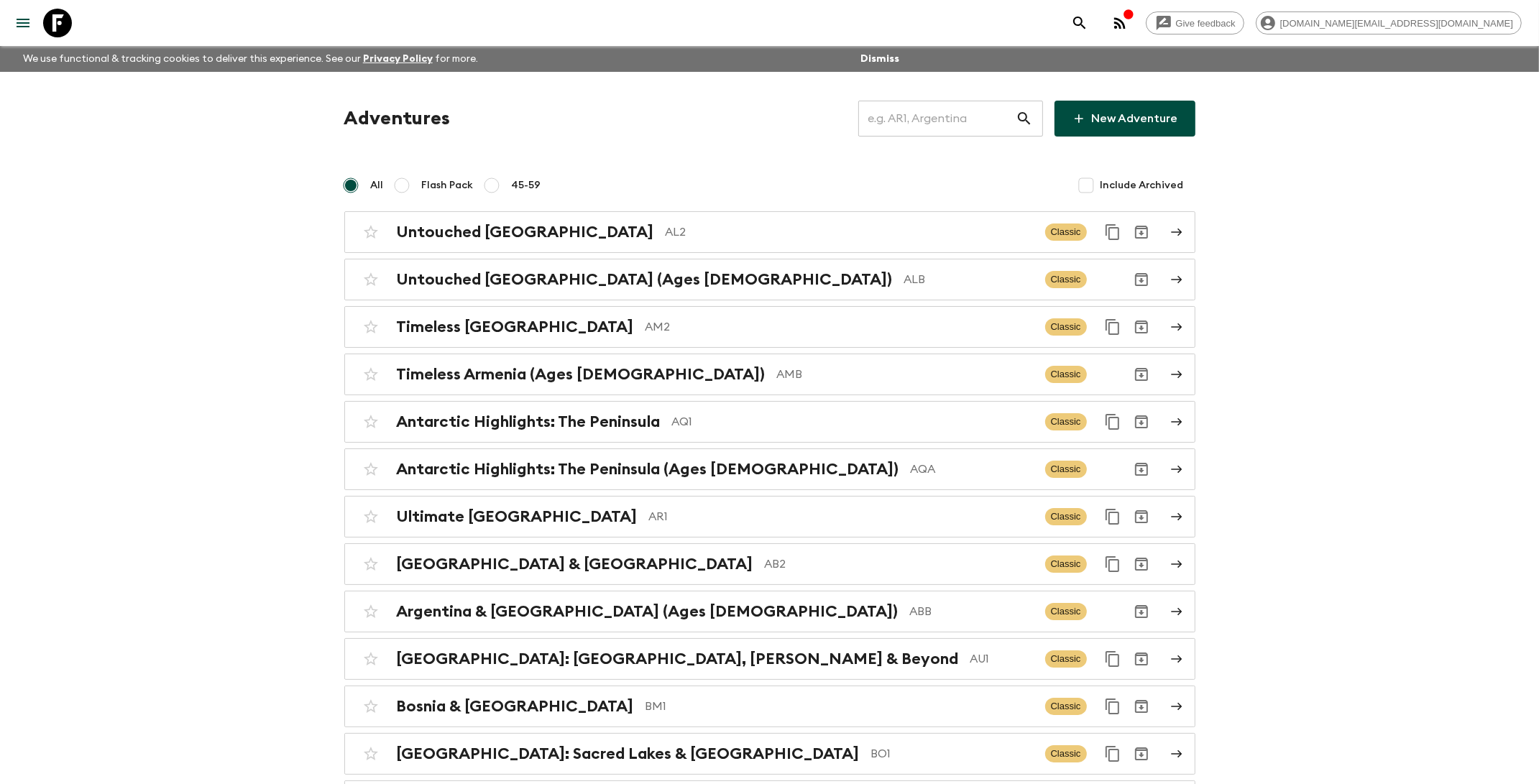
click at [958, 125] on input "text" at bounding box center [937, 119] width 157 height 40
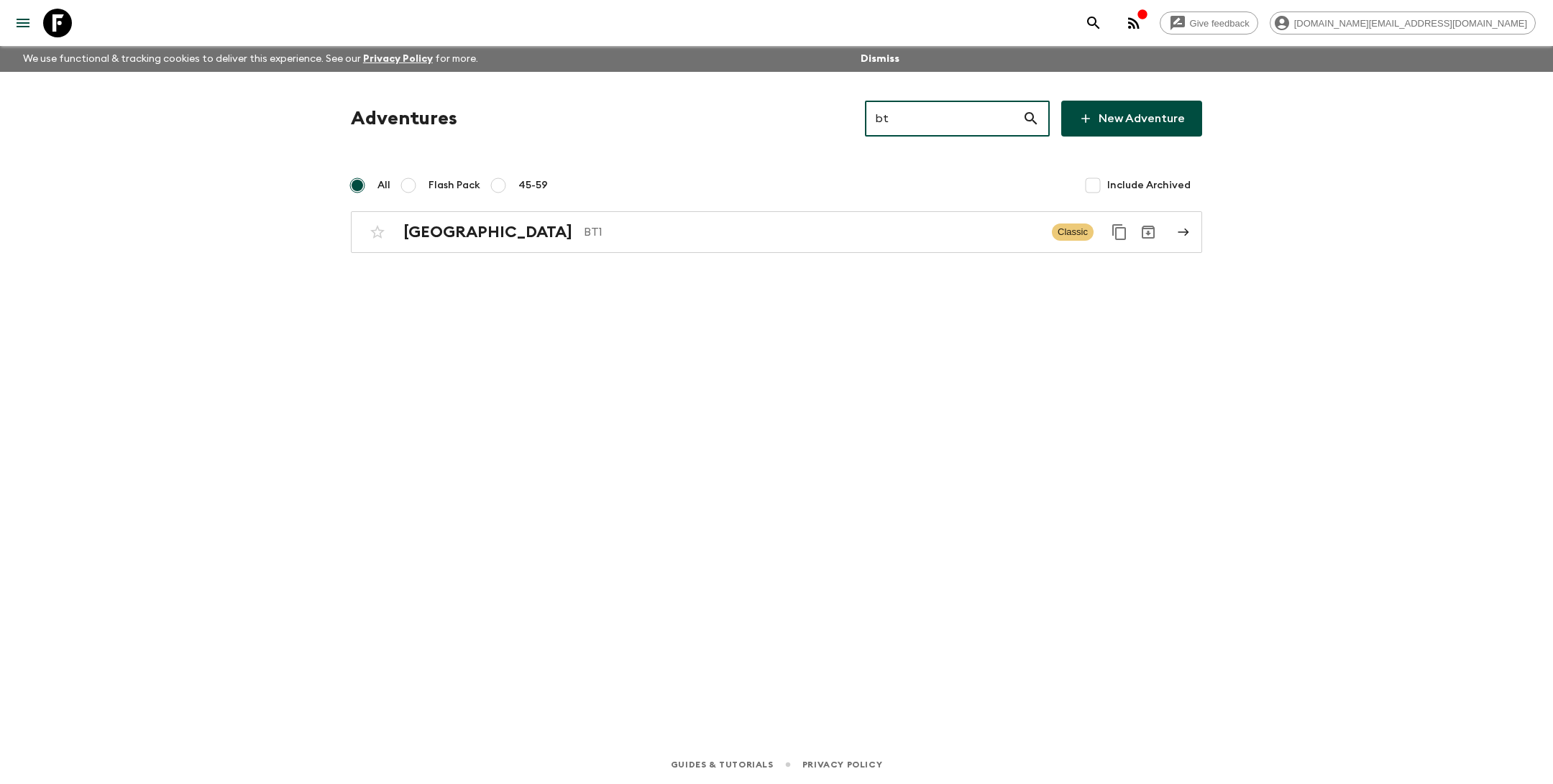
type input "b"
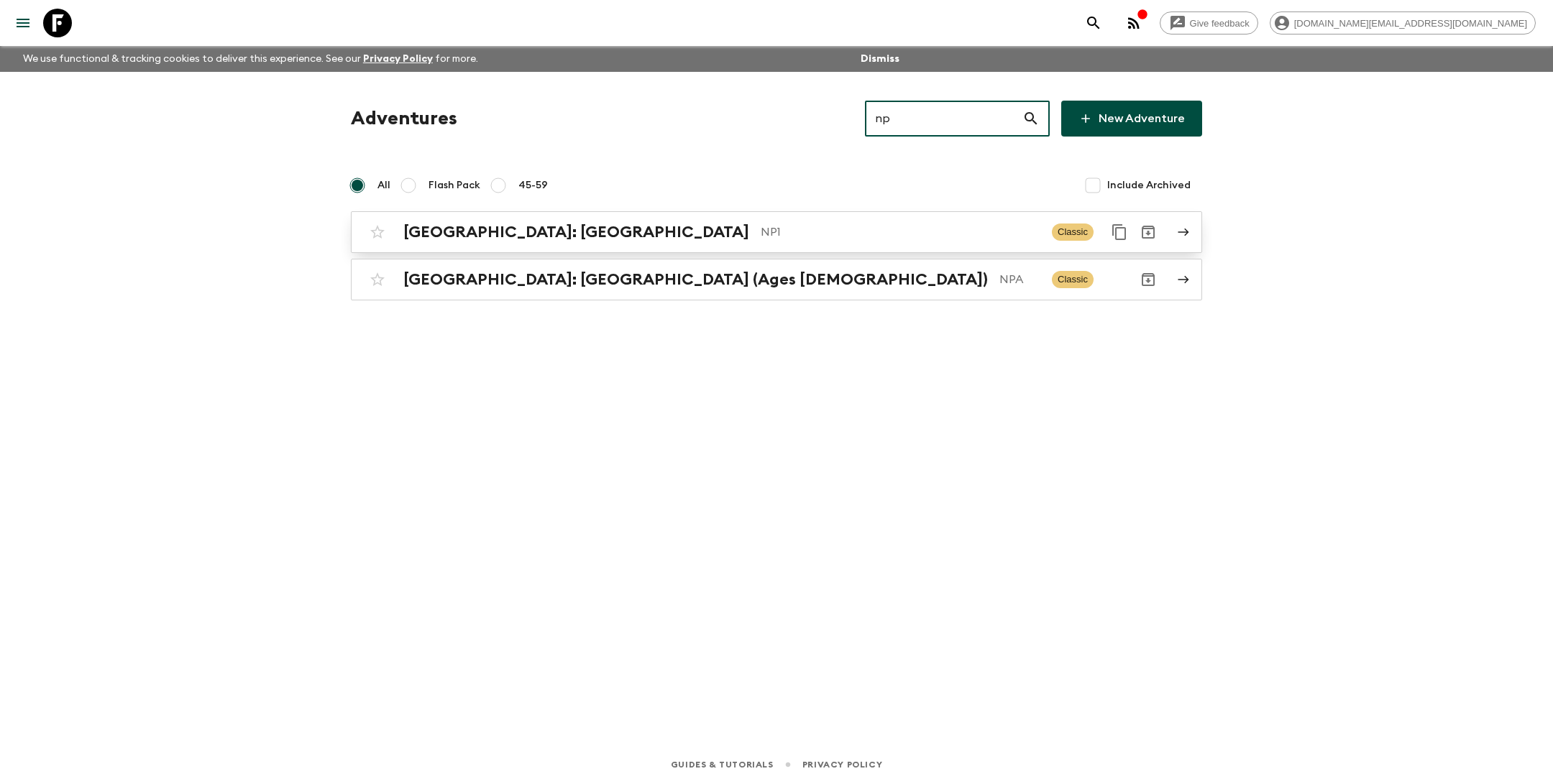
type input "np"
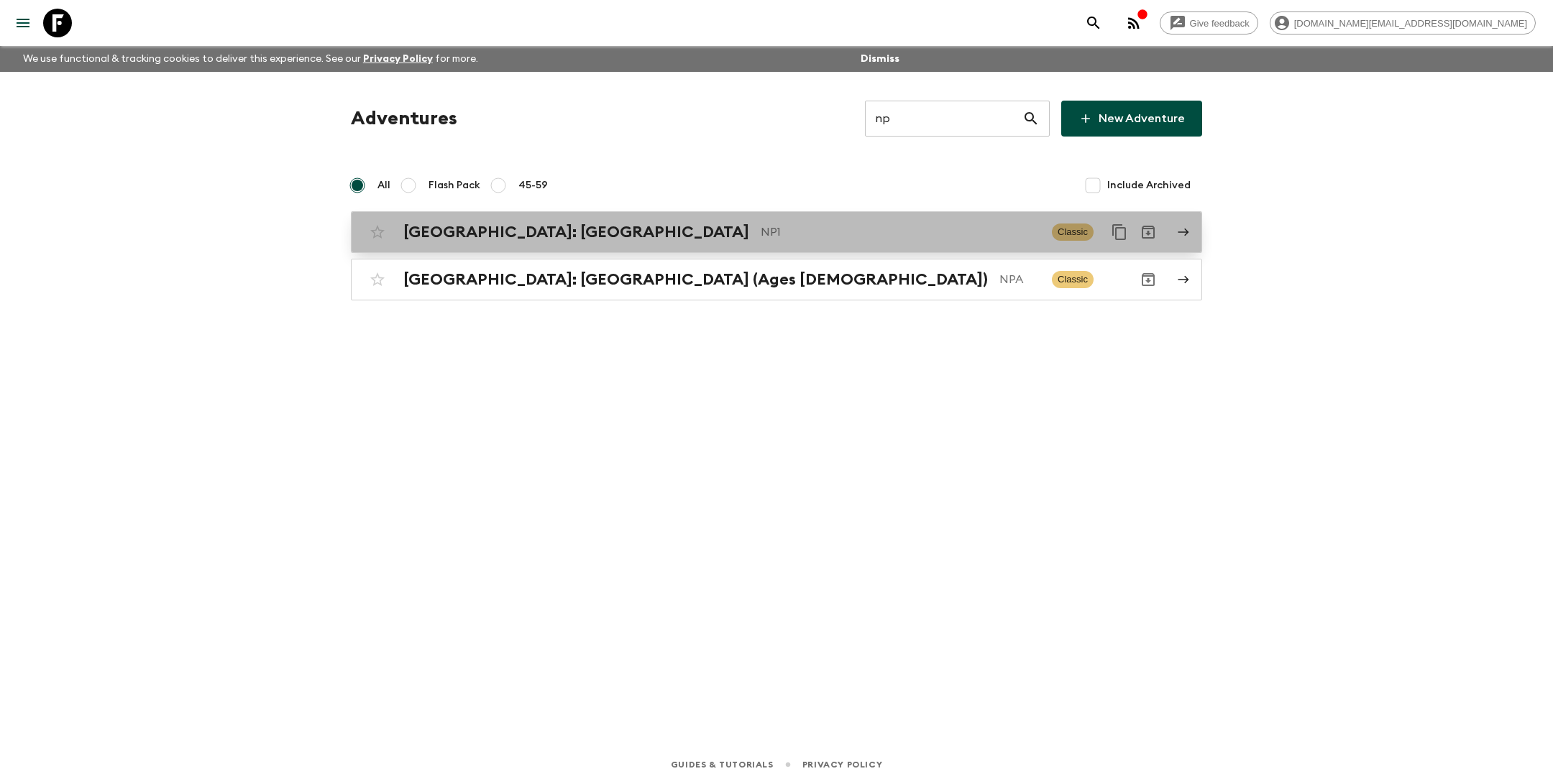
click at [497, 237] on h2 "[GEOGRAPHIC_DATA]: [GEOGRAPHIC_DATA]" at bounding box center [576, 231] width 345 height 18
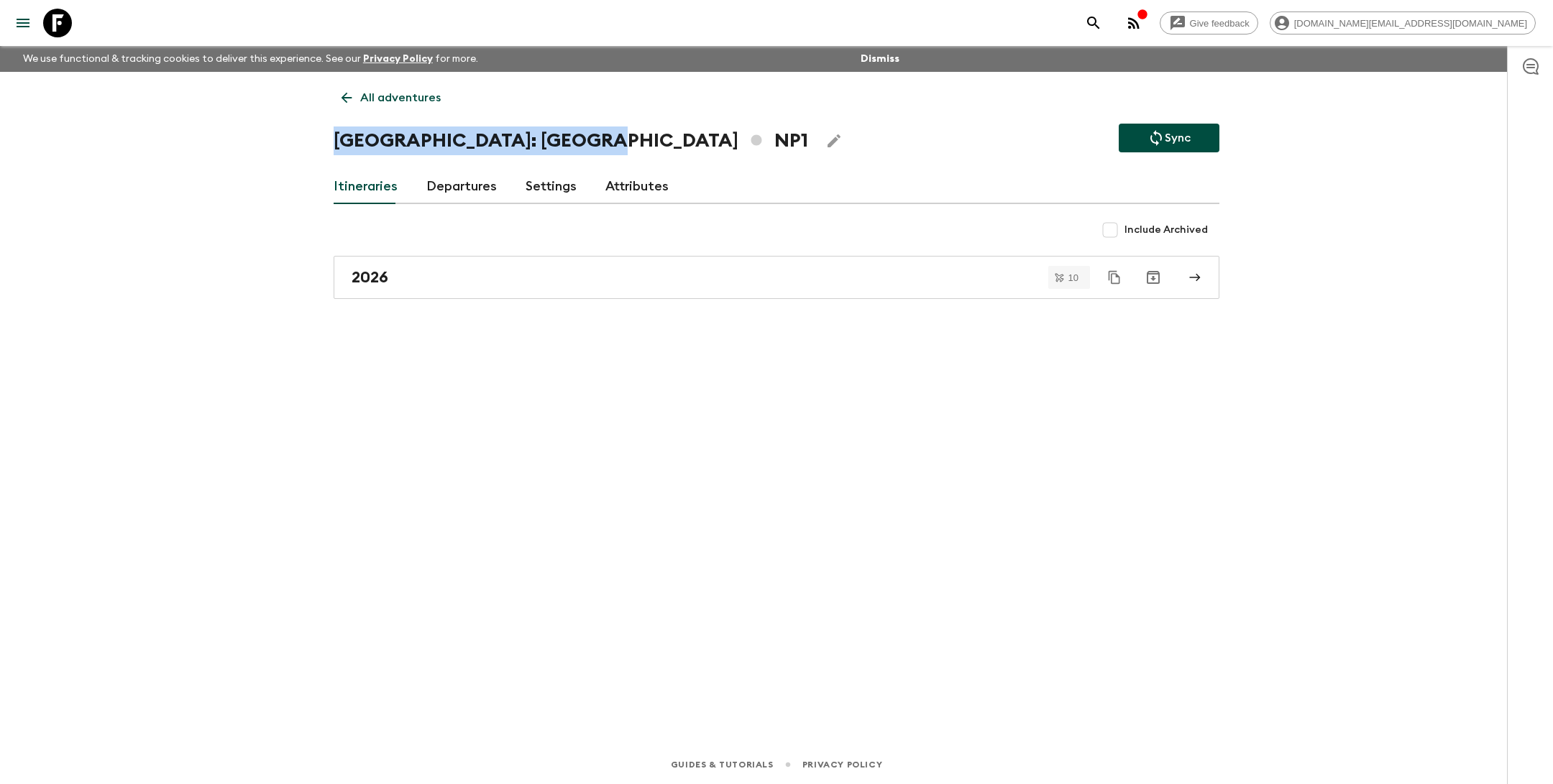
drag, startPoint x: 601, startPoint y: 144, endPoint x: 328, endPoint y: 136, distance: 273.1
click at [325, 136] on div "All adventures Nepal: Annapurna Base Camp NP1 Sync Itineraries Departures Setti…" at bounding box center [776, 388] width 920 height 633
copy h1 "[GEOGRAPHIC_DATA]: [GEOGRAPHIC_DATA]"
click at [369, 99] on p "All adventures" at bounding box center [400, 98] width 80 height 17
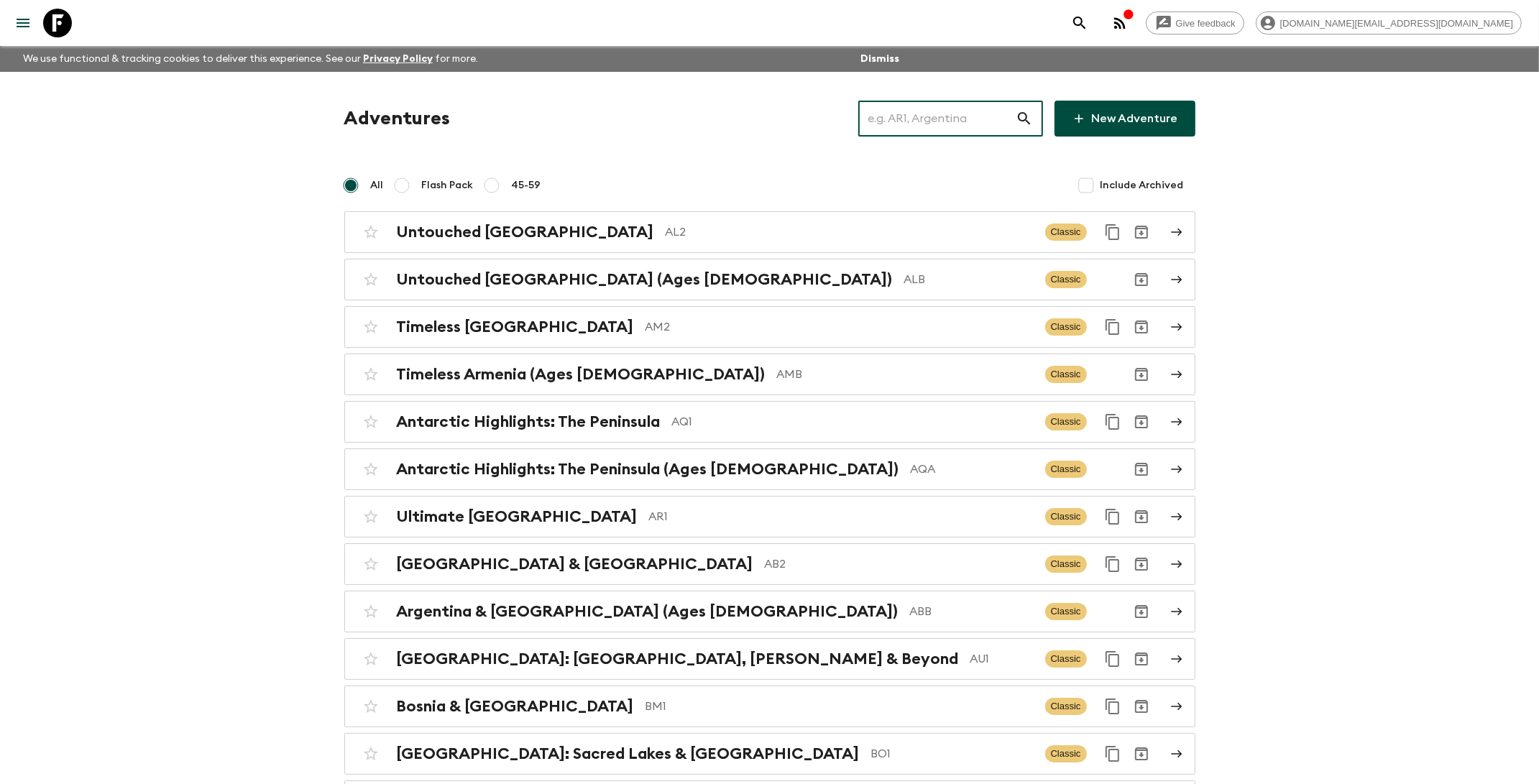
click at [927, 120] on input "text" at bounding box center [937, 119] width 157 height 40
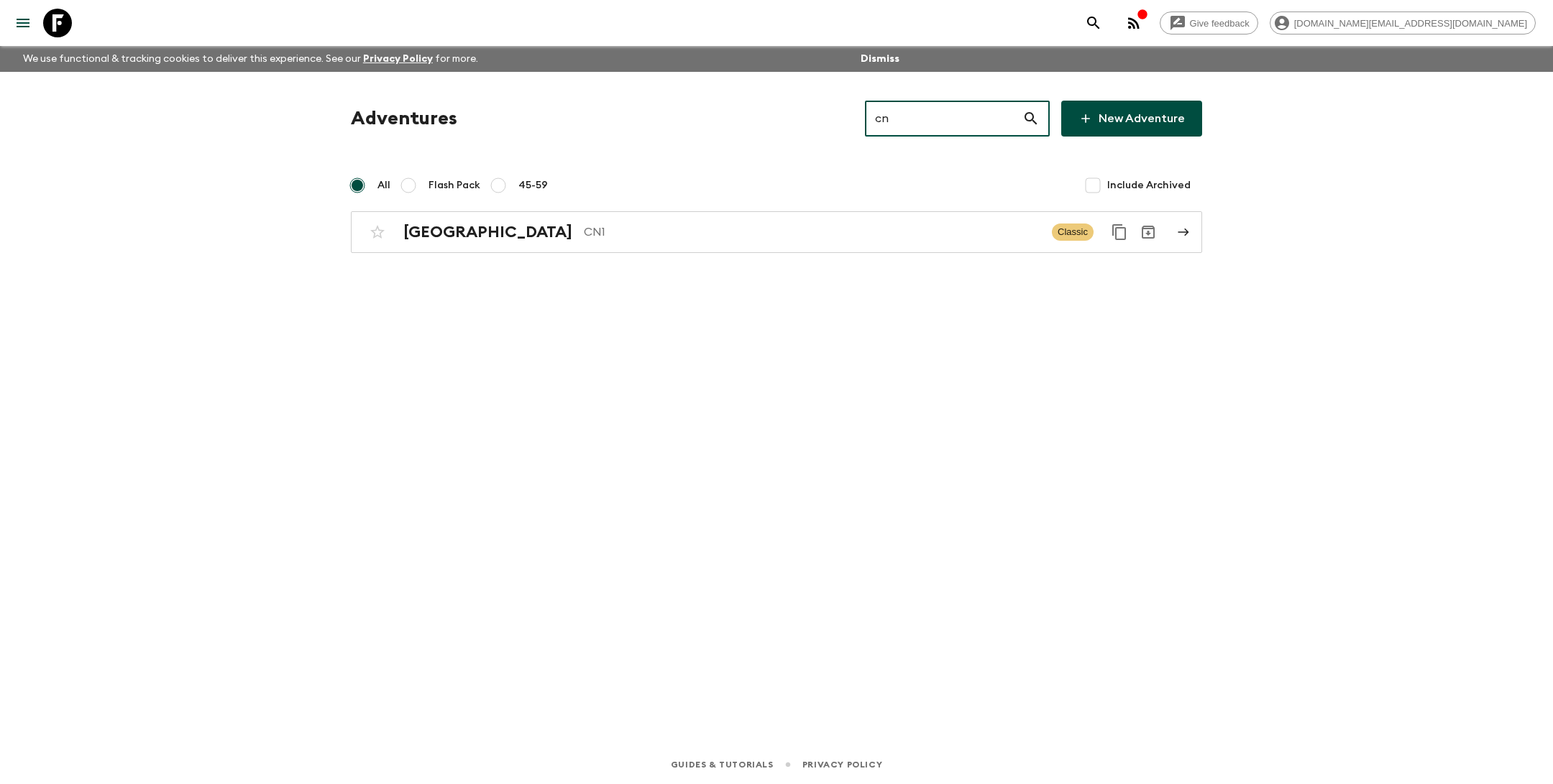
type input "c"
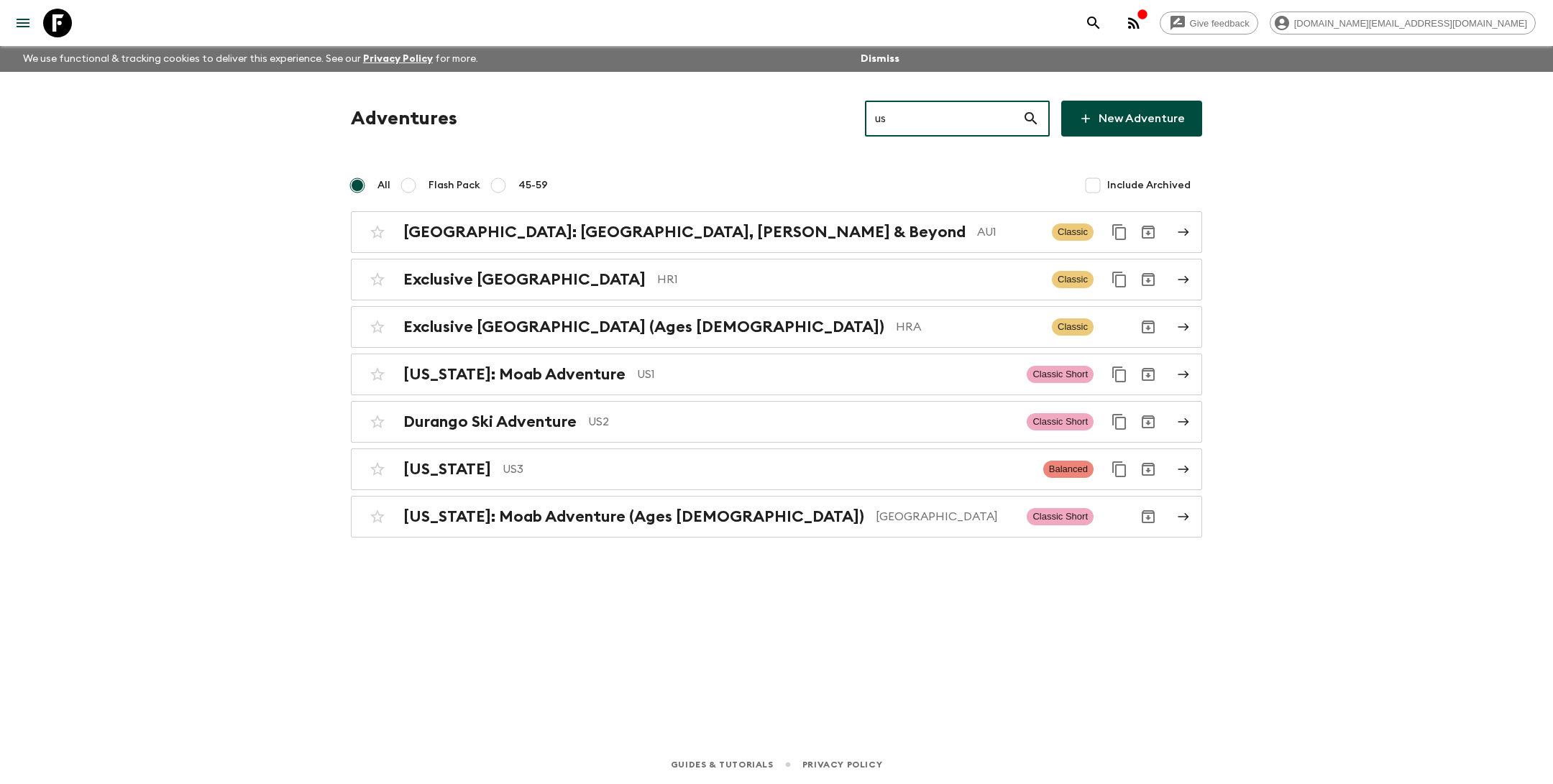
type input "us"
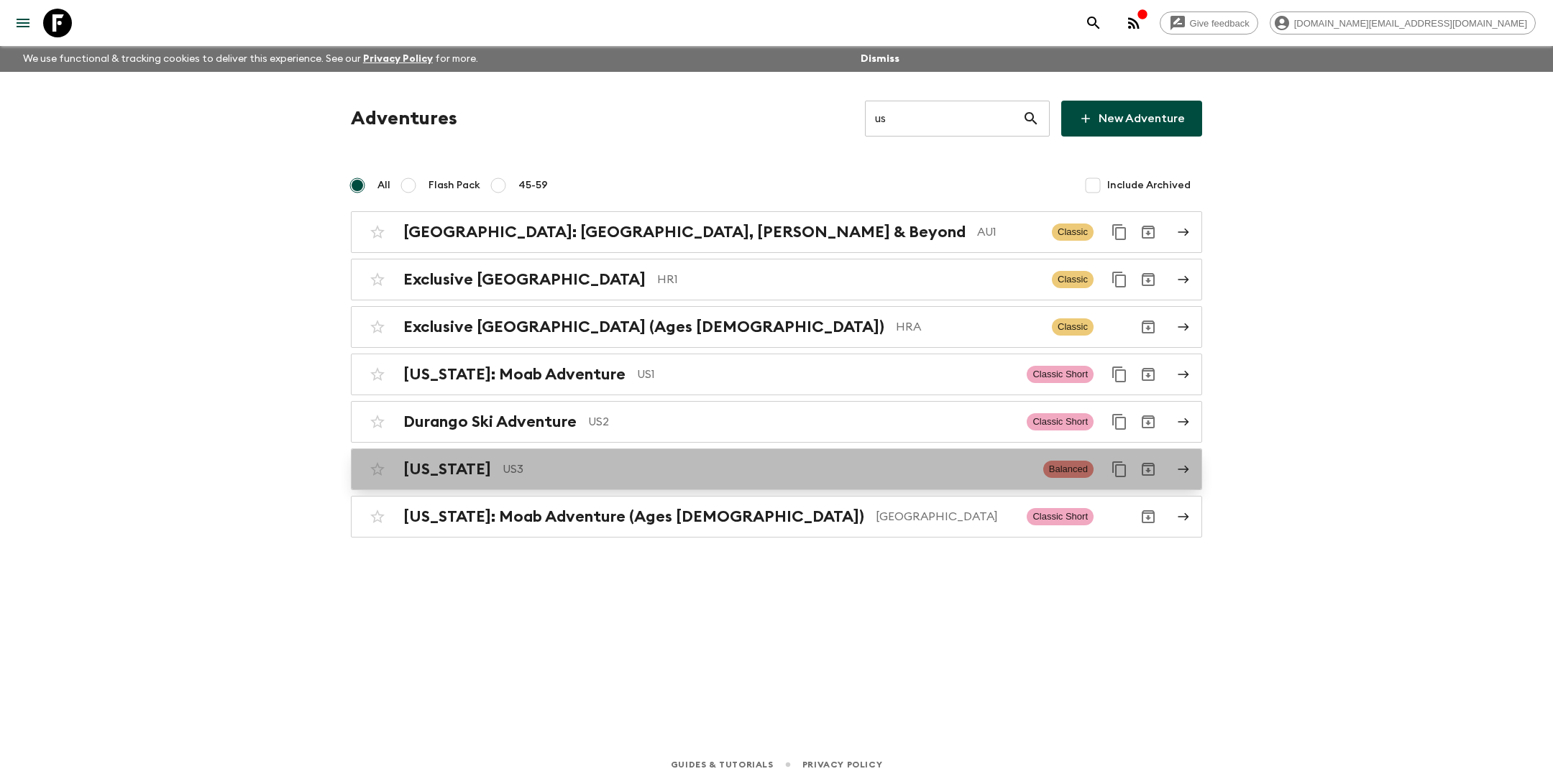
click at [503, 470] on p "US3" at bounding box center [767, 469] width 530 height 17
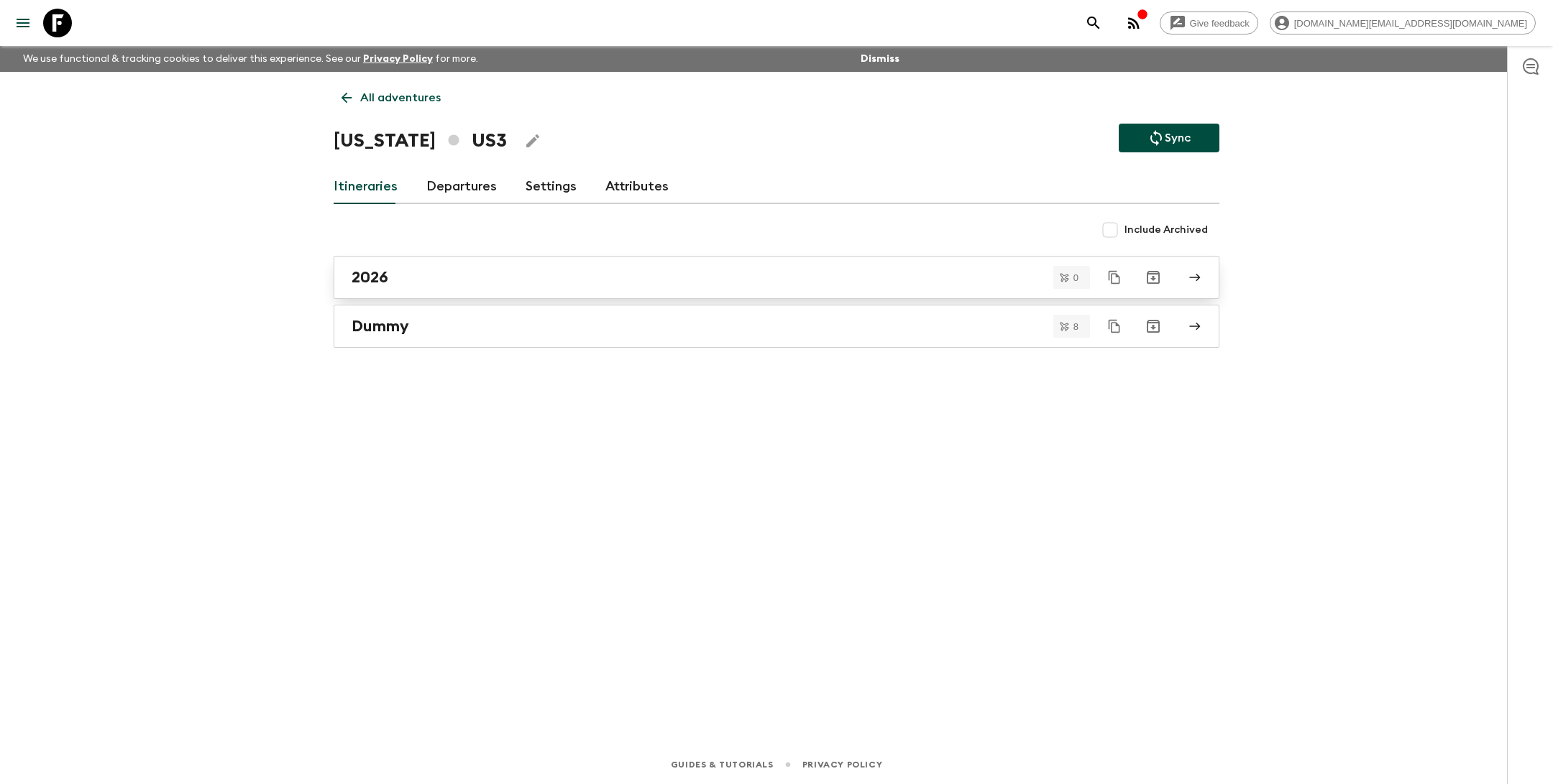
click at [411, 280] on div "2026" at bounding box center [763, 276] width 823 height 18
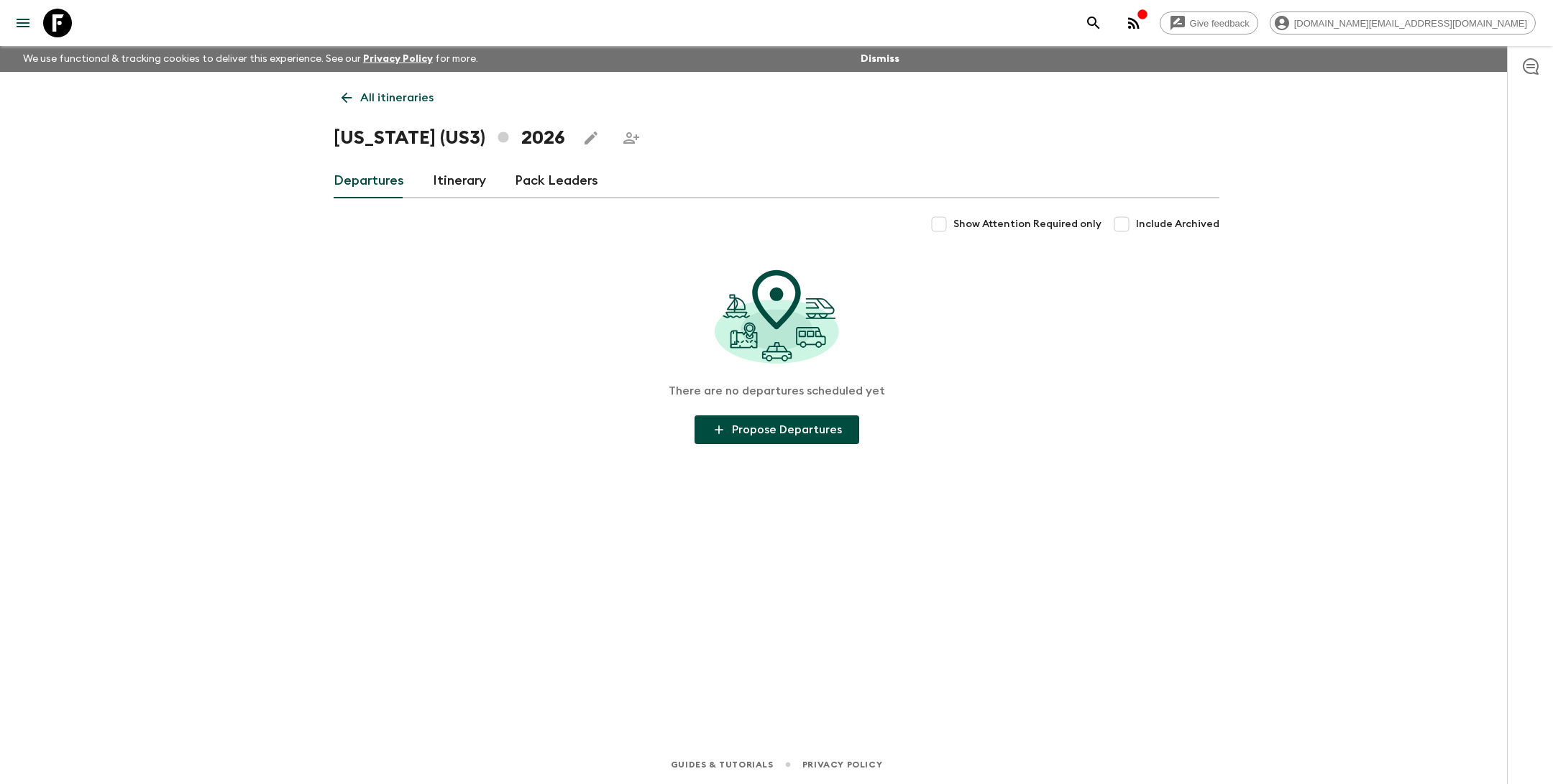
click at [453, 181] on link "Itinerary" at bounding box center [459, 181] width 53 height 35
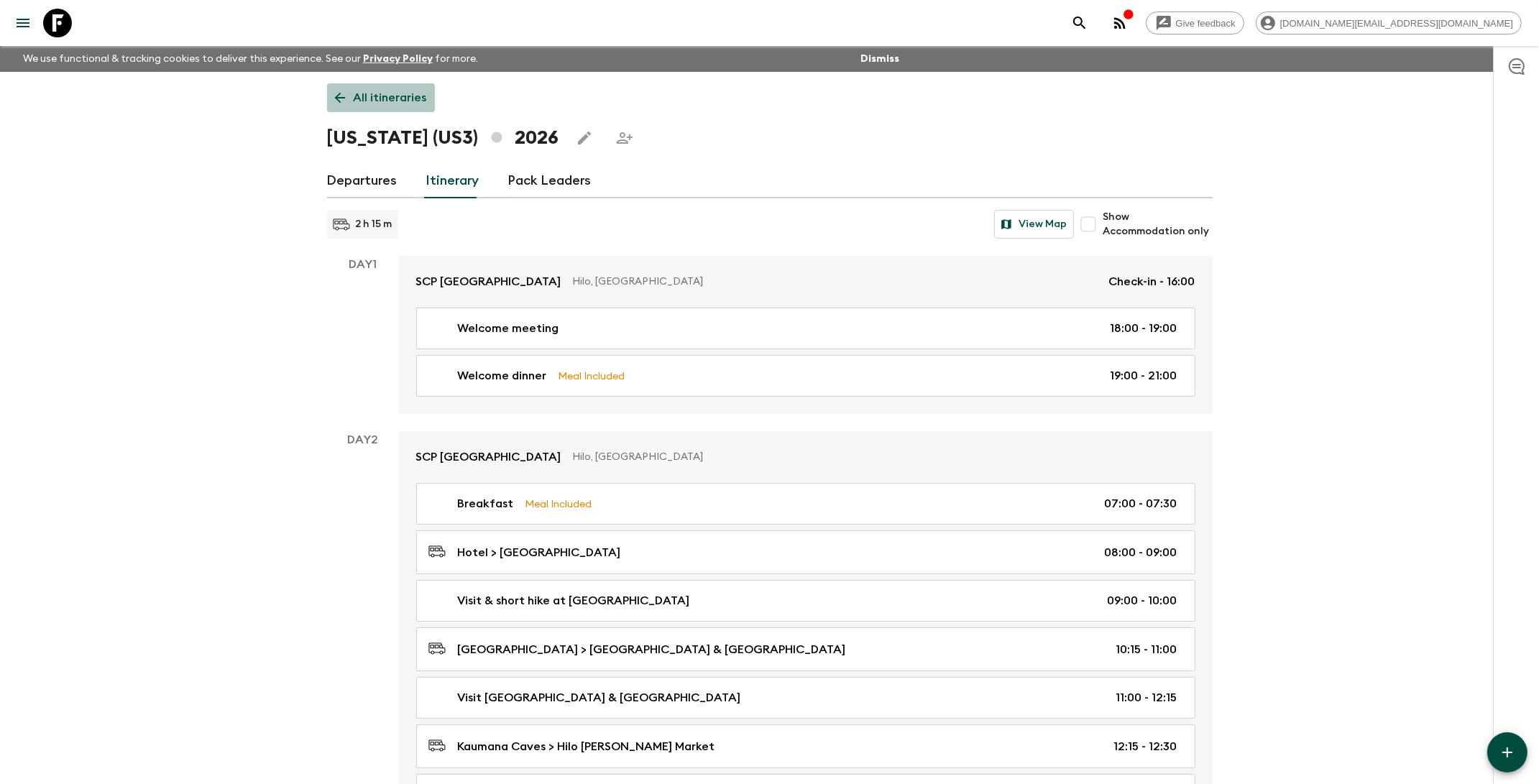
click at [373, 93] on p "All itineraries" at bounding box center [390, 98] width 73 height 17
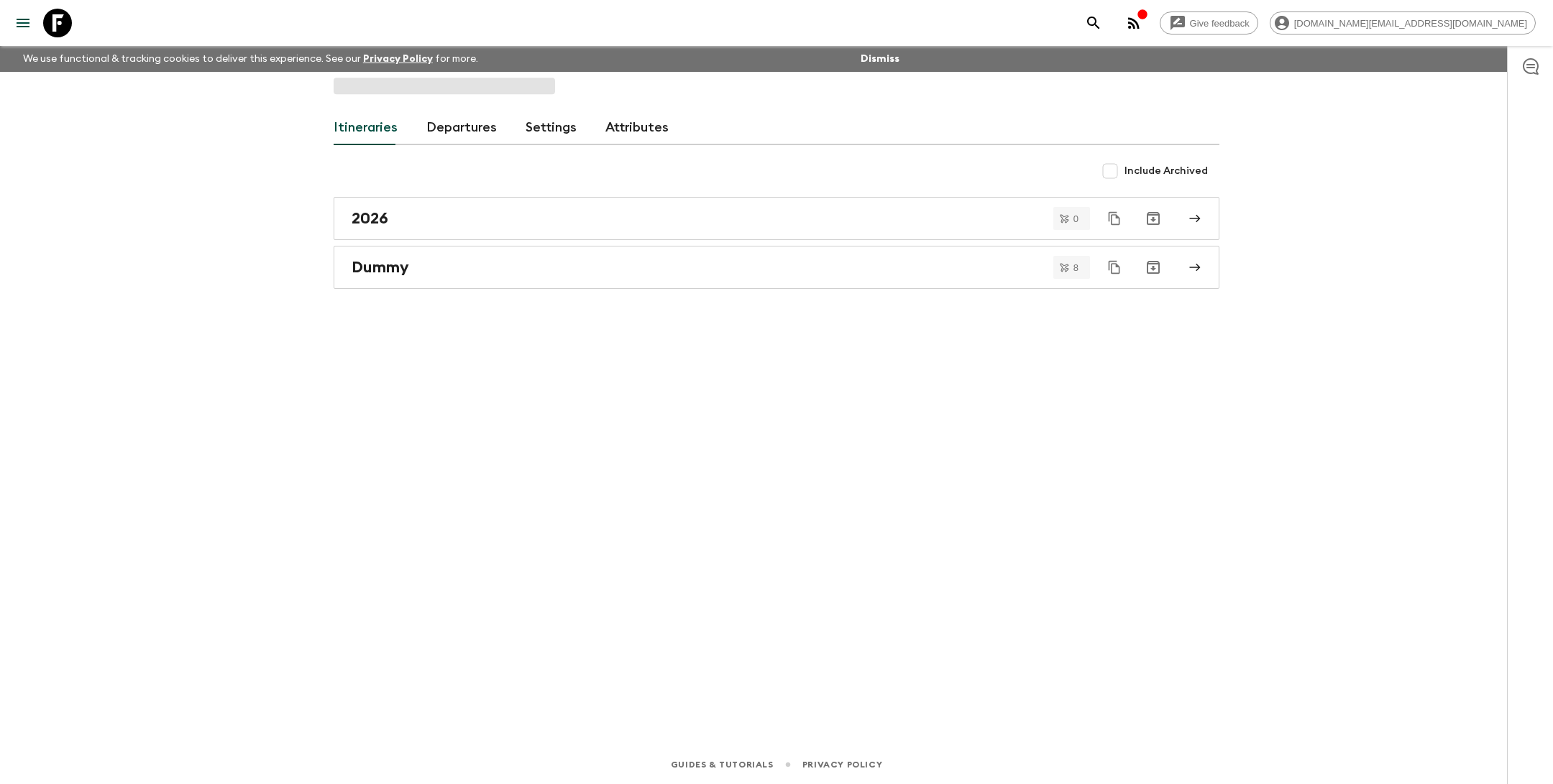
click at [53, 19] on icon at bounding box center [57, 23] width 29 height 29
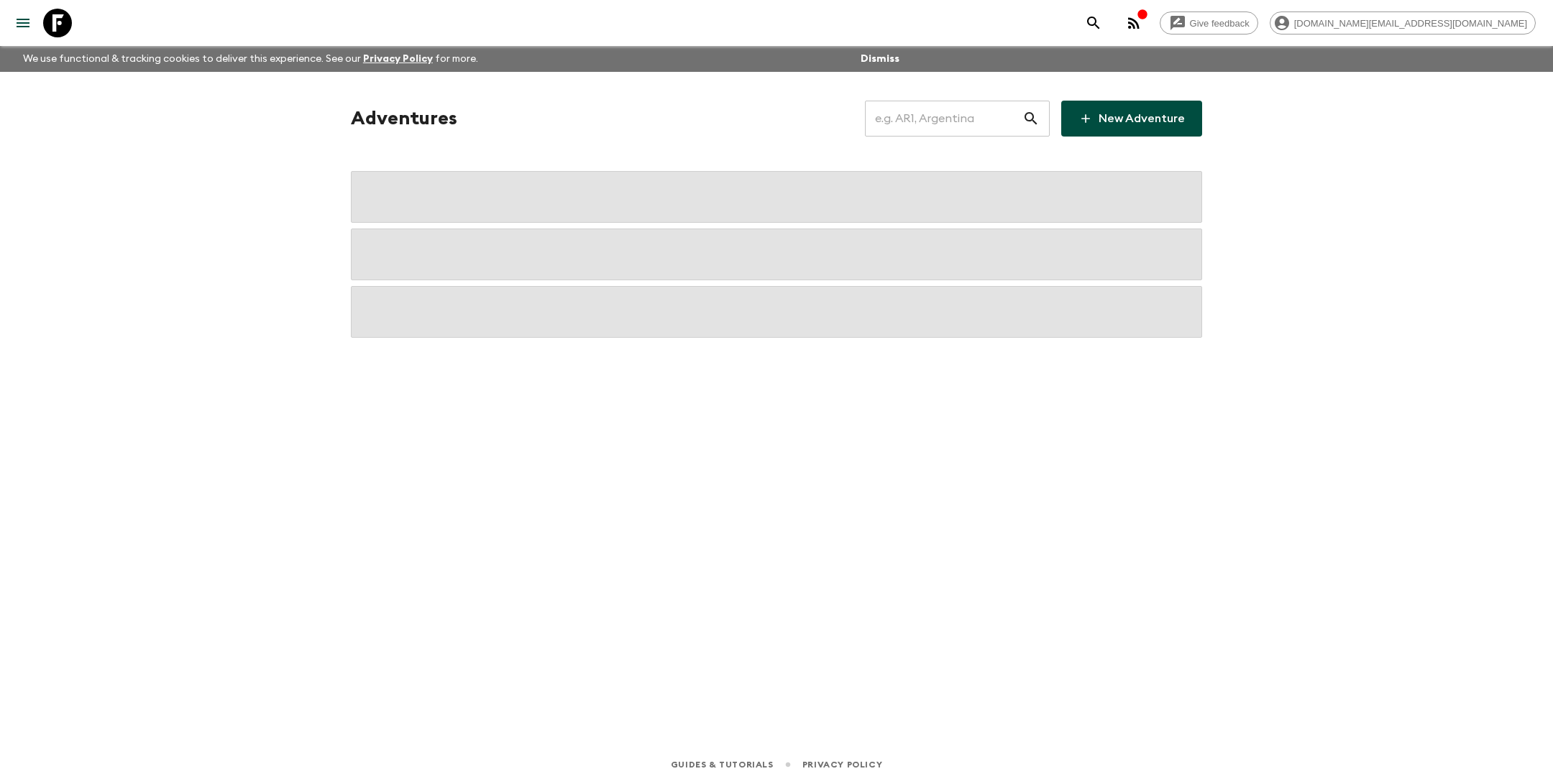
click at [947, 122] on input "text" at bounding box center [943, 119] width 157 height 40
type input "bt1"
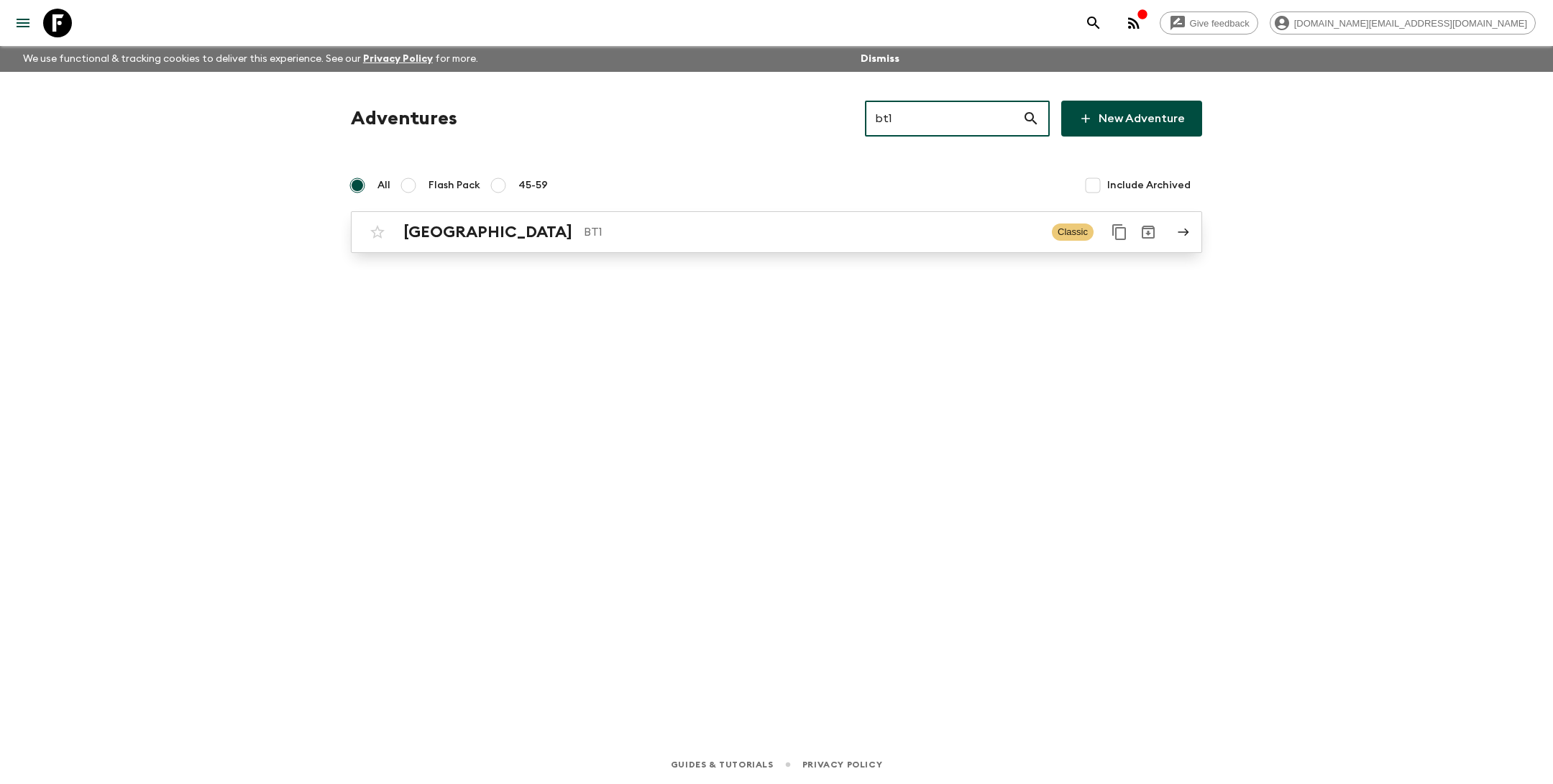
click at [584, 226] on p "BT1" at bounding box center [811, 232] width 456 height 17
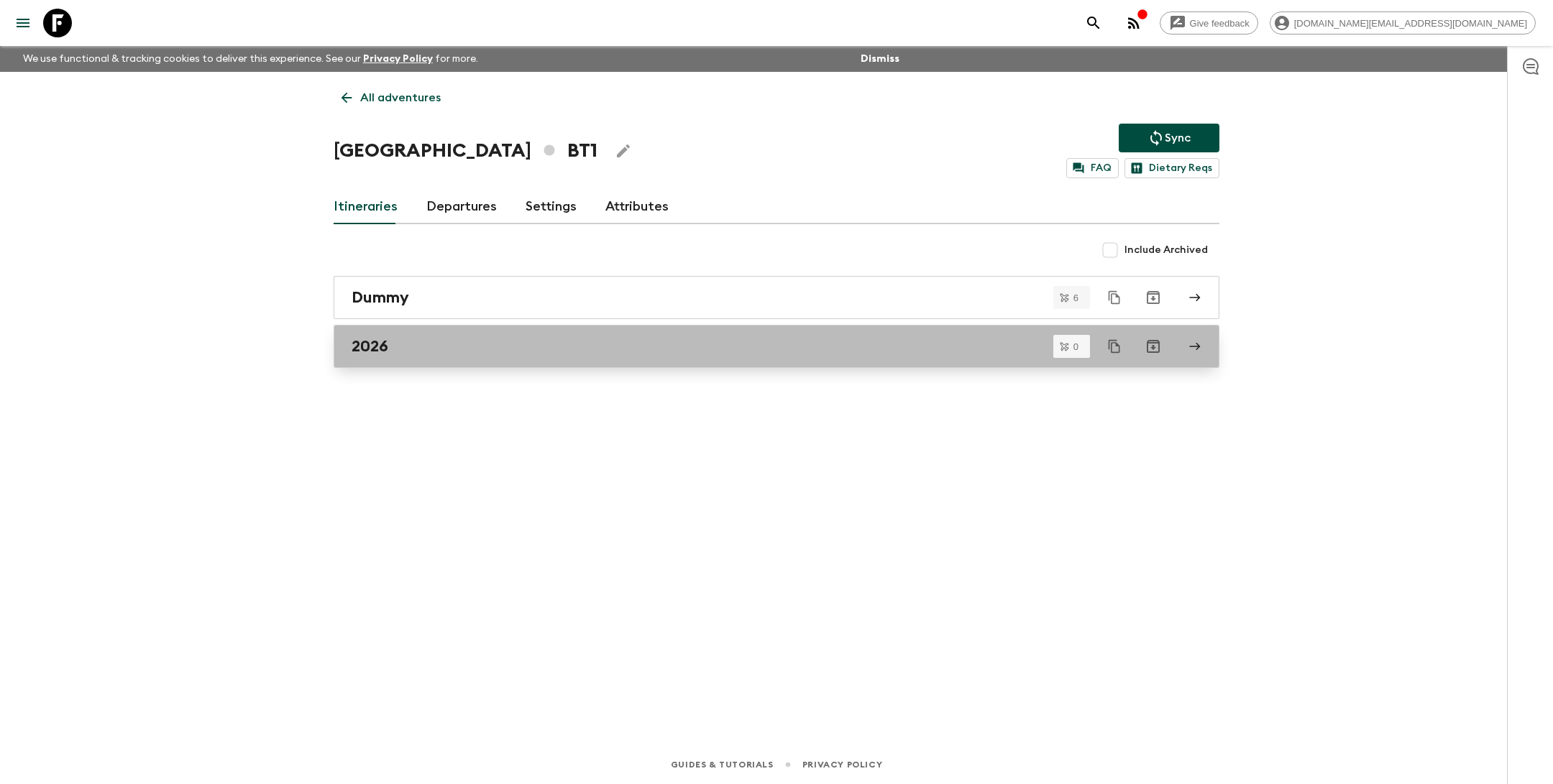
click at [434, 341] on div "2026" at bounding box center [763, 345] width 823 height 18
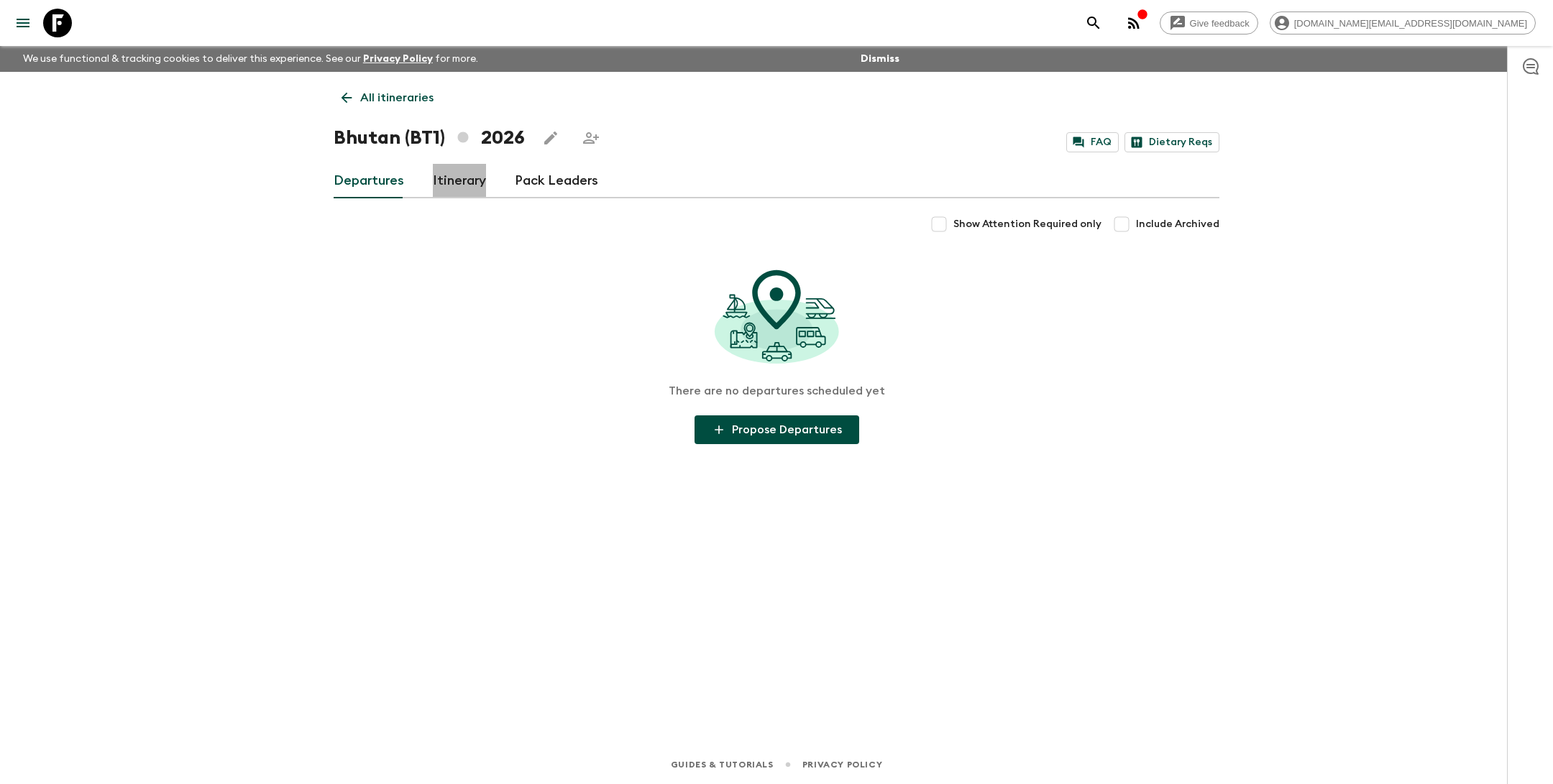
click at [462, 181] on link "Itinerary" at bounding box center [459, 181] width 53 height 35
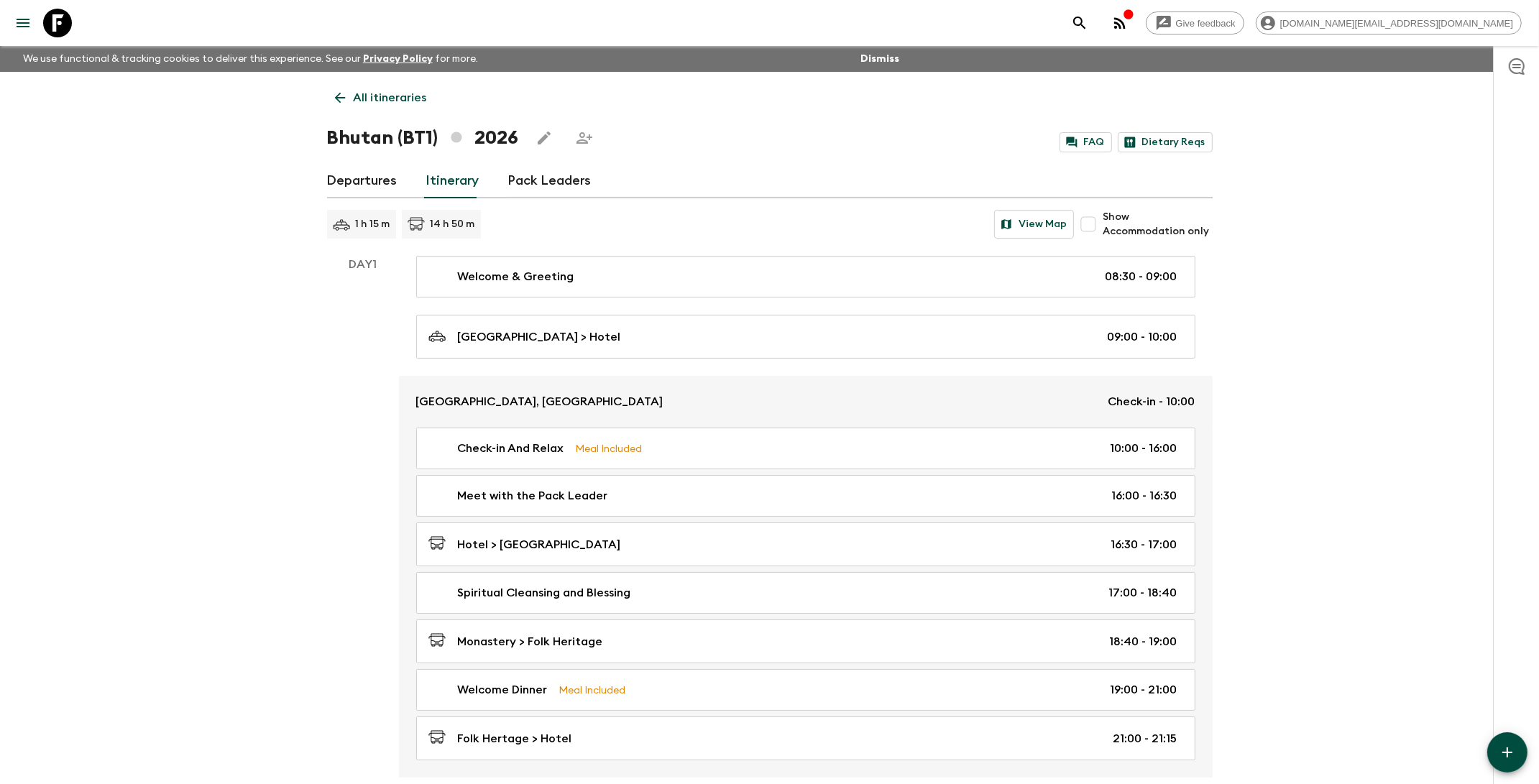
click at [382, 96] on p "All itineraries" at bounding box center [390, 98] width 73 height 17
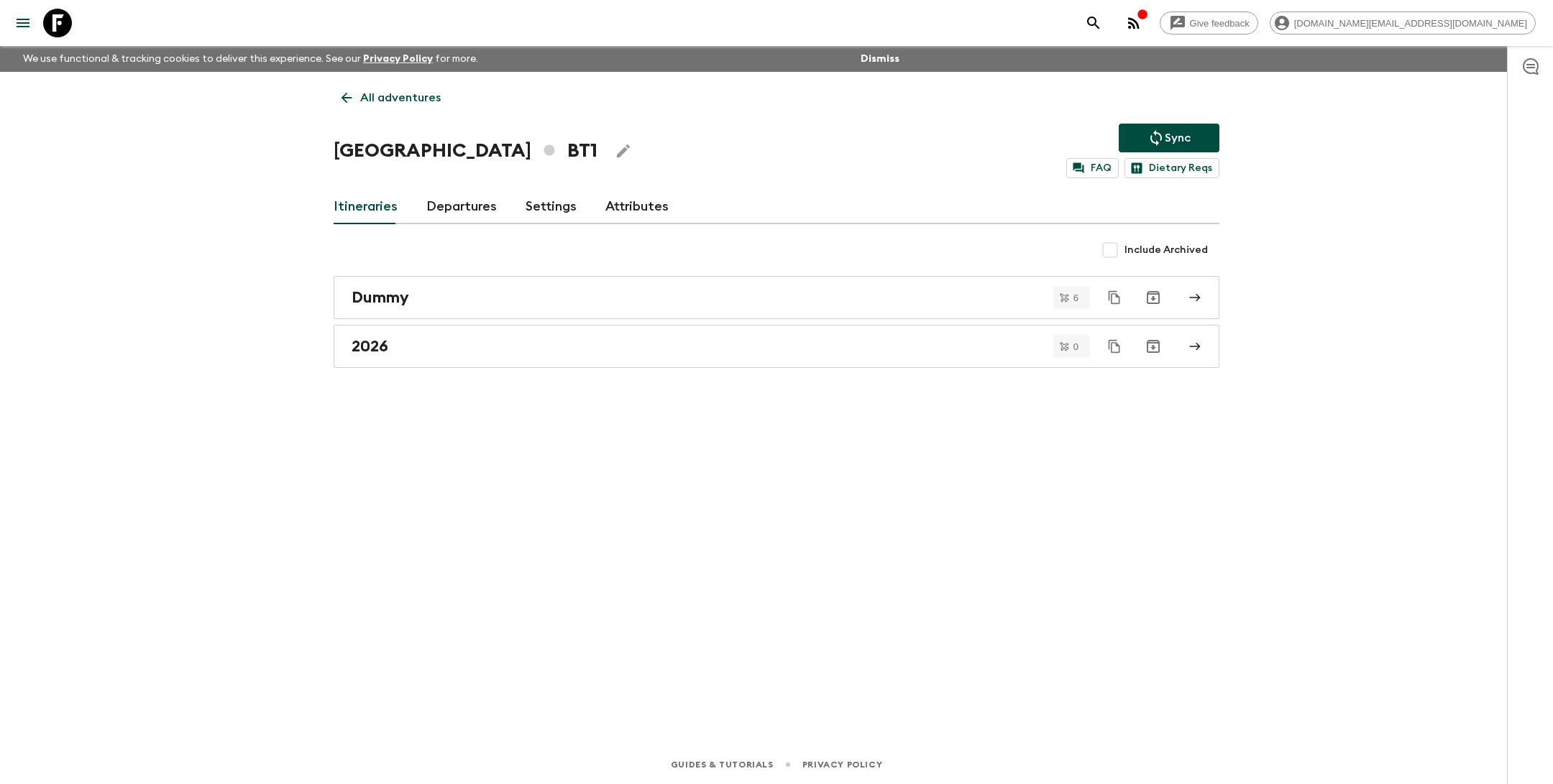
click at [388, 97] on p "All adventures" at bounding box center [400, 98] width 80 height 17
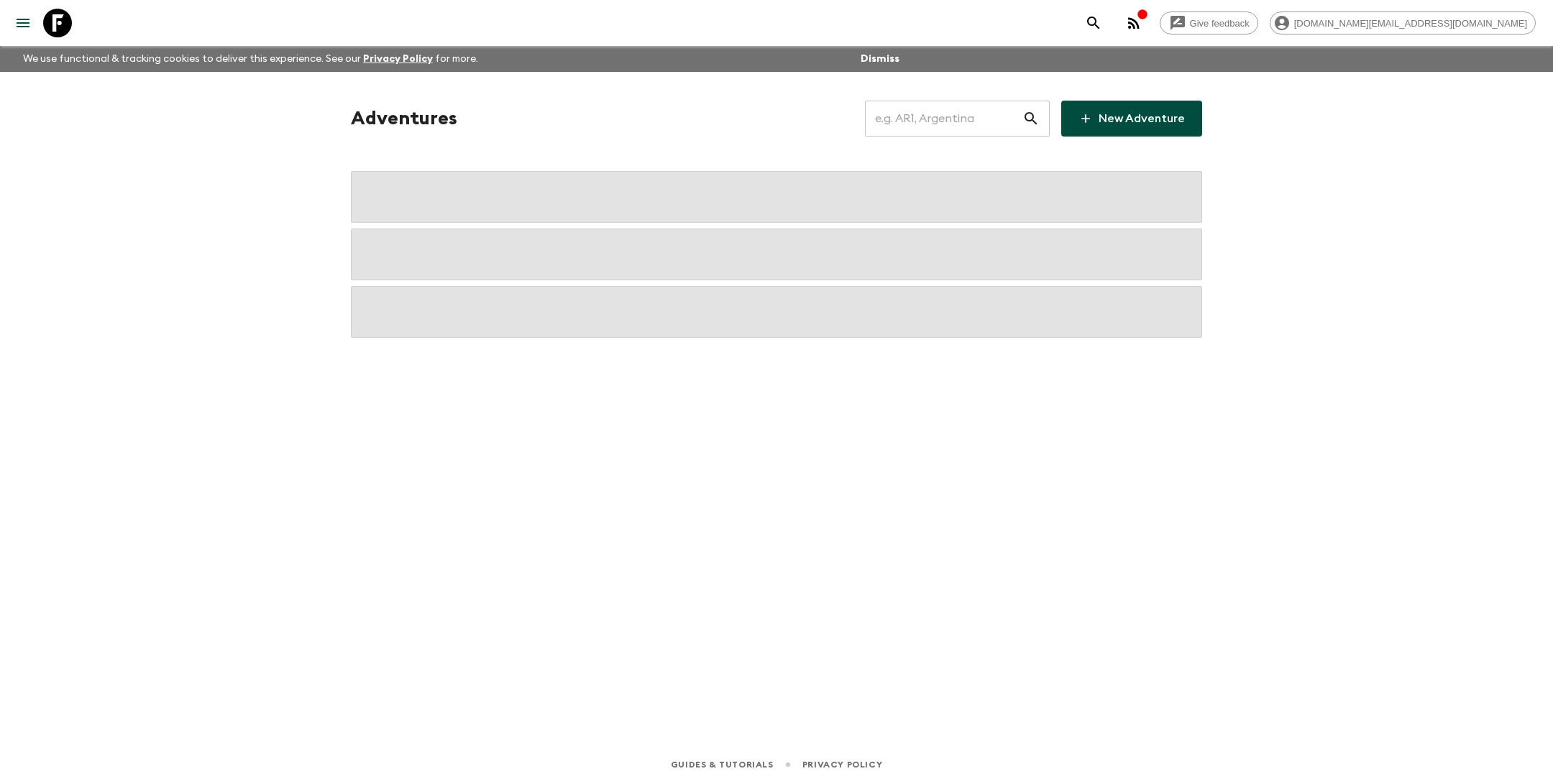
click at [962, 124] on input "text" at bounding box center [943, 119] width 157 height 40
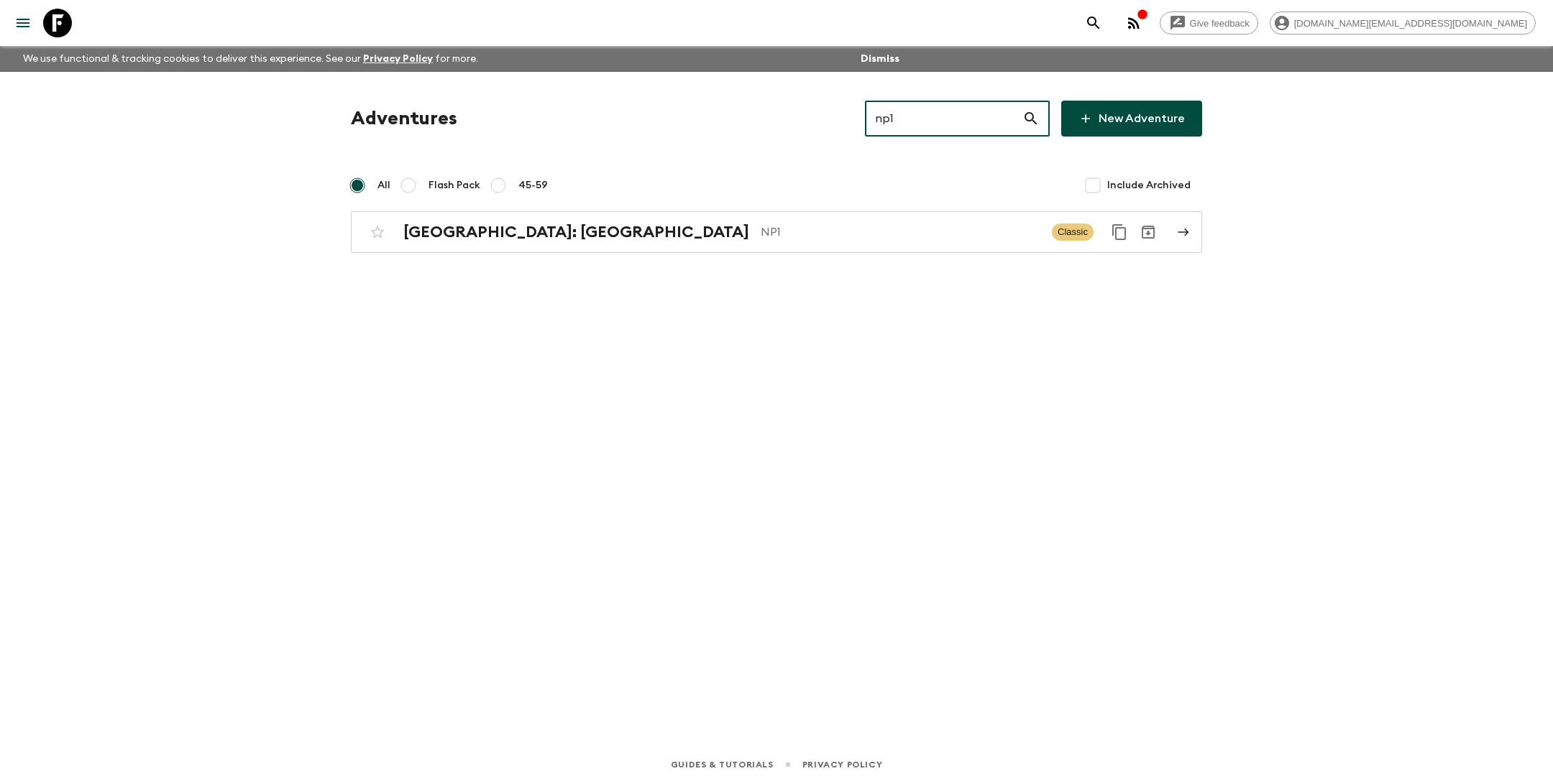
type input "np1"
click at [770, 238] on p "NP1" at bounding box center [900, 232] width 280 height 17
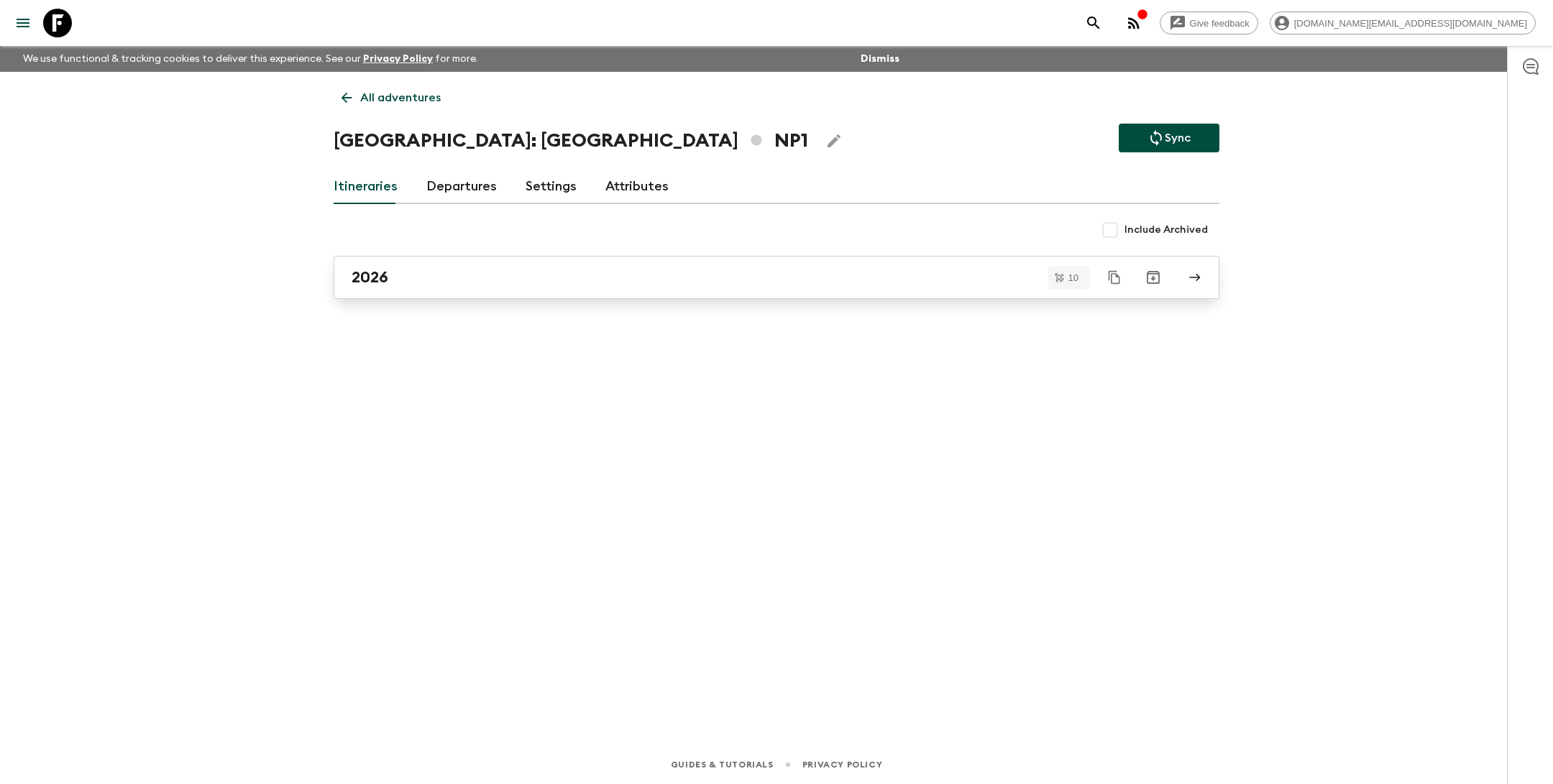
click at [421, 281] on div "2026" at bounding box center [763, 276] width 823 height 18
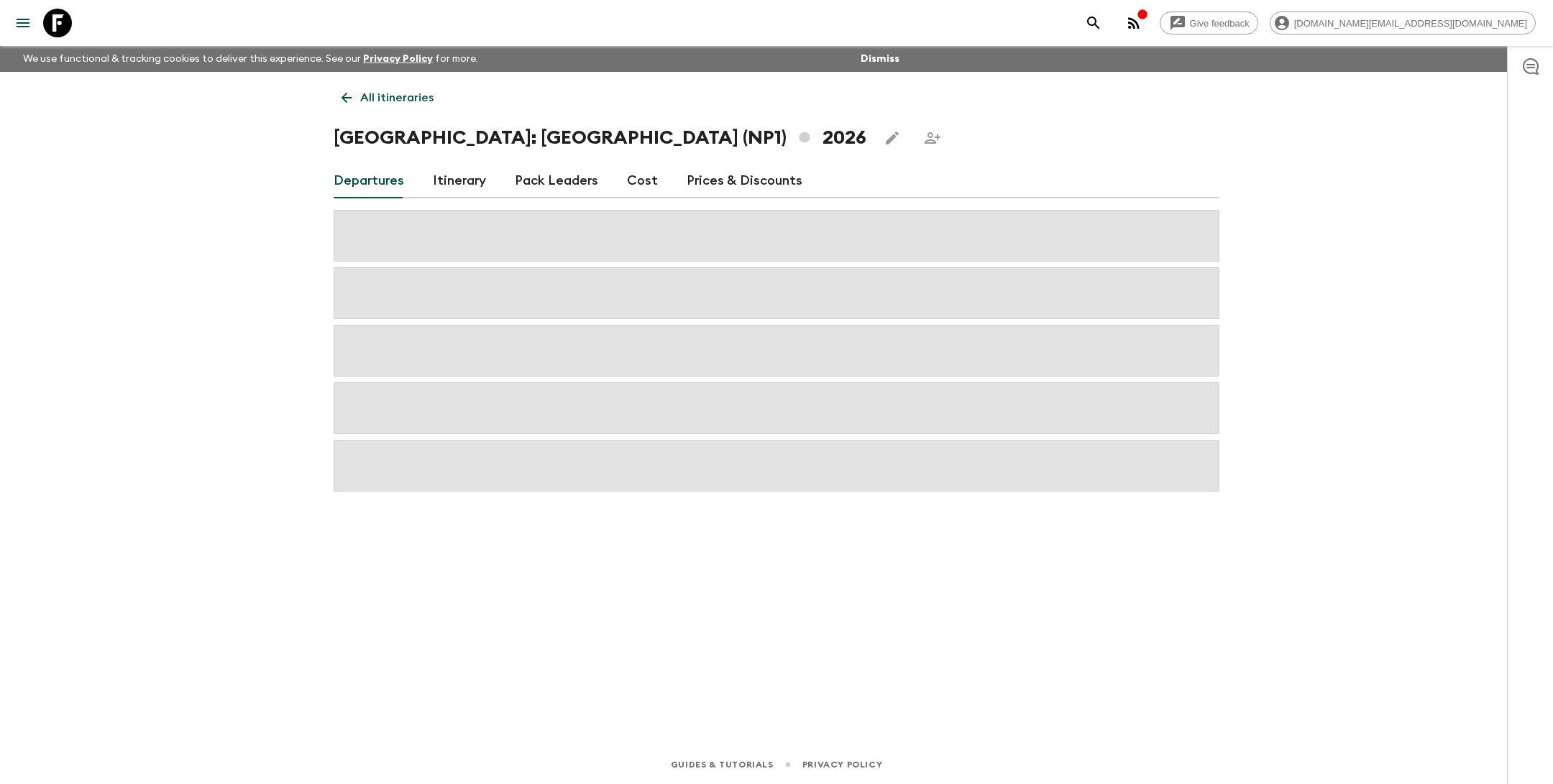
click at [444, 178] on link "Itinerary" at bounding box center [459, 181] width 53 height 35
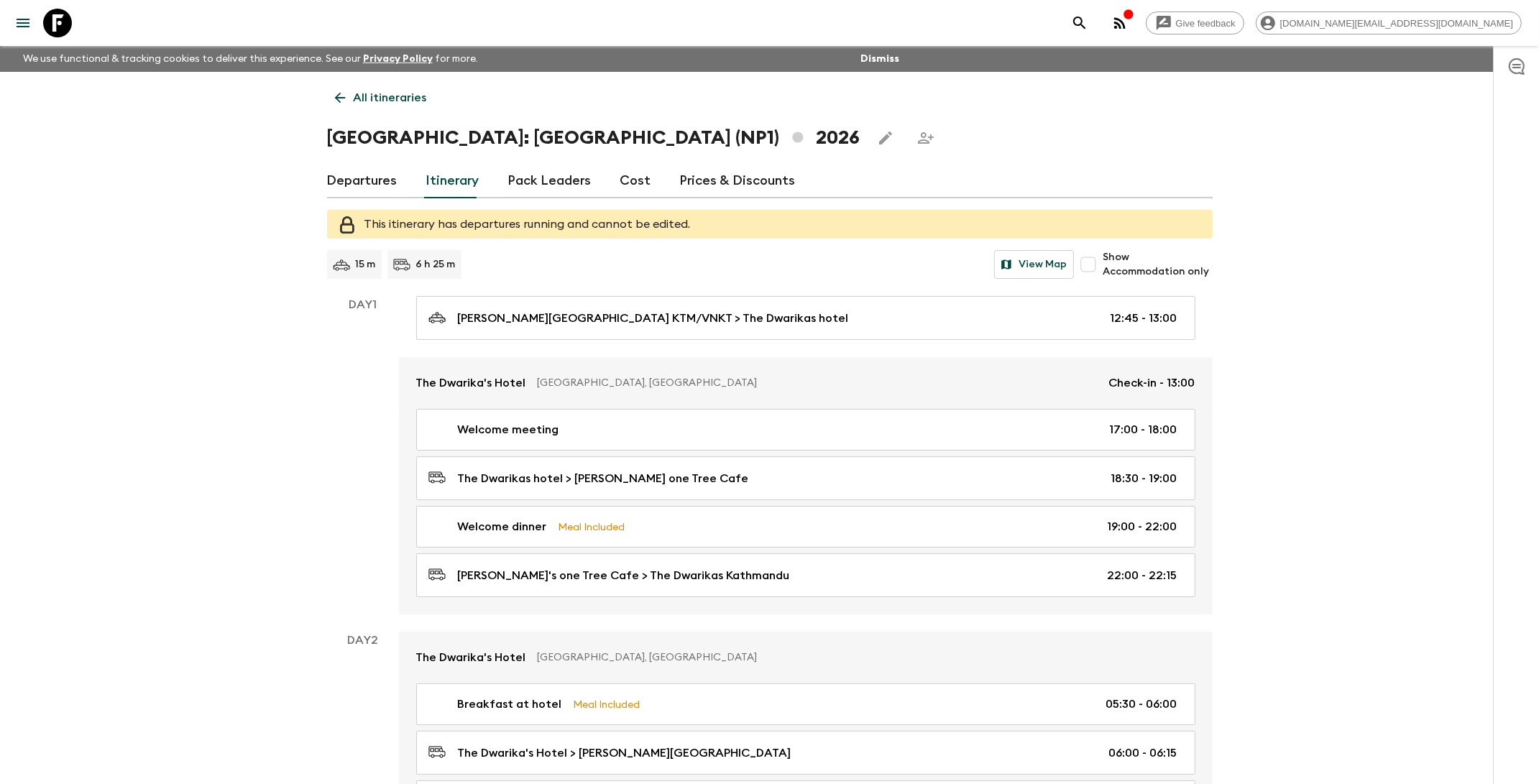
click at [393, 95] on p "All itineraries" at bounding box center [390, 98] width 73 height 17
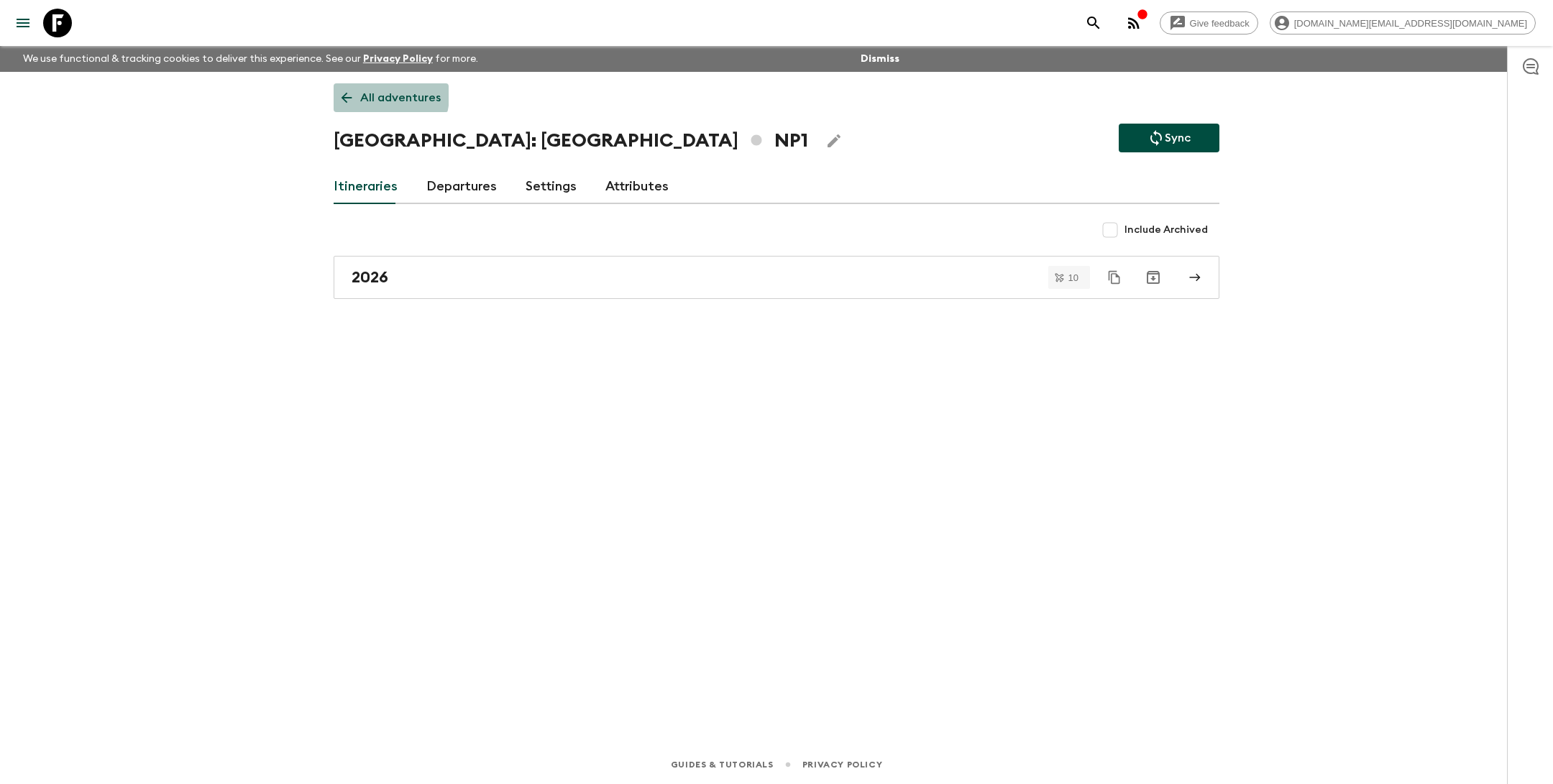
click at [378, 96] on p "All adventures" at bounding box center [400, 98] width 80 height 17
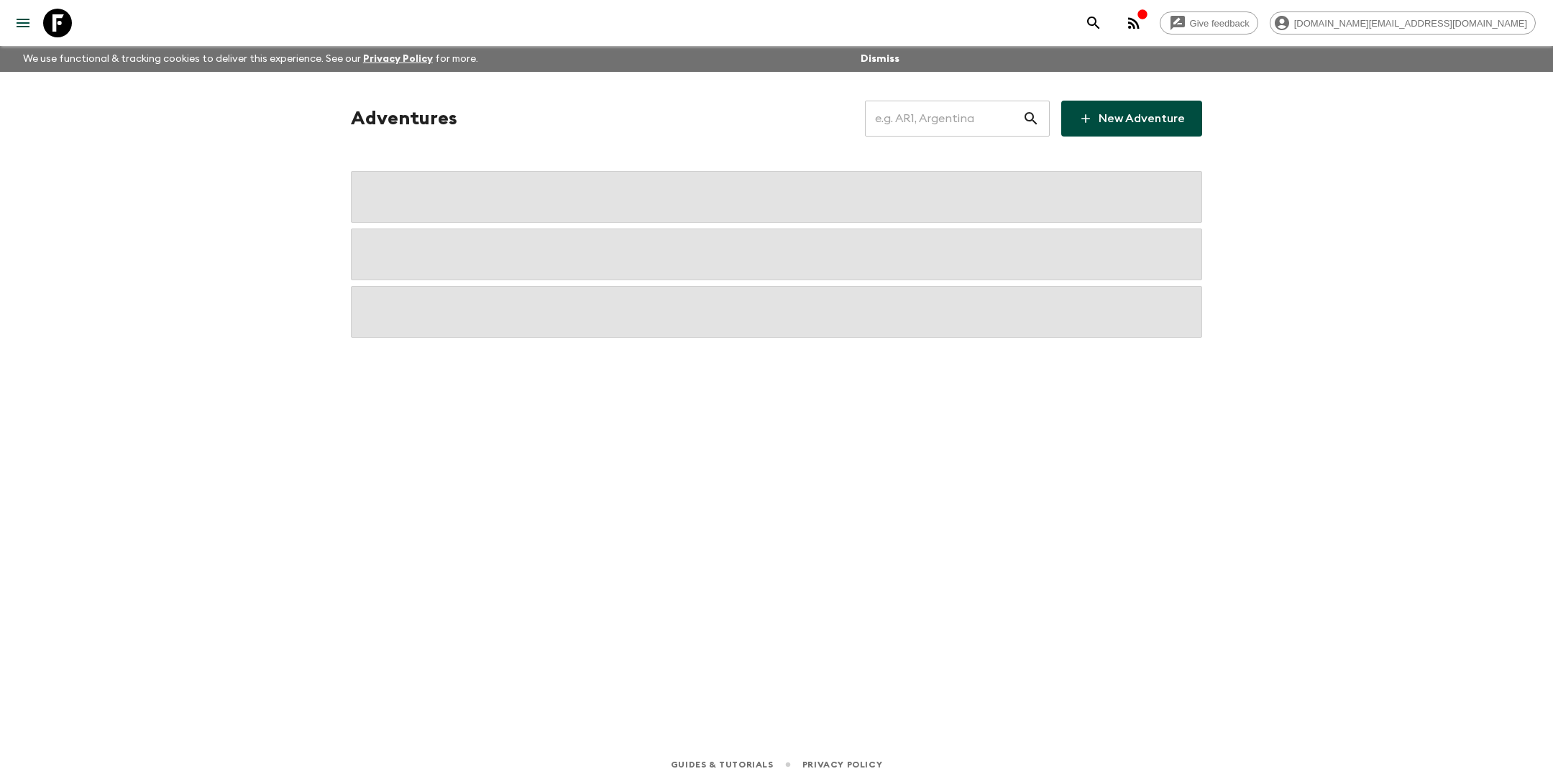
click at [943, 115] on input "text" at bounding box center [943, 119] width 157 height 40
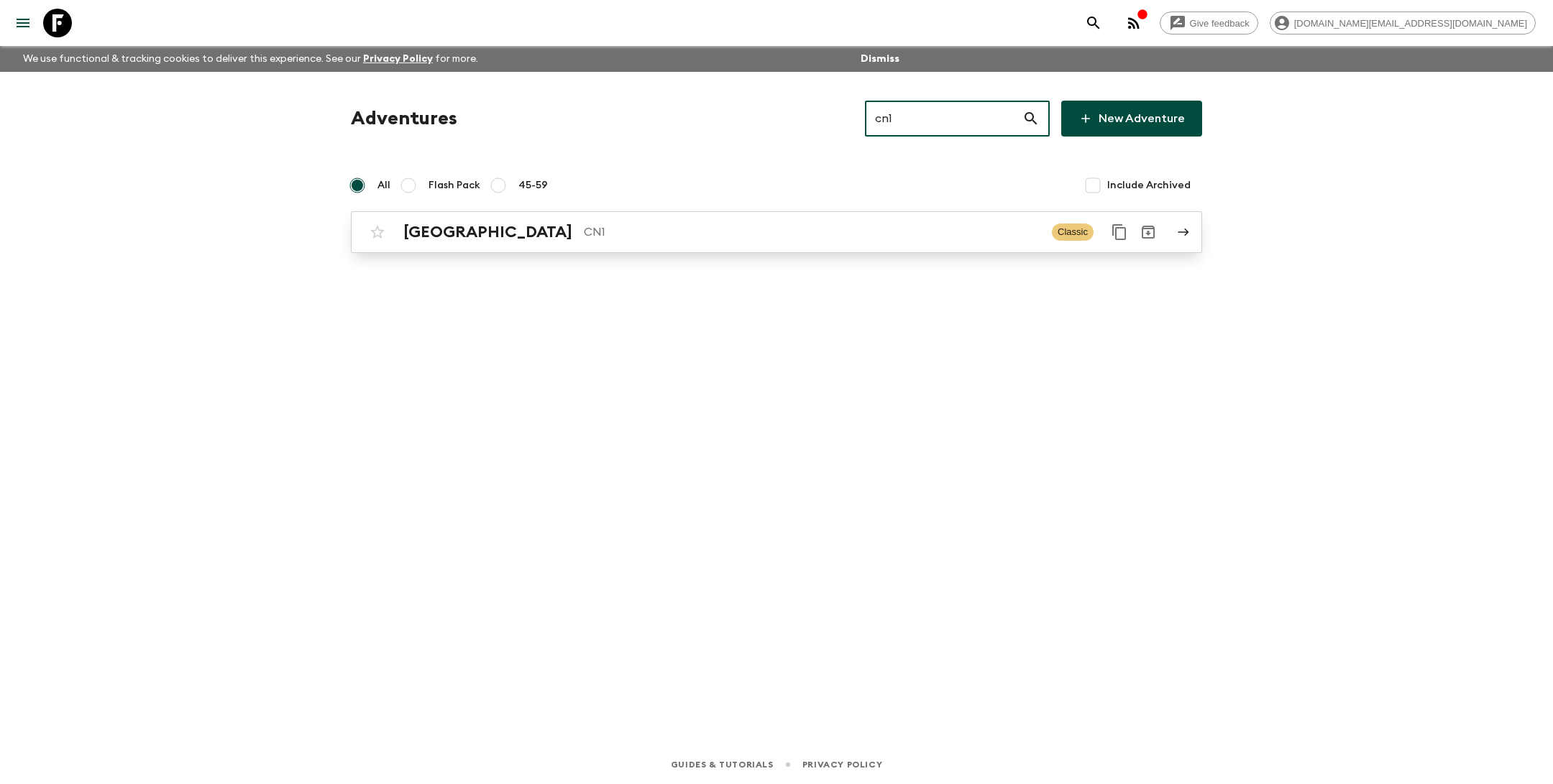
type input "cn1"
click at [774, 227] on p "CN1" at bounding box center [811, 232] width 456 height 17
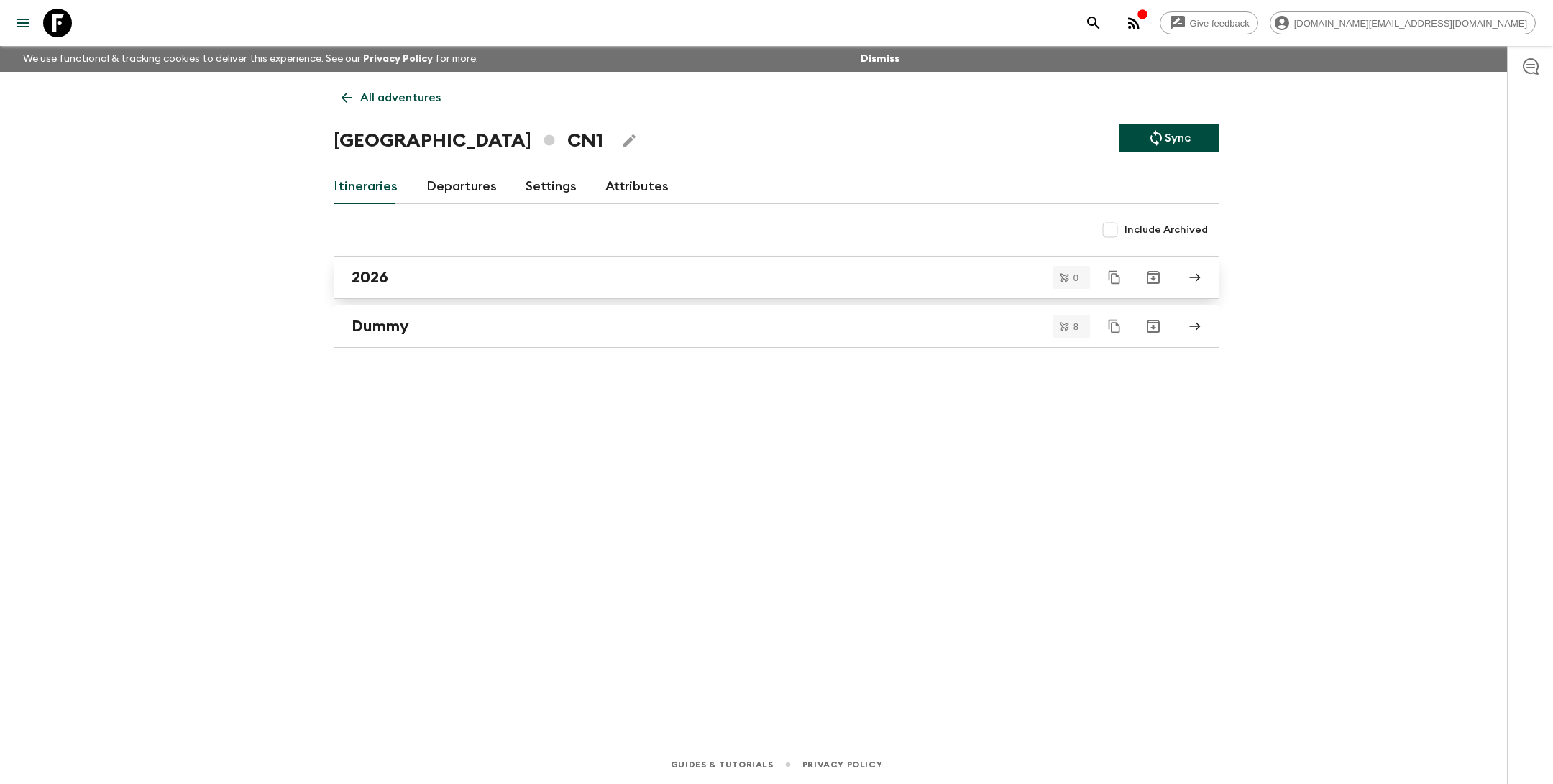
click at [447, 295] on link "2026" at bounding box center [776, 276] width 886 height 43
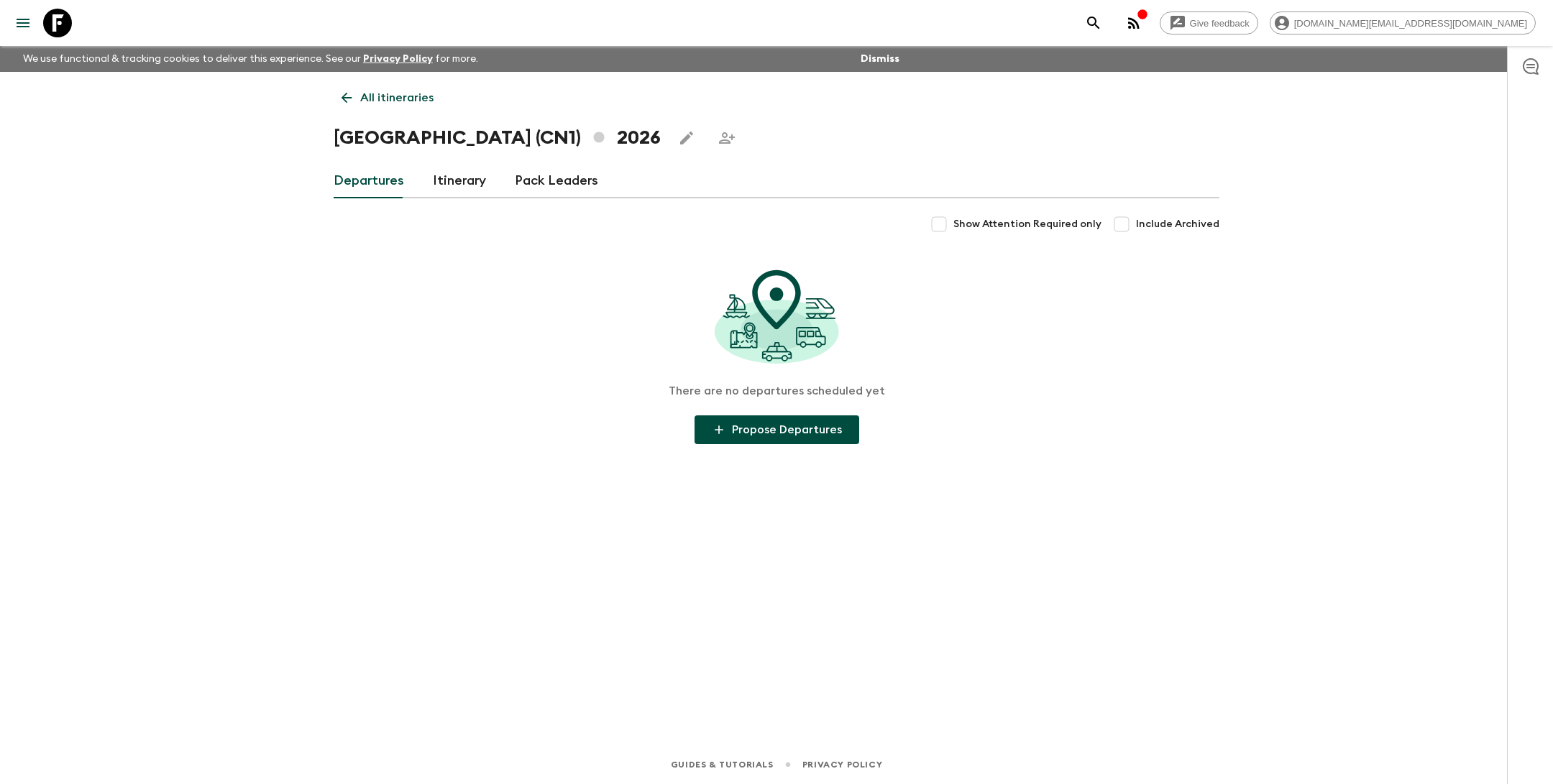
click at [452, 180] on link "Itinerary" at bounding box center [459, 181] width 53 height 35
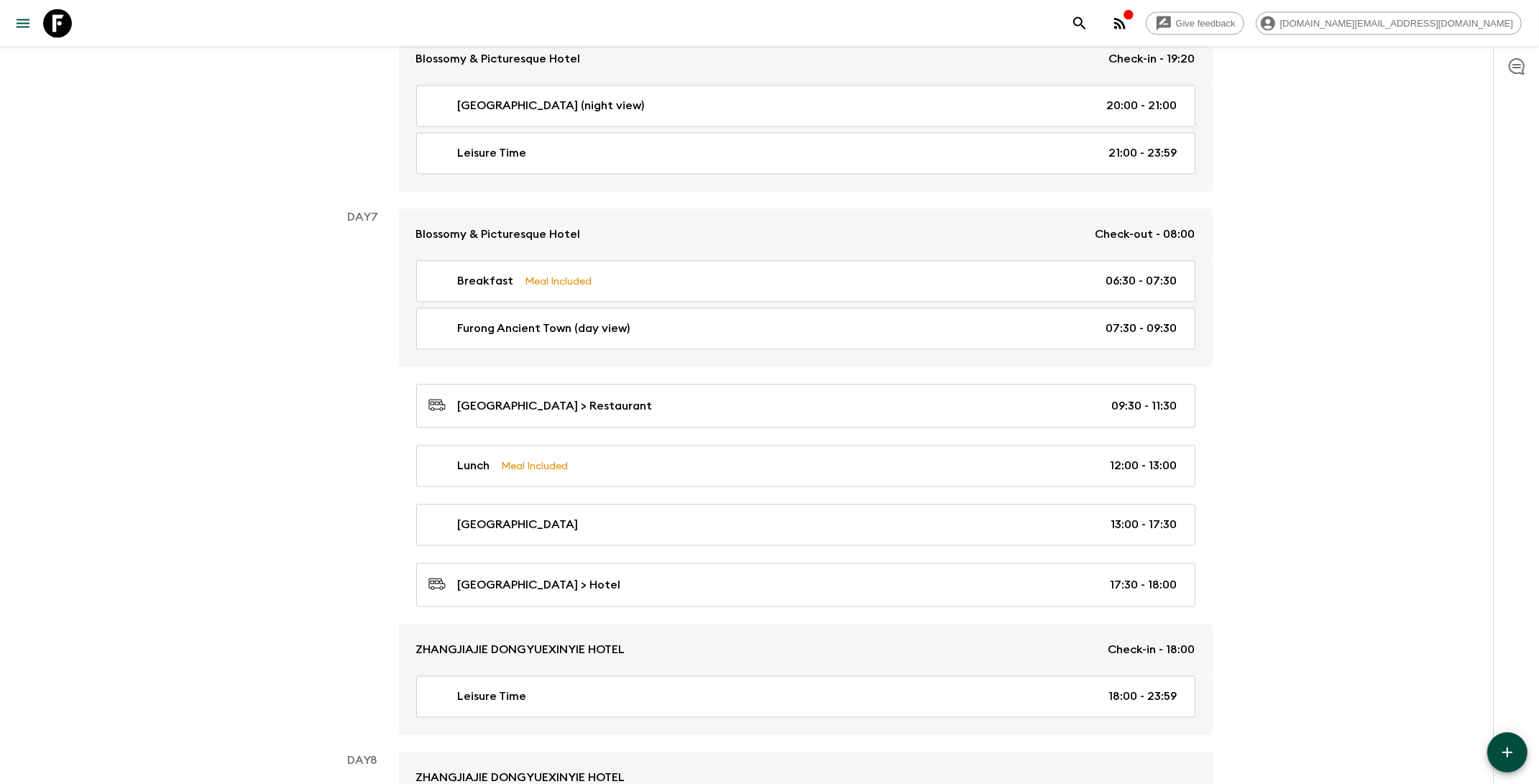
scroll to position [3460, 0]
click at [62, 24] on icon at bounding box center [57, 23] width 29 height 29
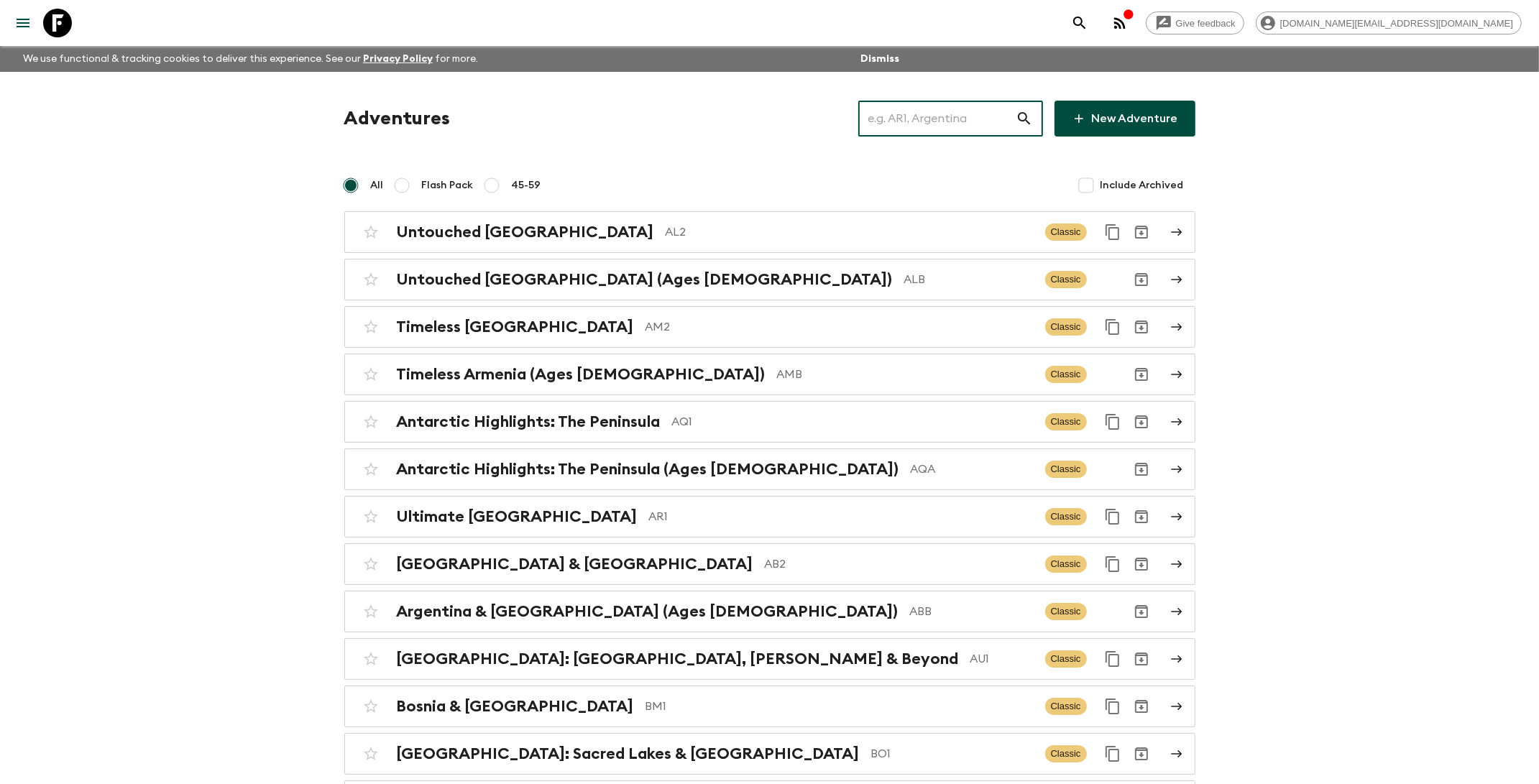
click at [927, 113] on input "text" at bounding box center [937, 119] width 157 height 40
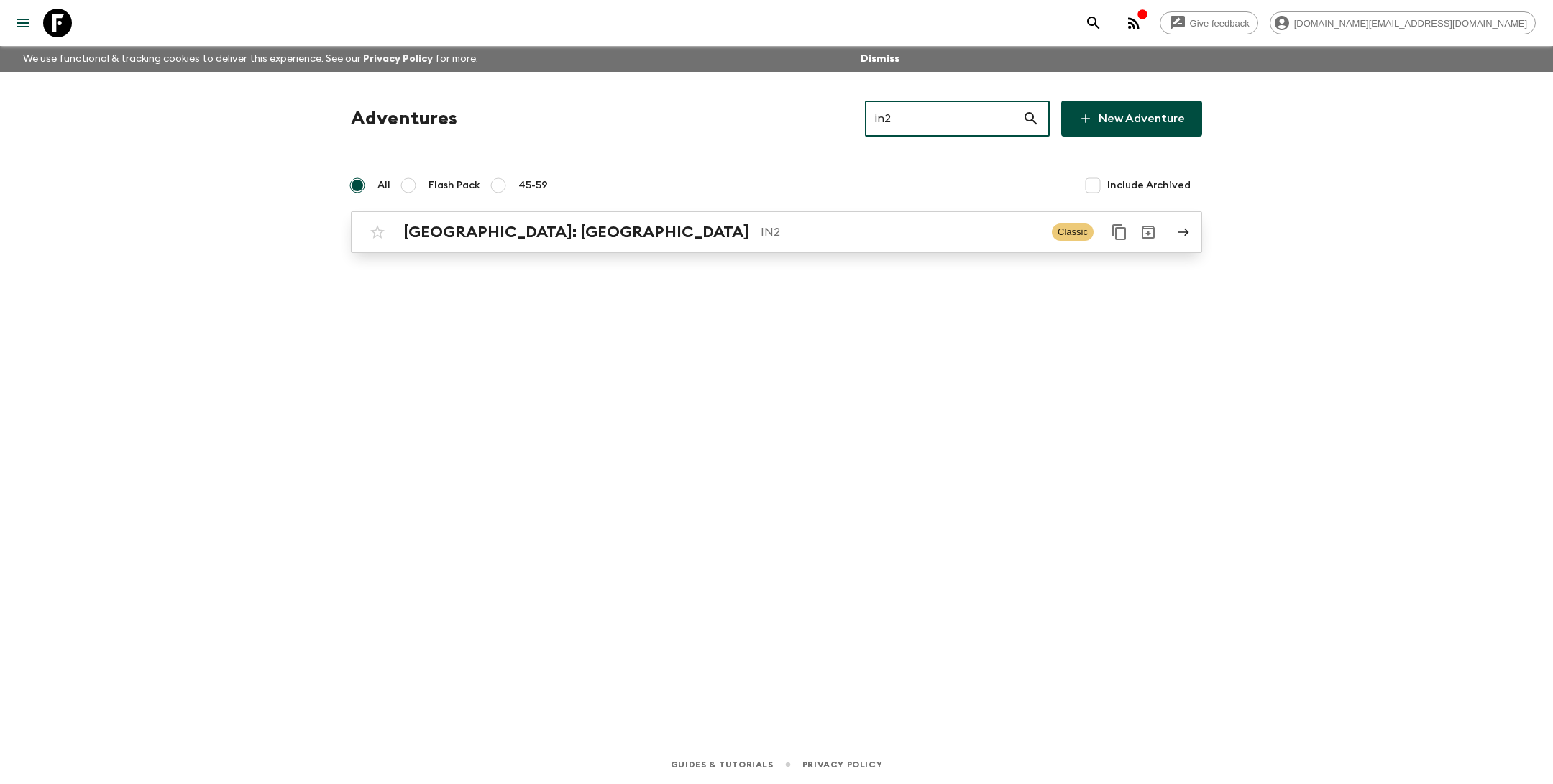
type input "in2"
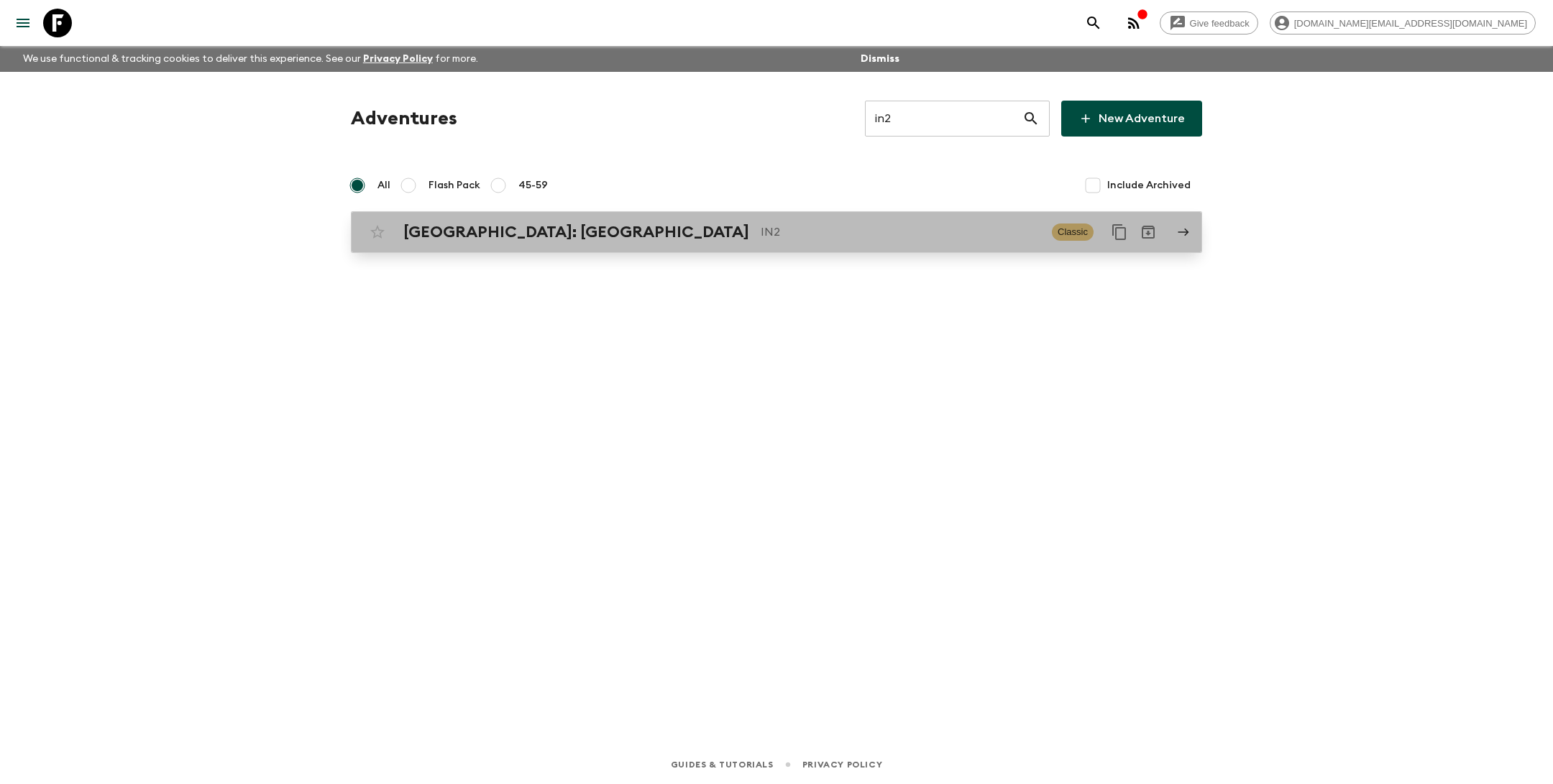
click at [761, 235] on p "IN2" at bounding box center [900, 232] width 280 height 17
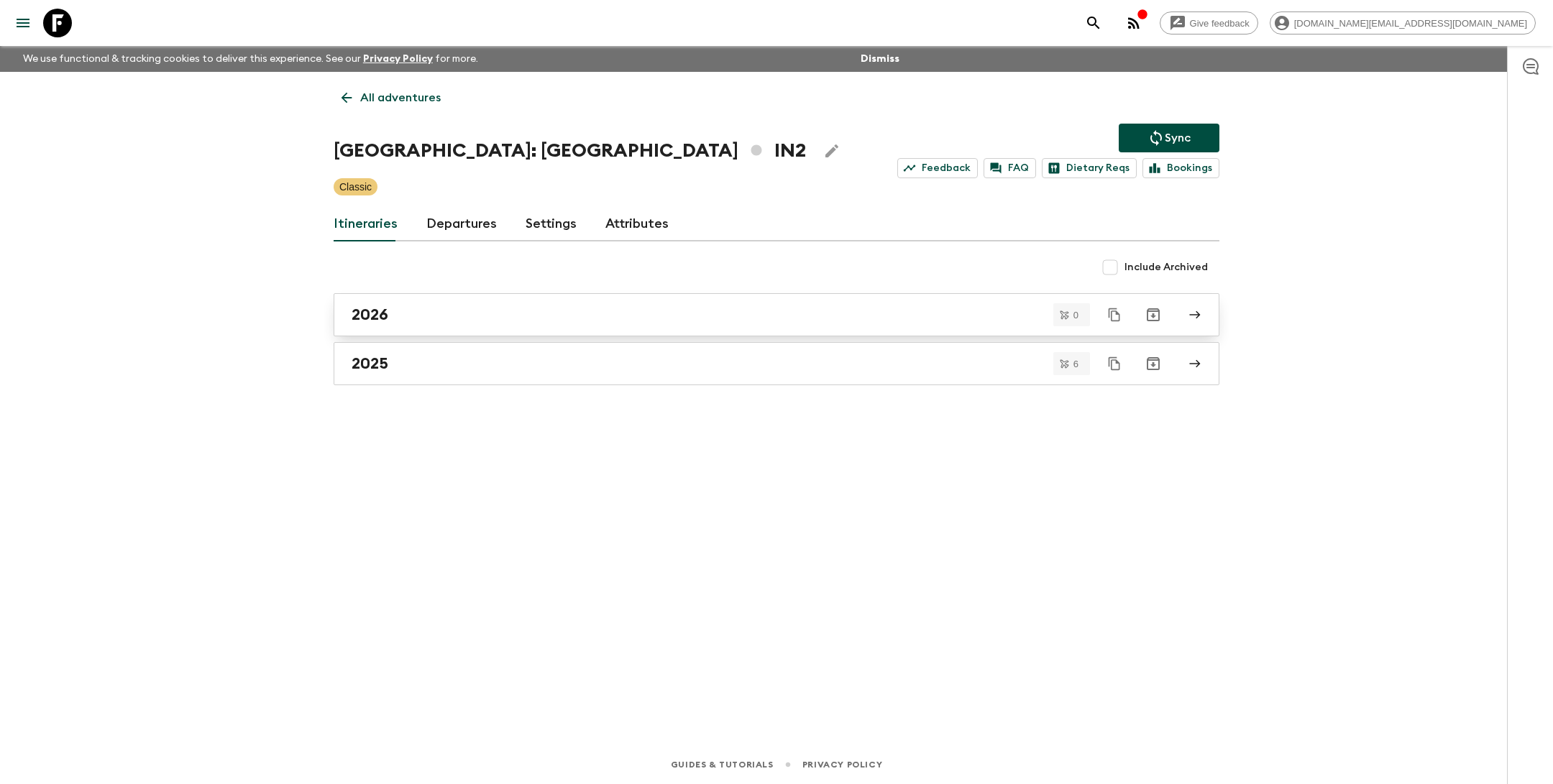
click at [449, 325] on link "2026" at bounding box center [776, 314] width 886 height 43
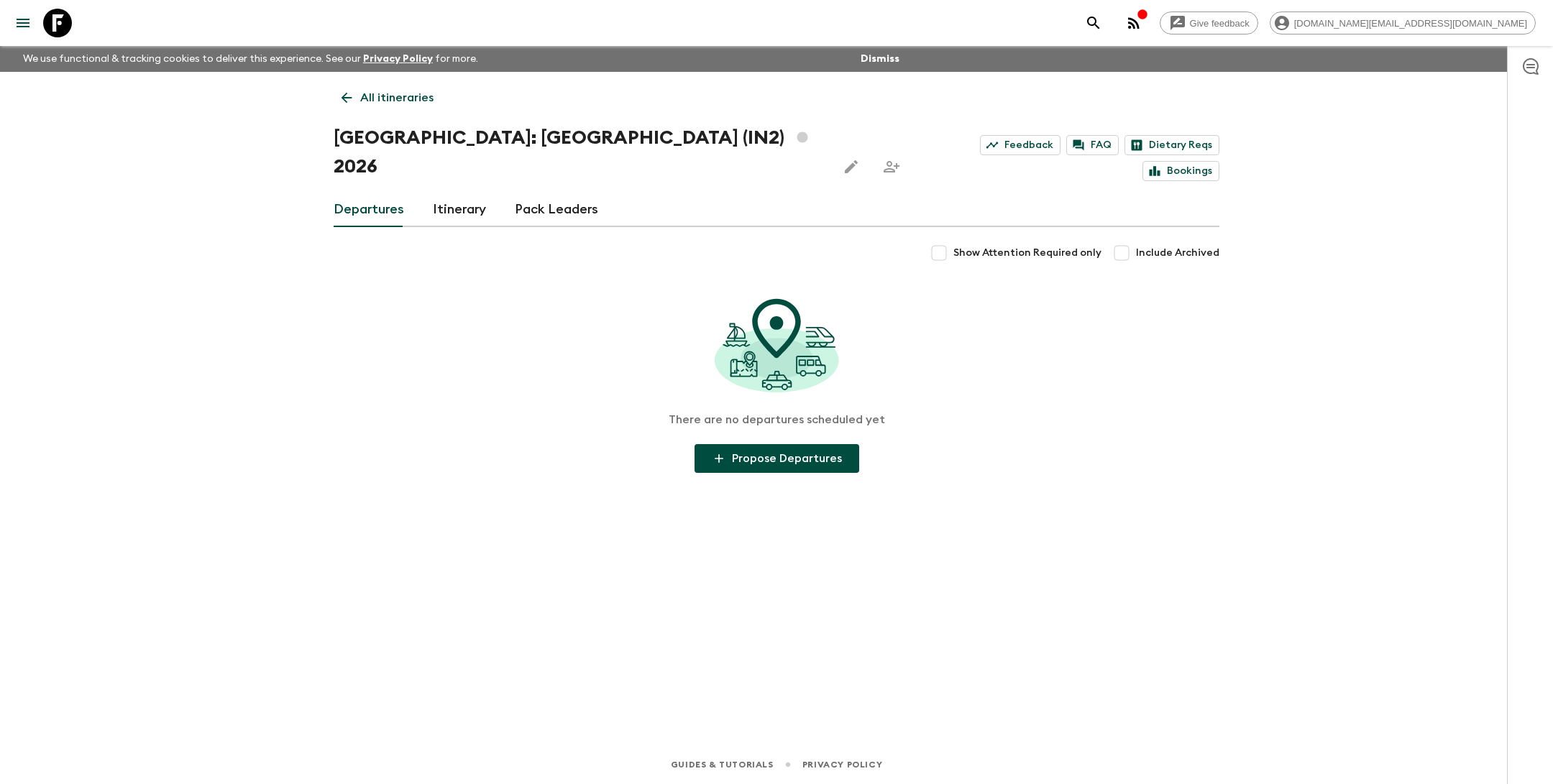
click at [383, 102] on p "All itineraries" at bounding box center [397, 98] width 73 height 17
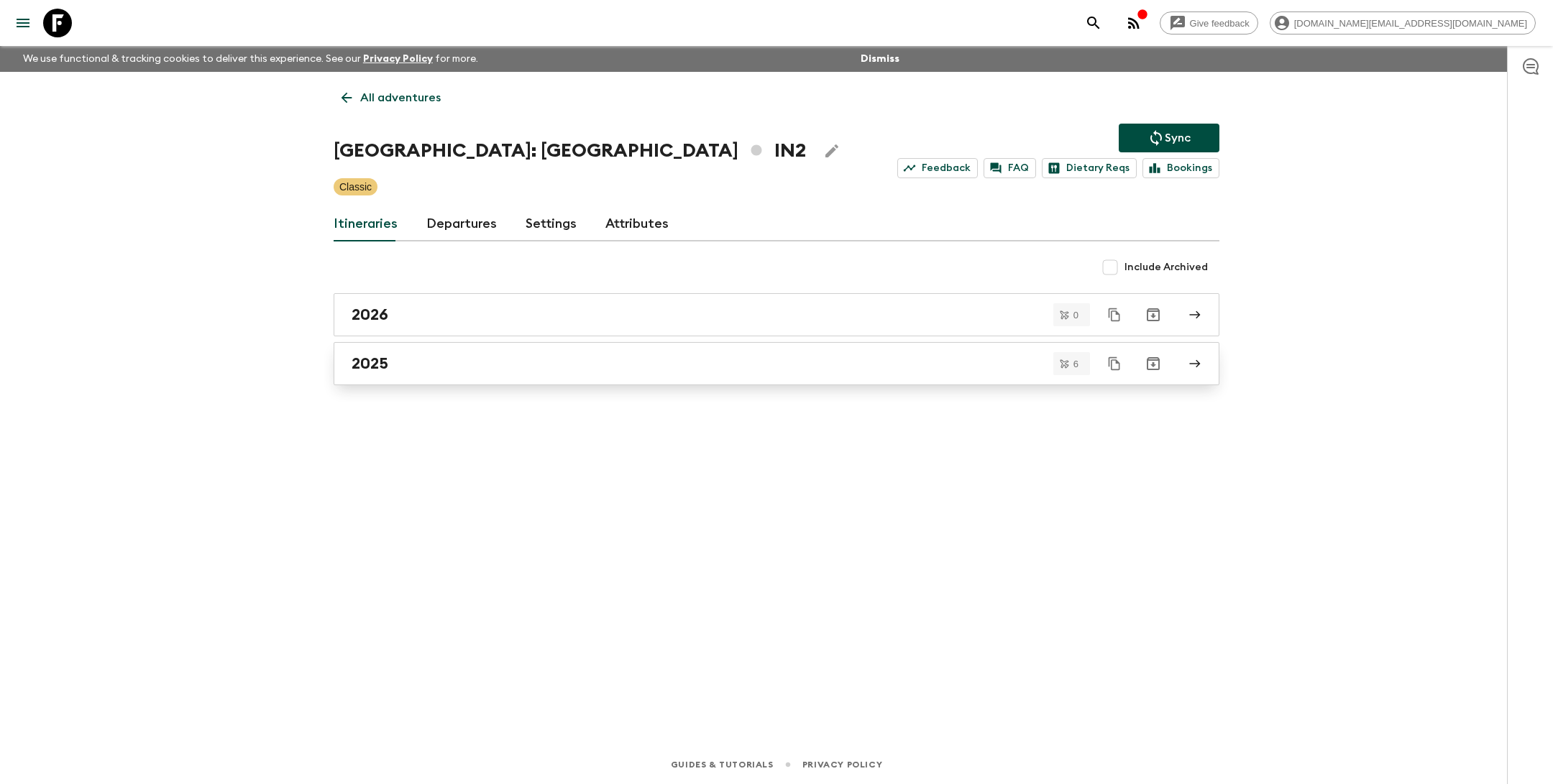
click at [458, 367] on div "2025" at bounding box center [763, 363] width 823 height 18
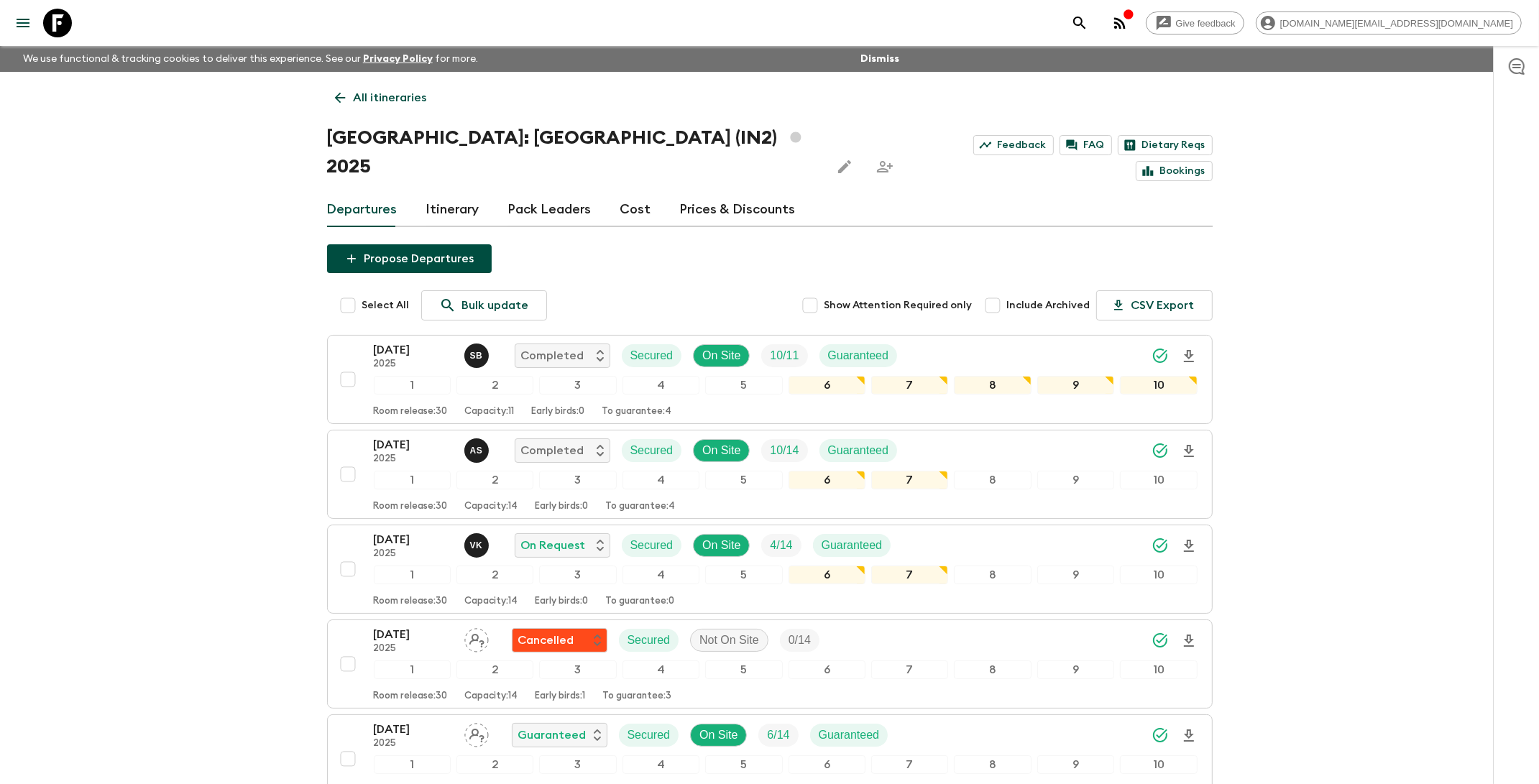
click at [66, 28] on icon at bounding box center [57, 23] width 29 height 29
